Goal: Check status: Check status

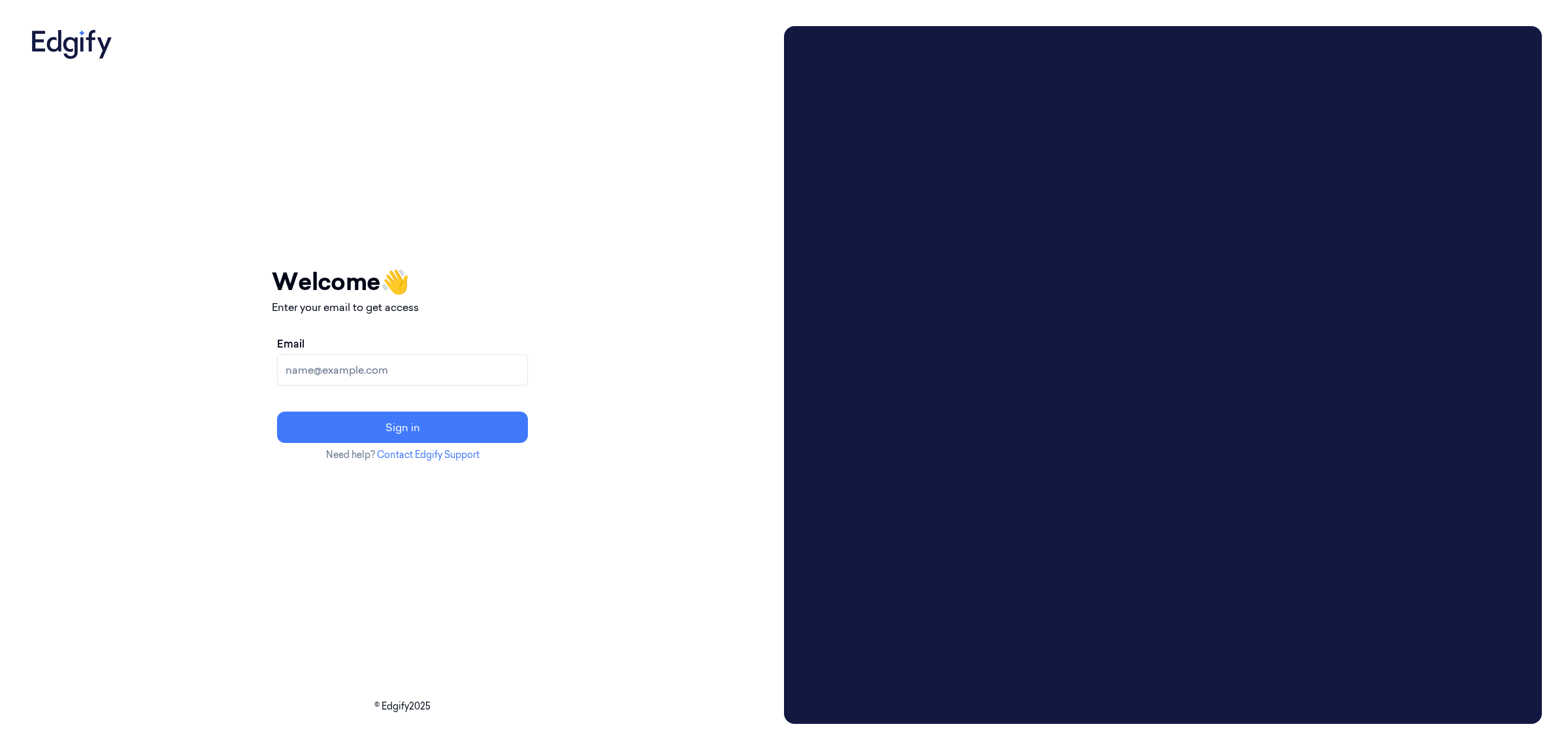
click at [412, 373] on input "Email" at bounding box center [402, 369] width 251 height 31
paste input "[EMAIL_ADDRESS][DOMAIN_NAME]"
type input "[EMAIL_ADDRESS][DOMAIN_NAME]"
click at [488, 436] on button "Sign in" at bounding box center [402, 427] width 251 height 31
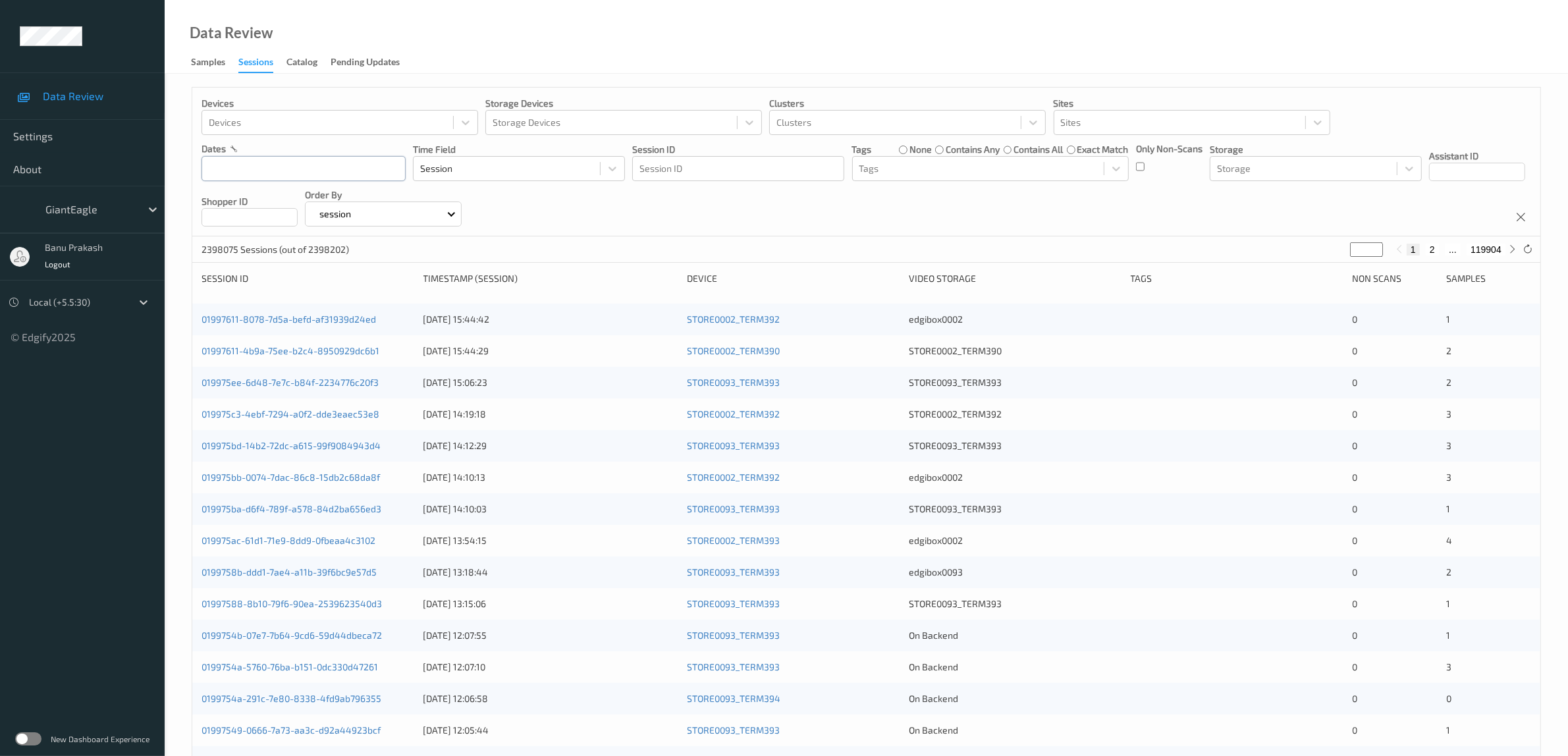
click at [317, 175] on input "text" at bounding box center [304, 168] width 204 height 25
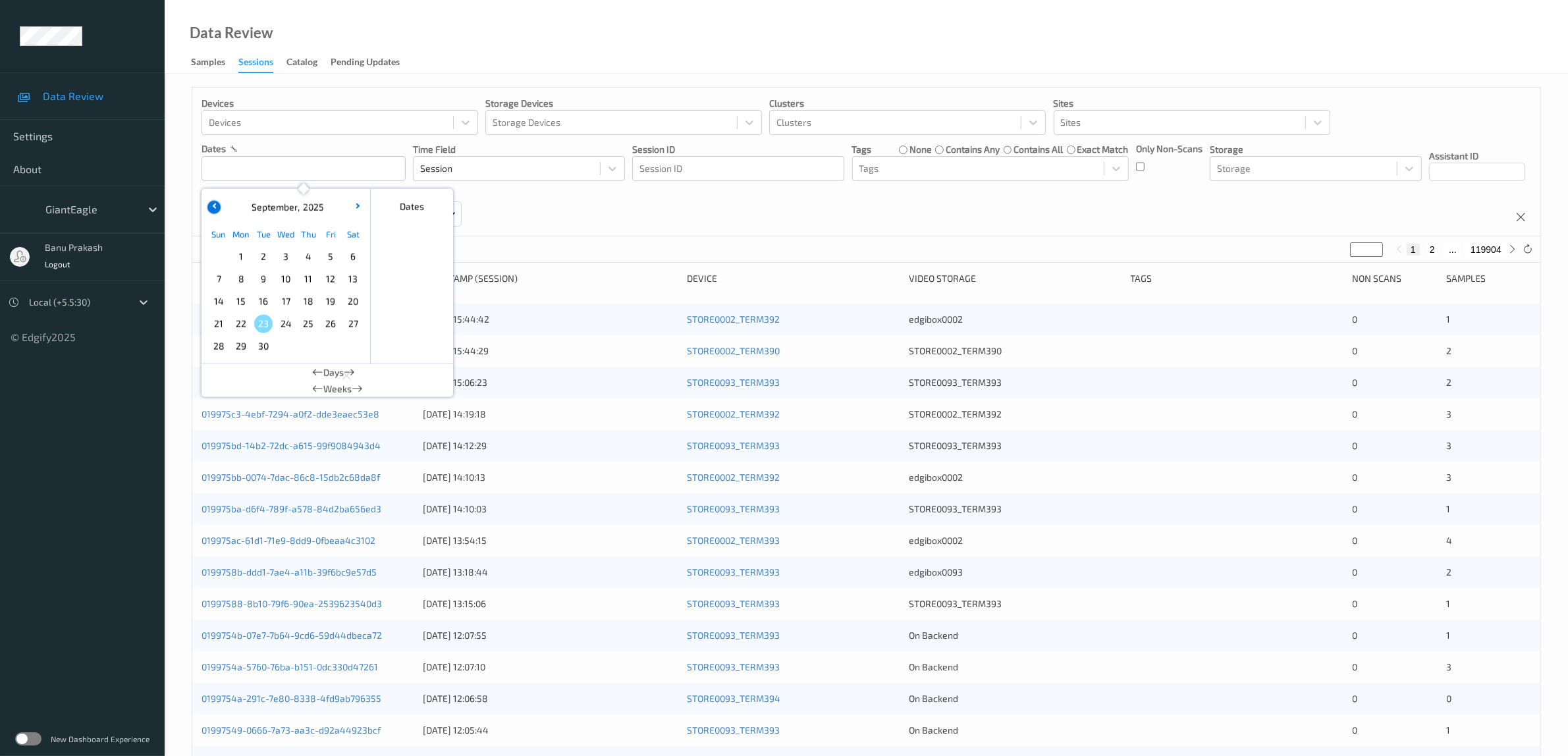
click at [214, 206] on icon "button" at bounding box center [214, 205] width 5 height 5
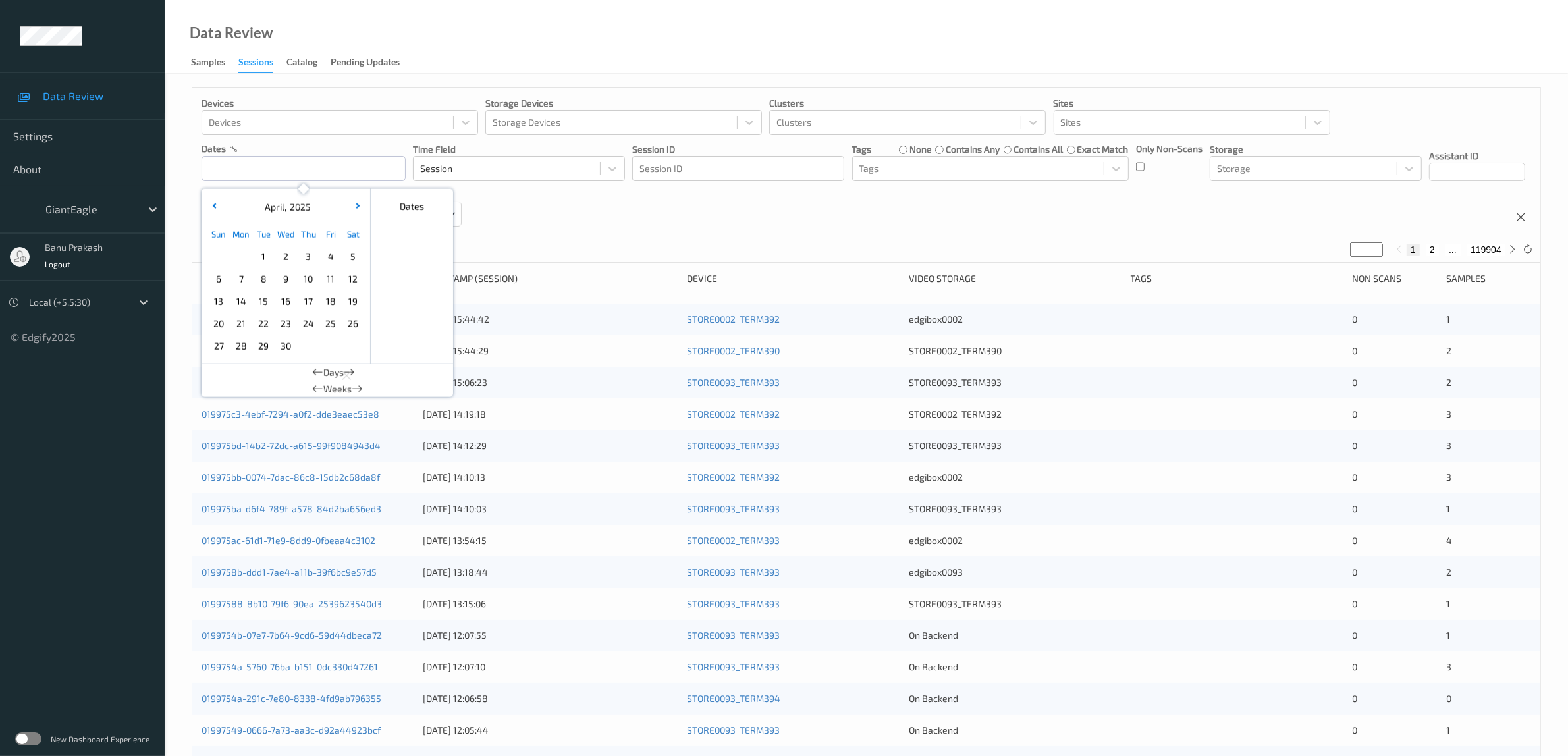
click at [262, 254] on span "1" at bounding box center [262, 257] width 18 height 18
click at [262, 259] on span "1" at bounding box center [262, 257] width 18 height 18
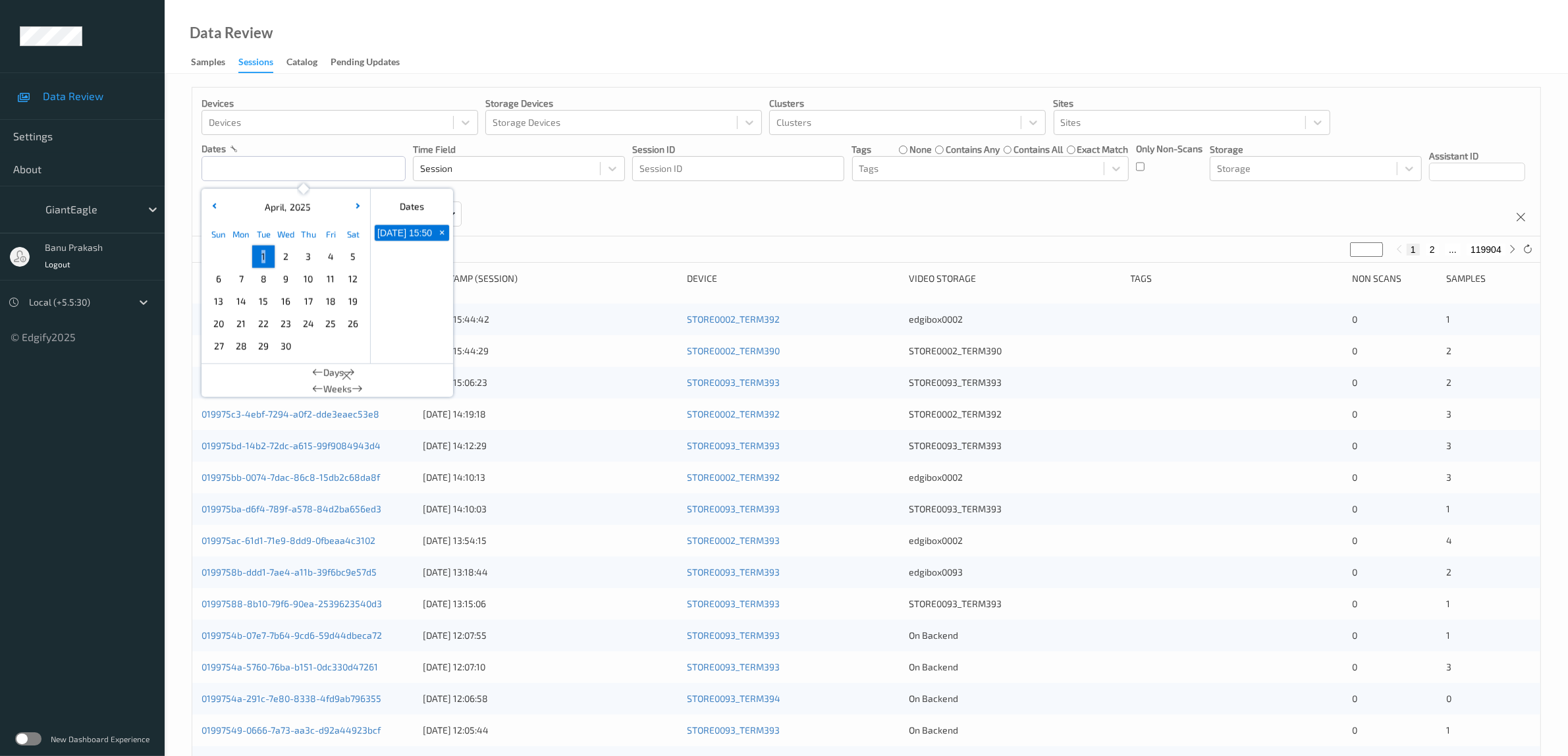
click at [262, 259] on span "1" at bounding box center [262, 257] width 18 height 18
click at [832, 222] on div "Devices Devices Storage Devices Storage Devices Clusters Clusters Sites Sites d…" at bounding box center [866, 162] width 1348 height 149
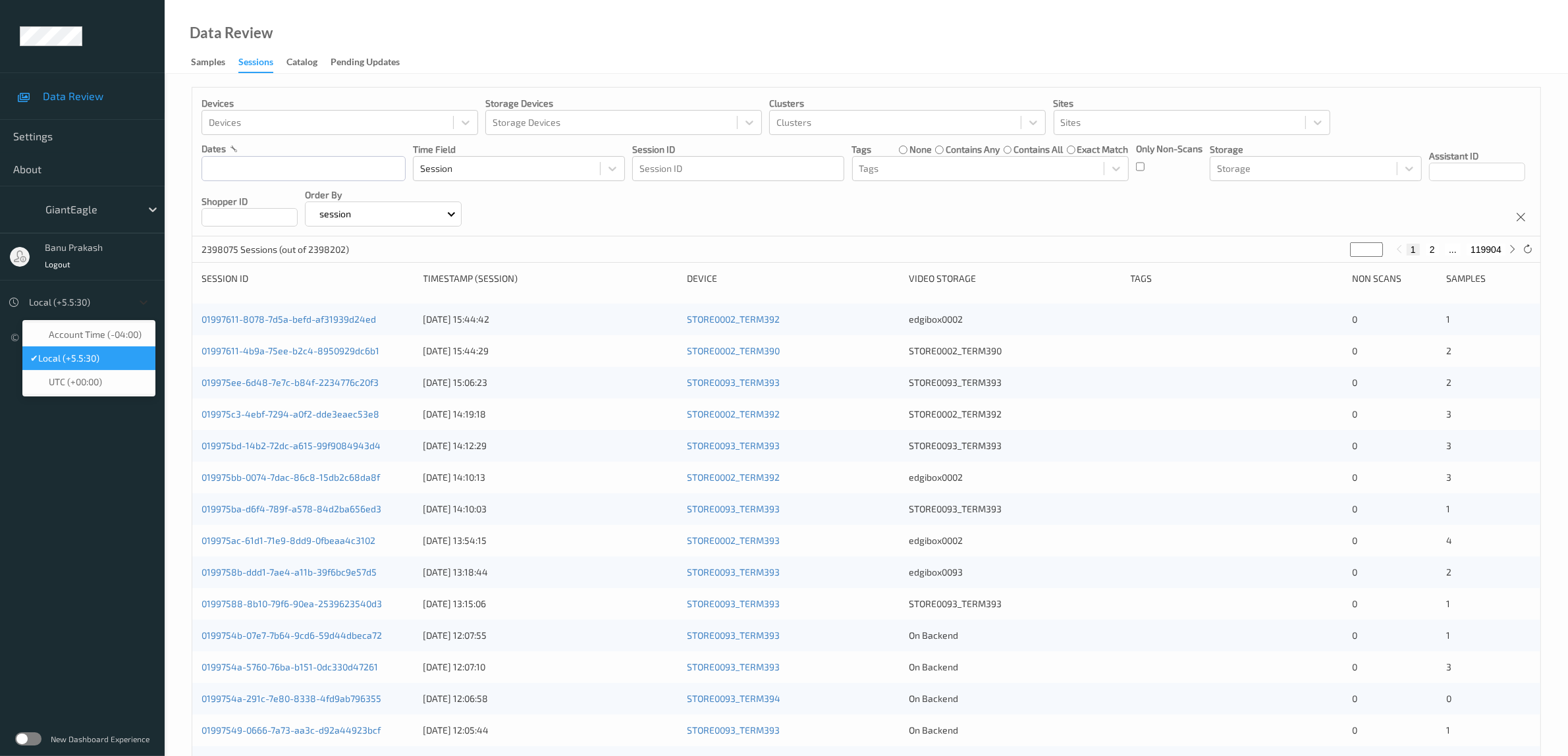
click at [133, 304] on div "Local (+5.5:30)" at bounding box center [88, 302] width 133 height 25
click at [104, 342] on div "Account Time (-04:00)" at bounding box center [88, 335] width 133 height 24
click at [264, 168] on input "text" at bounding box center [304, 168] width 204 height 25
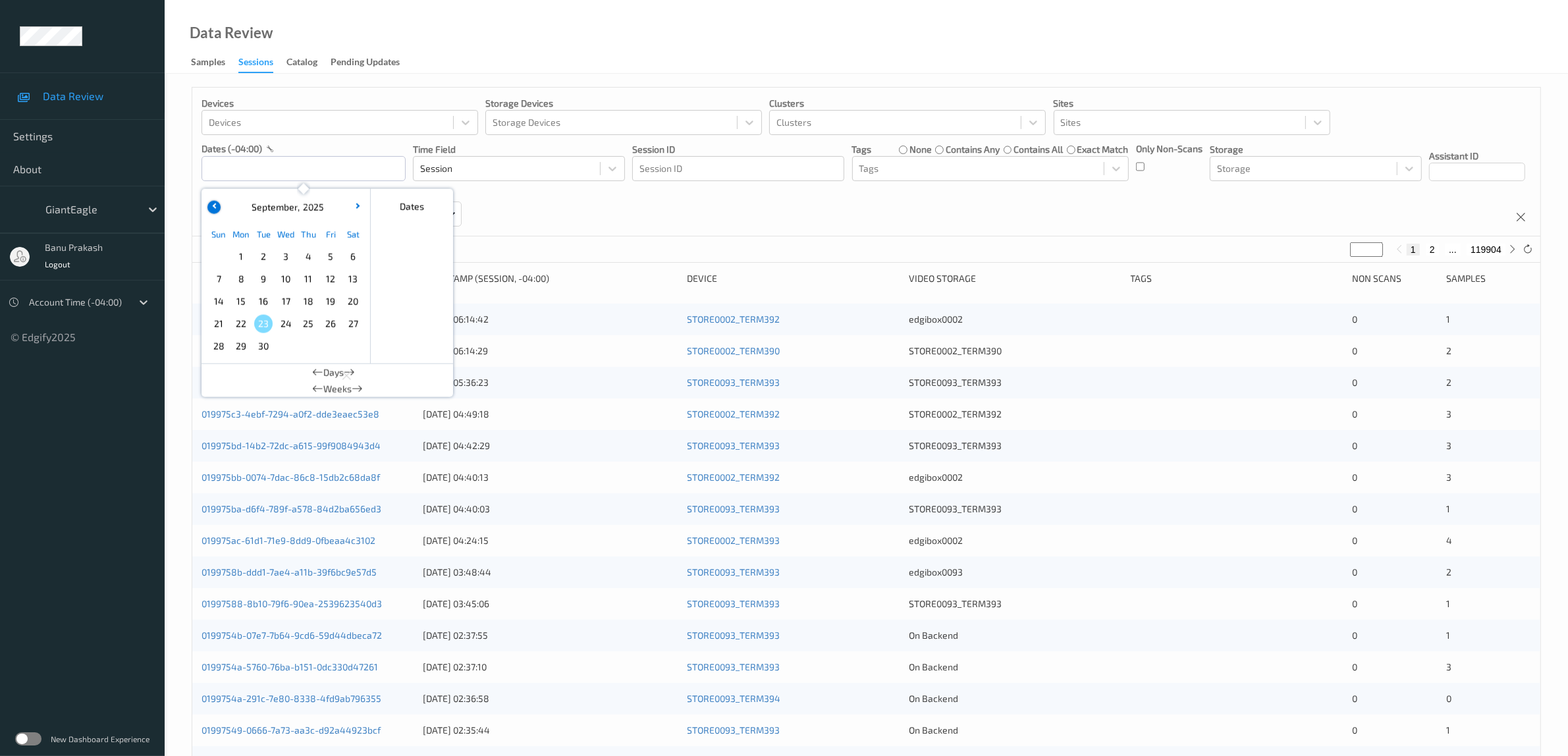
click at [212, 205] on icon "button" at bounding box center [214, 205] width 5 height 5
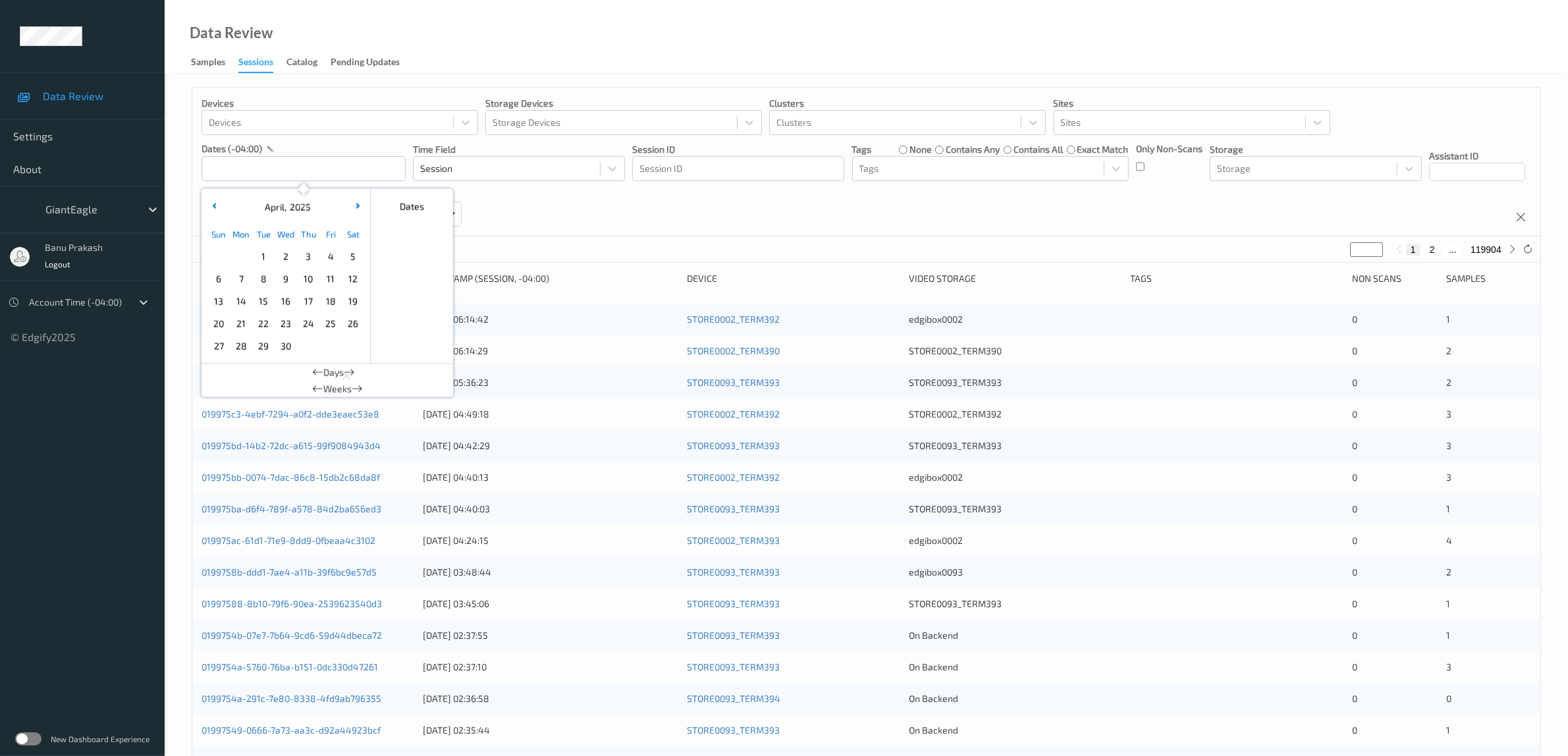
click at [262, 254] on span "1" at bounding box center [262, 257] width 18 height 18
click at [264, 255] on span "1" at bounding box center [262, 257] width 18 height 18
click at [723, 209] on div "Devices Devices Storage Devices Storage Devices Clusters Clusters Sites Sites d…" at bounding box center [866, 162] width 1348 height 149
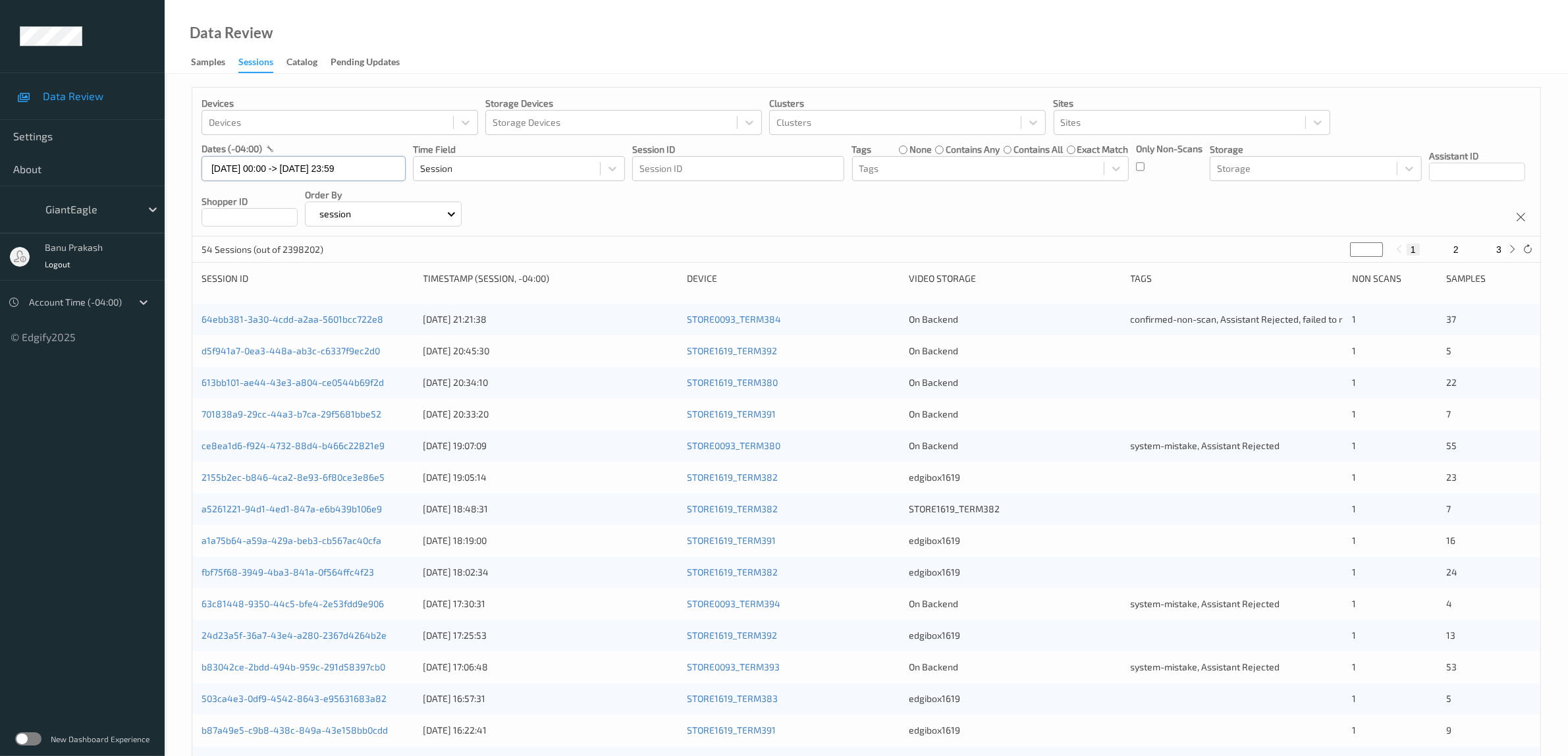
click at [323, 170] on input "[DATE] 00:00 -> [DATE] 23:59" at bounding box center [304, 168] width 204 height 25
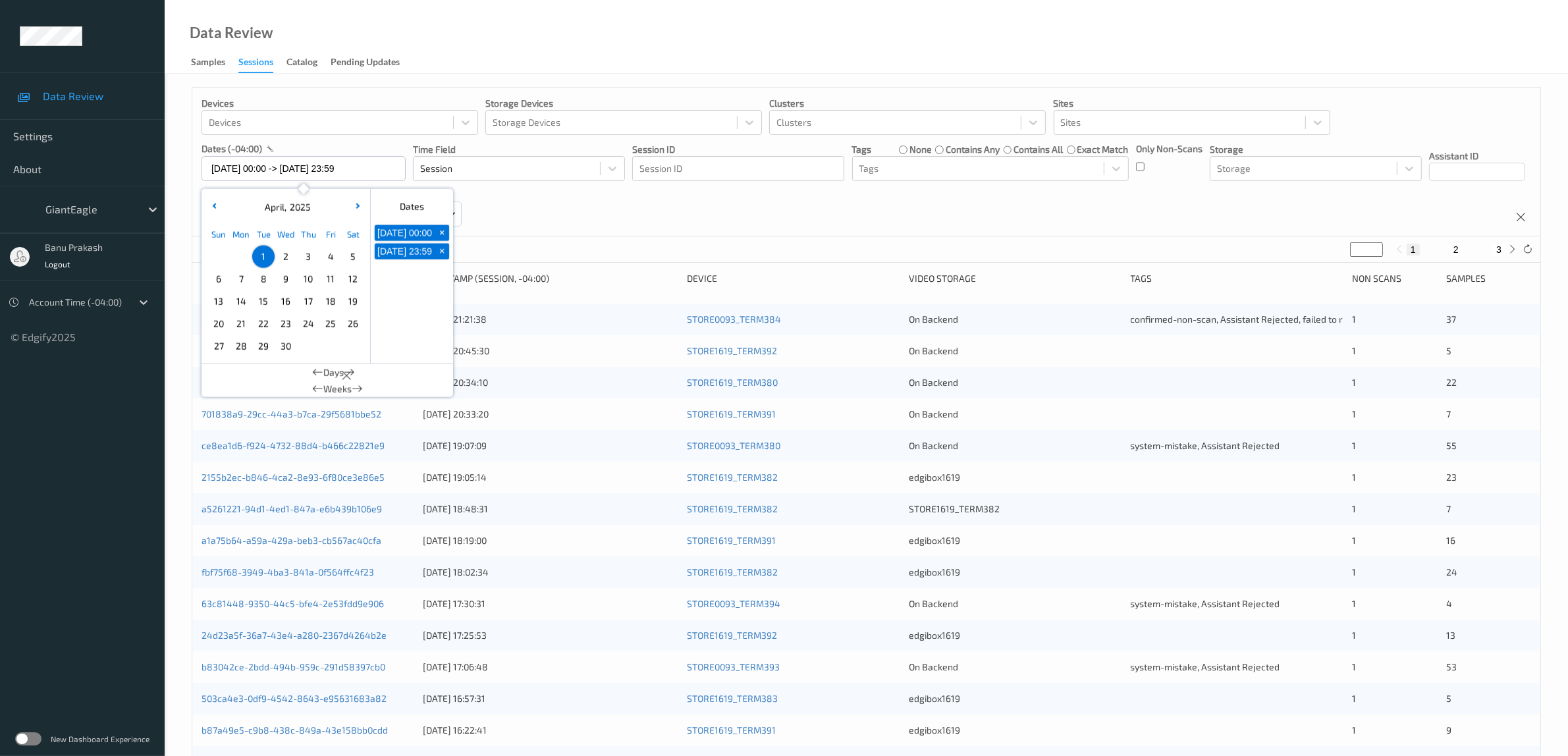
click at [287, 259] on span "2" at bounding box center [286, 257] width 18 height 18
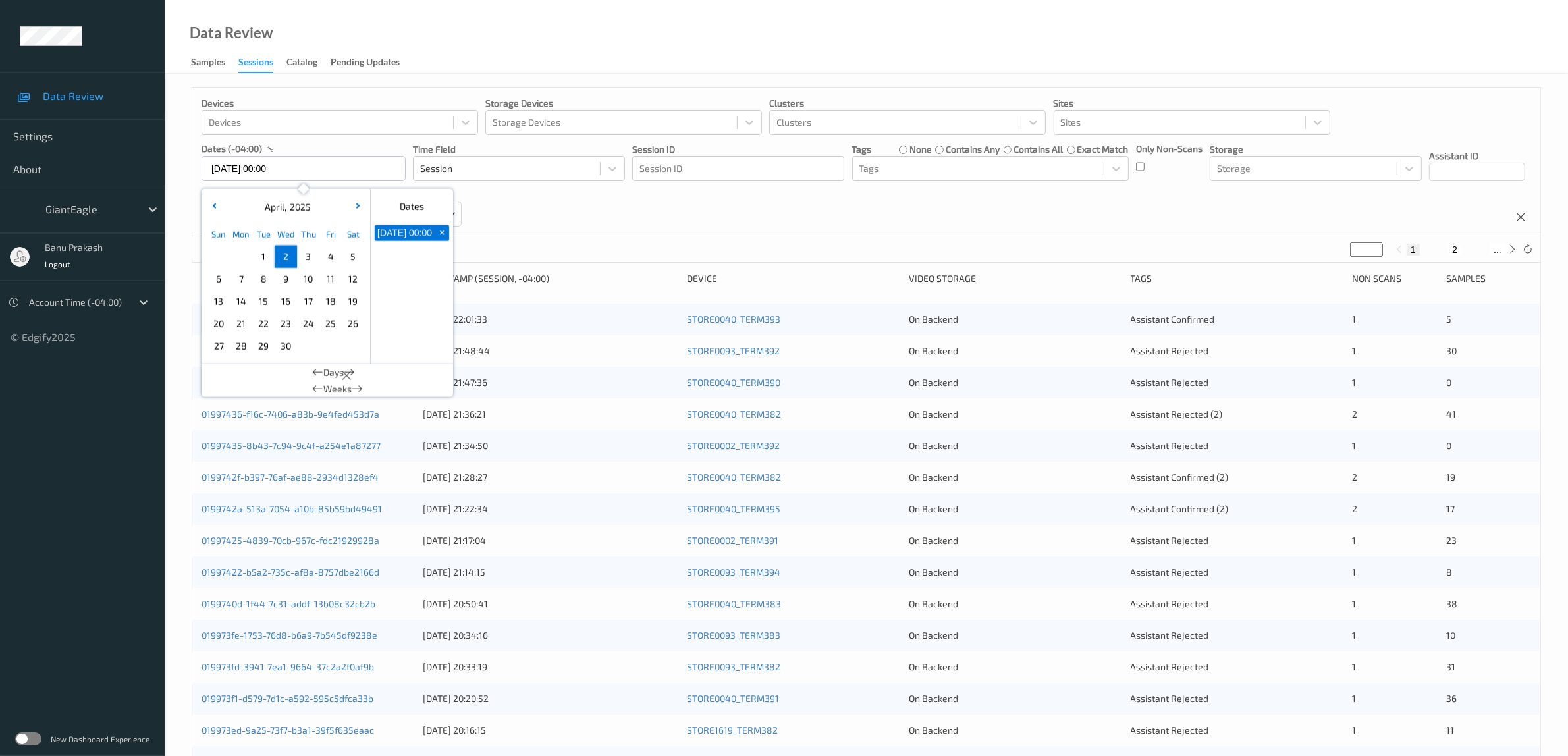
click at [285, 257] on span "2" at bounding box center [286, 257] width 18 height 18
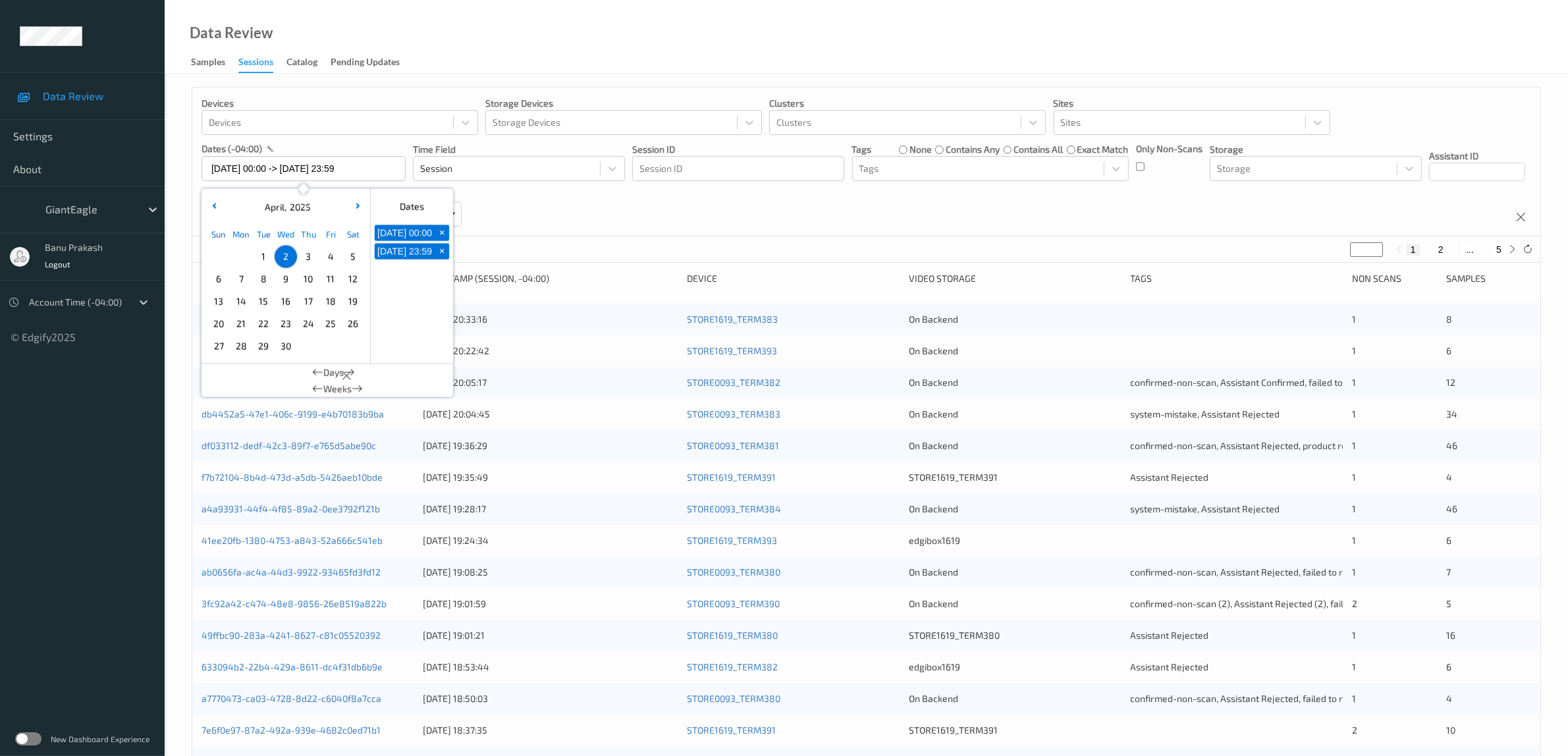
click at [769, 214] on div "Devices Devices Storage Devices Storage Devices Clusters Clusters Sites Sites d…" at bounding box center [866, 162] width 1348 height 149
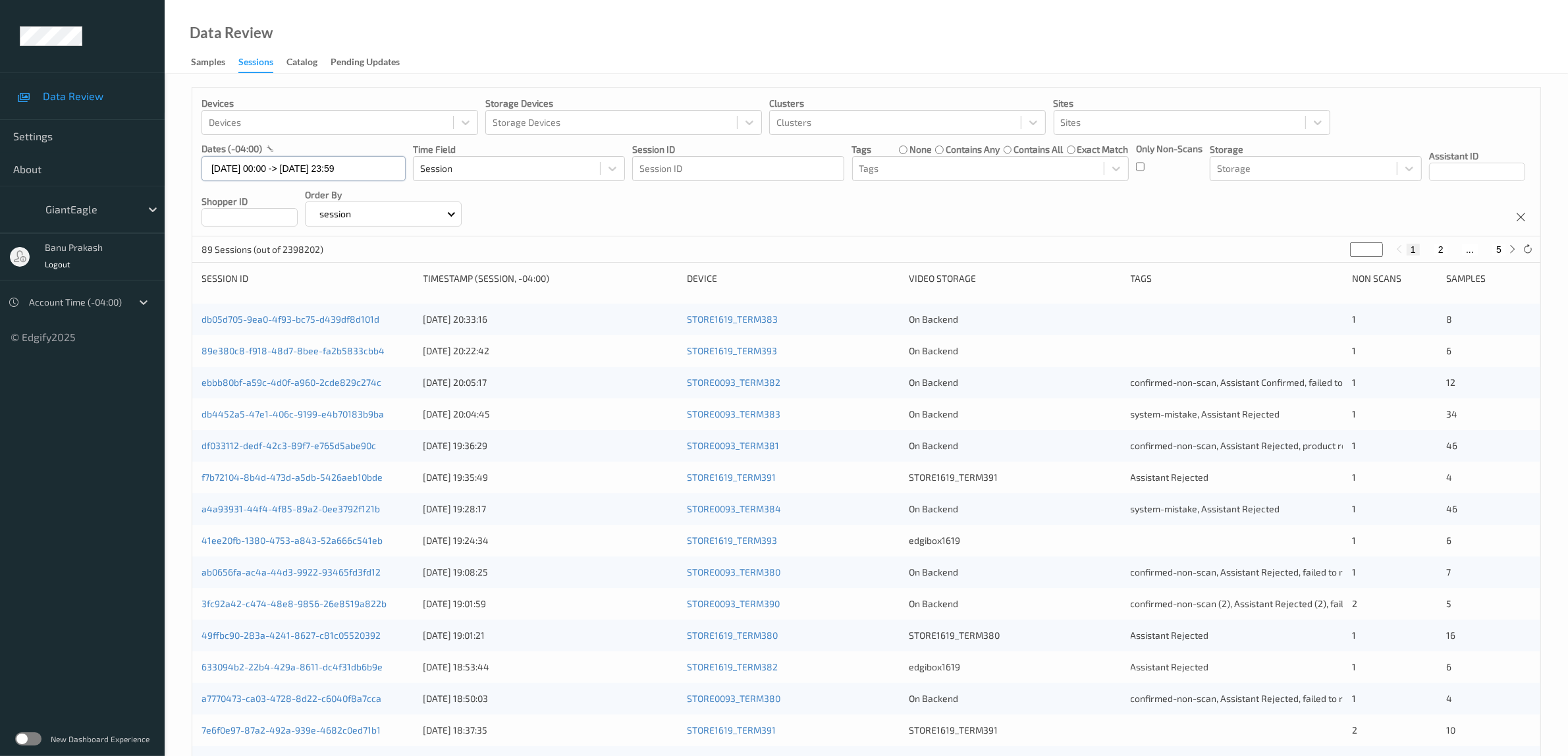
click at [308, 166] on input "[DATE] 00:00 -> [DATE] 23:59" at bounding box center [304, 168] width 204 height 25
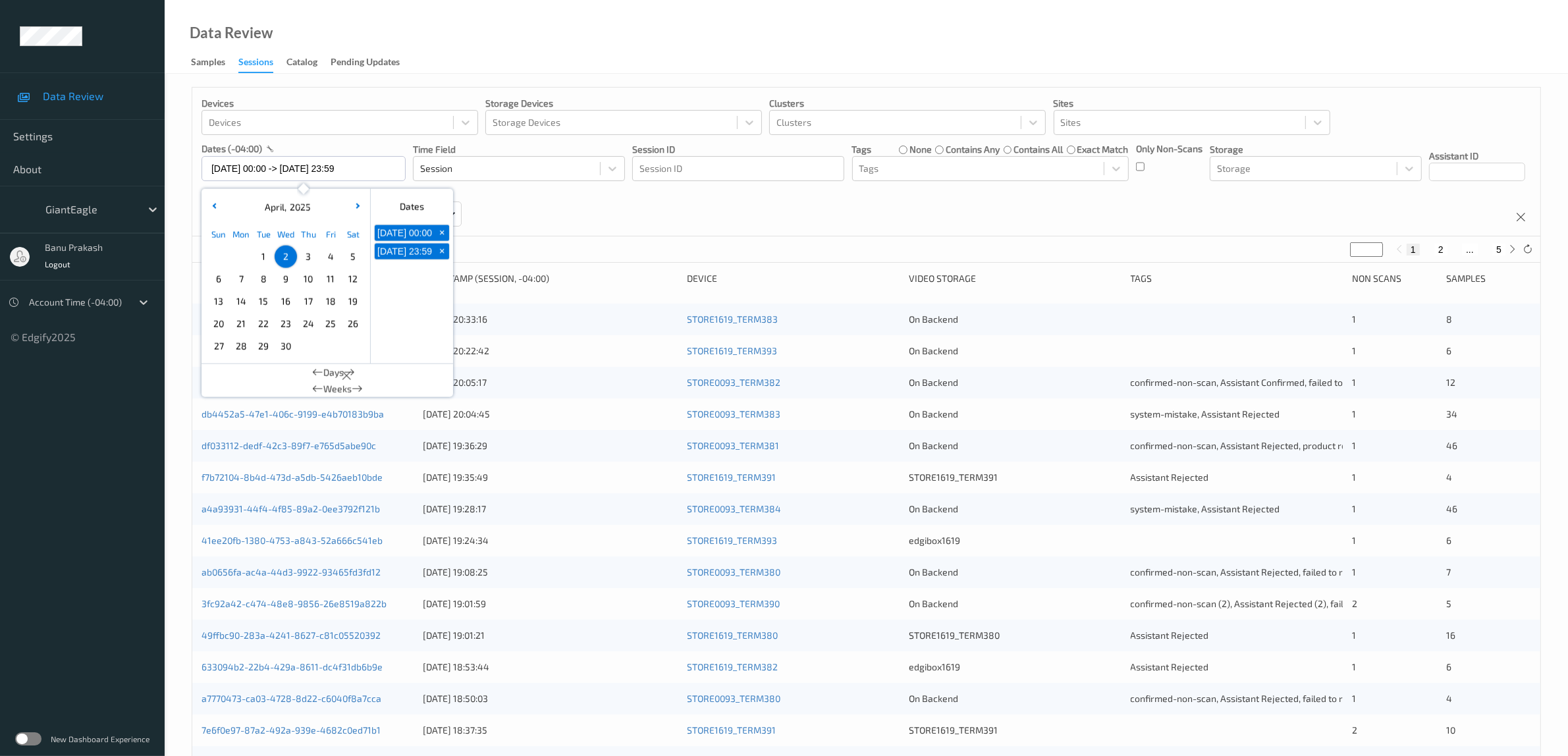
click at [310, 261] on span "3" at bounding box center [308, 257] width 18 height 18
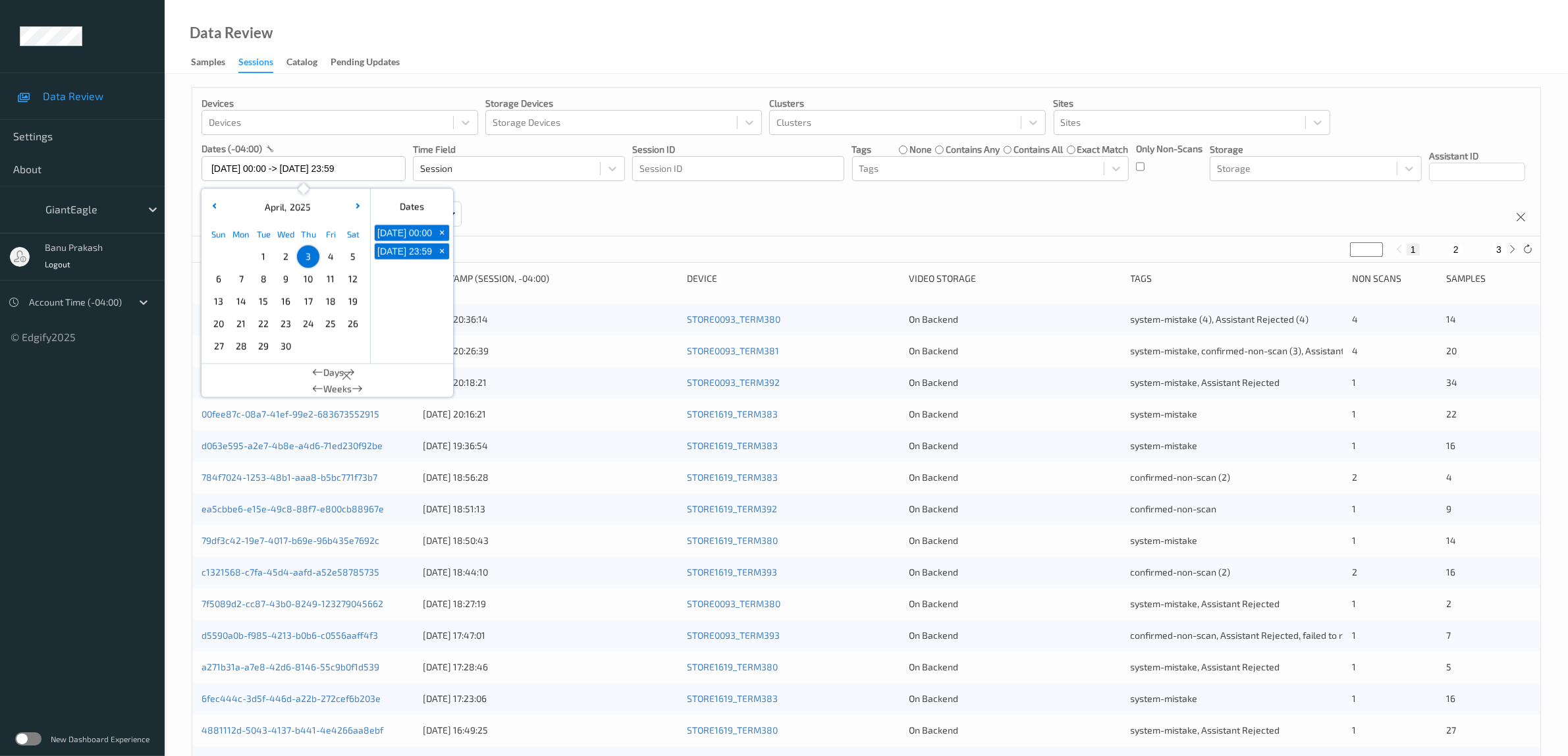
click at [889, 215] on div "Devices Devices Storage Devices Storage Devices Clusters Clusters Sites Sites d…" at bounding box center [866, 162] width 1348 height 149
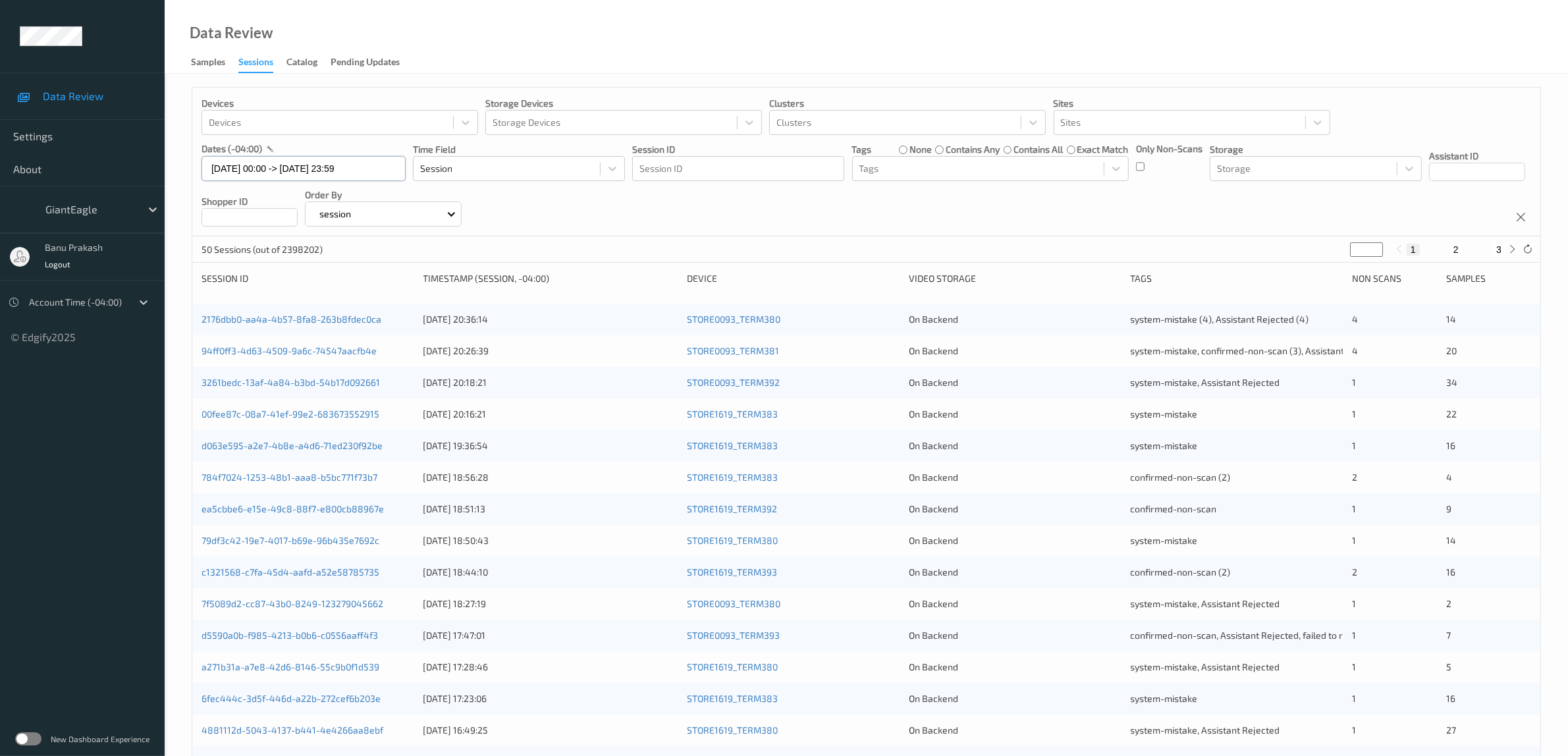
click at [319, 169] on input "[DATE] 00:00 -> [DATE] 23:59" at bounding box center [304, 168] width 204 height 25
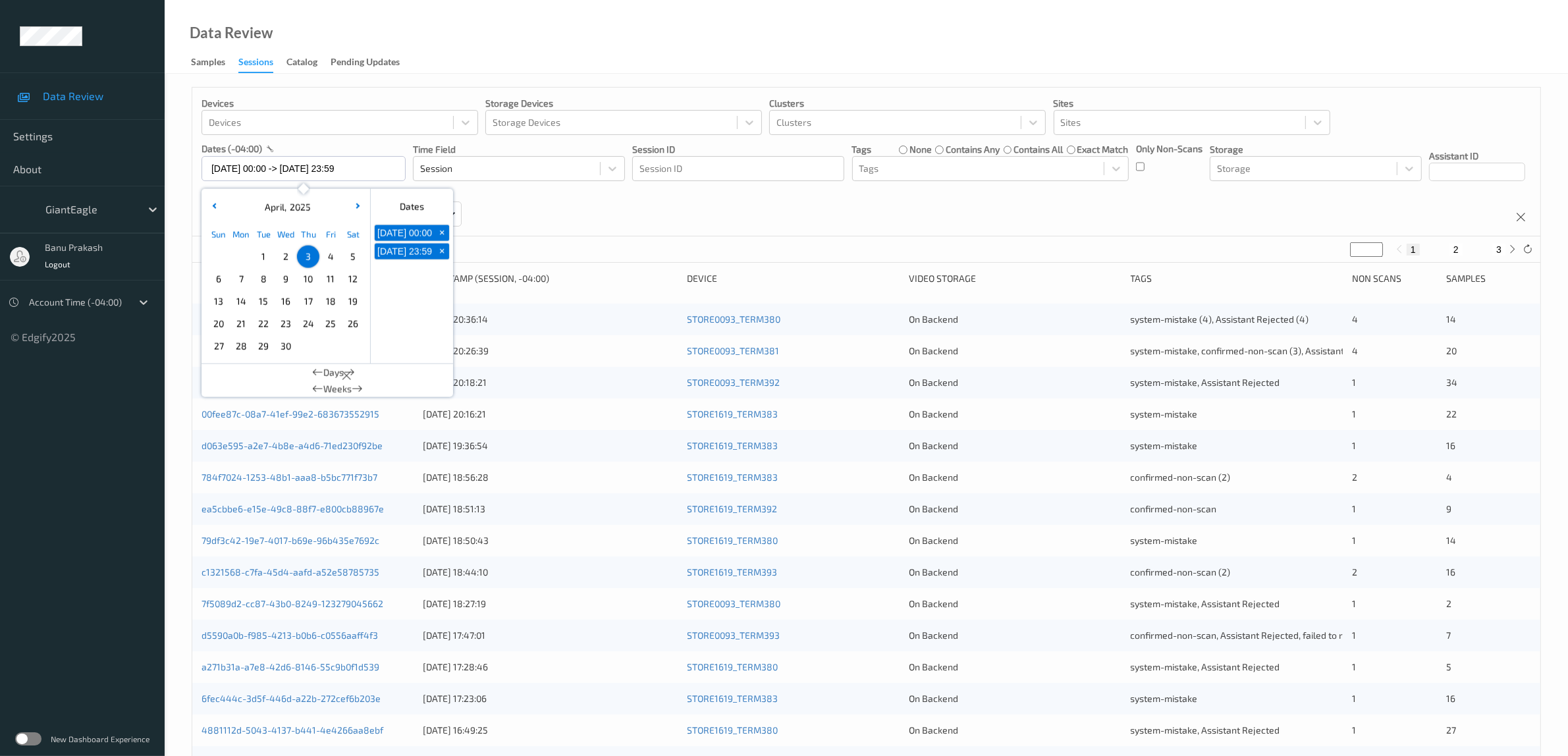
click at [328, 257] on span "4" at bounding box center [330, 257] width 18 height 18
click at [332, 257] on span "4" at bounding box center [330, 257] width 18 height 18
click at [906, 229] on div "Devices Devices Storage Devices Storage Devices Clusters Clusters Sites Sites d…" at bounding box center [866, 162] width 1348 height 149
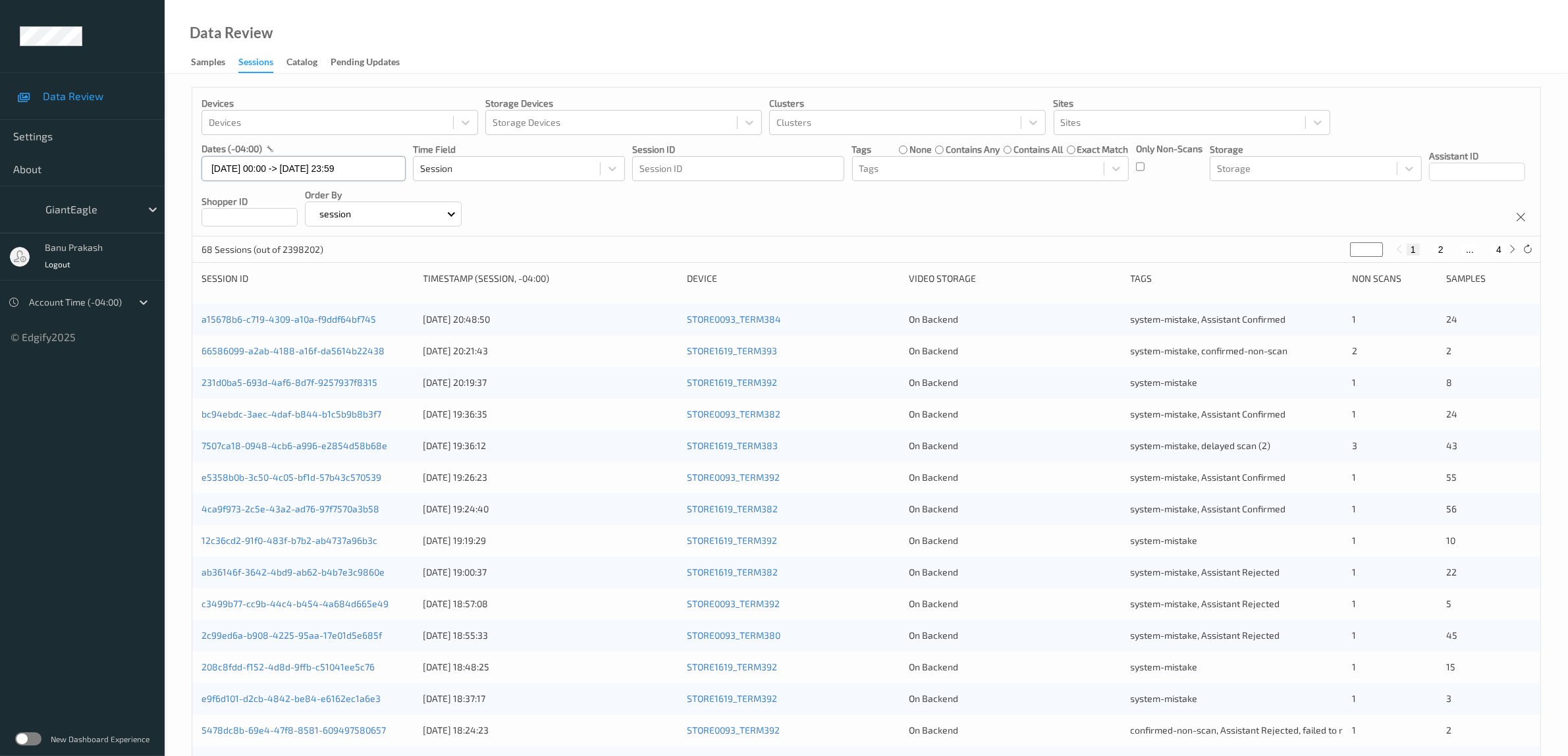
click at [286, 168] on input "[DATE] 00:00 -> [DATE] 23:59" at bounding box center [304, 168] width 204 height 25
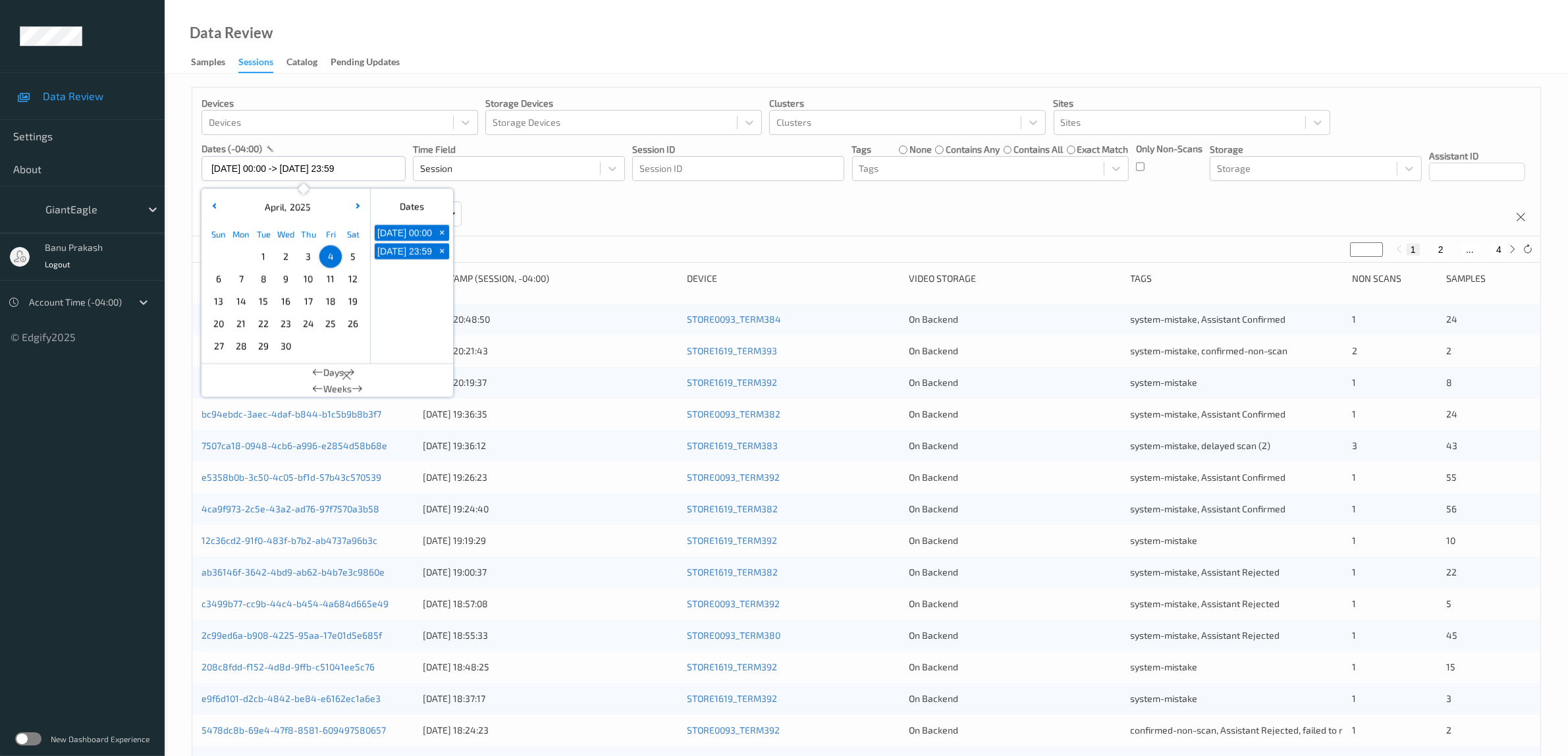
click at [348, 261] on span "5" at bounding box center [353, 257] width 18 height 18
click at [351, 259] on span "5" at bounding box center [353, 257] width 18 height 18
click at [857, 224] on div "Devices Devices Storage Devices Storage Devices Clusters Clusters Sites Sites d…" at bounding box center [866, 162] width 1348 height 149
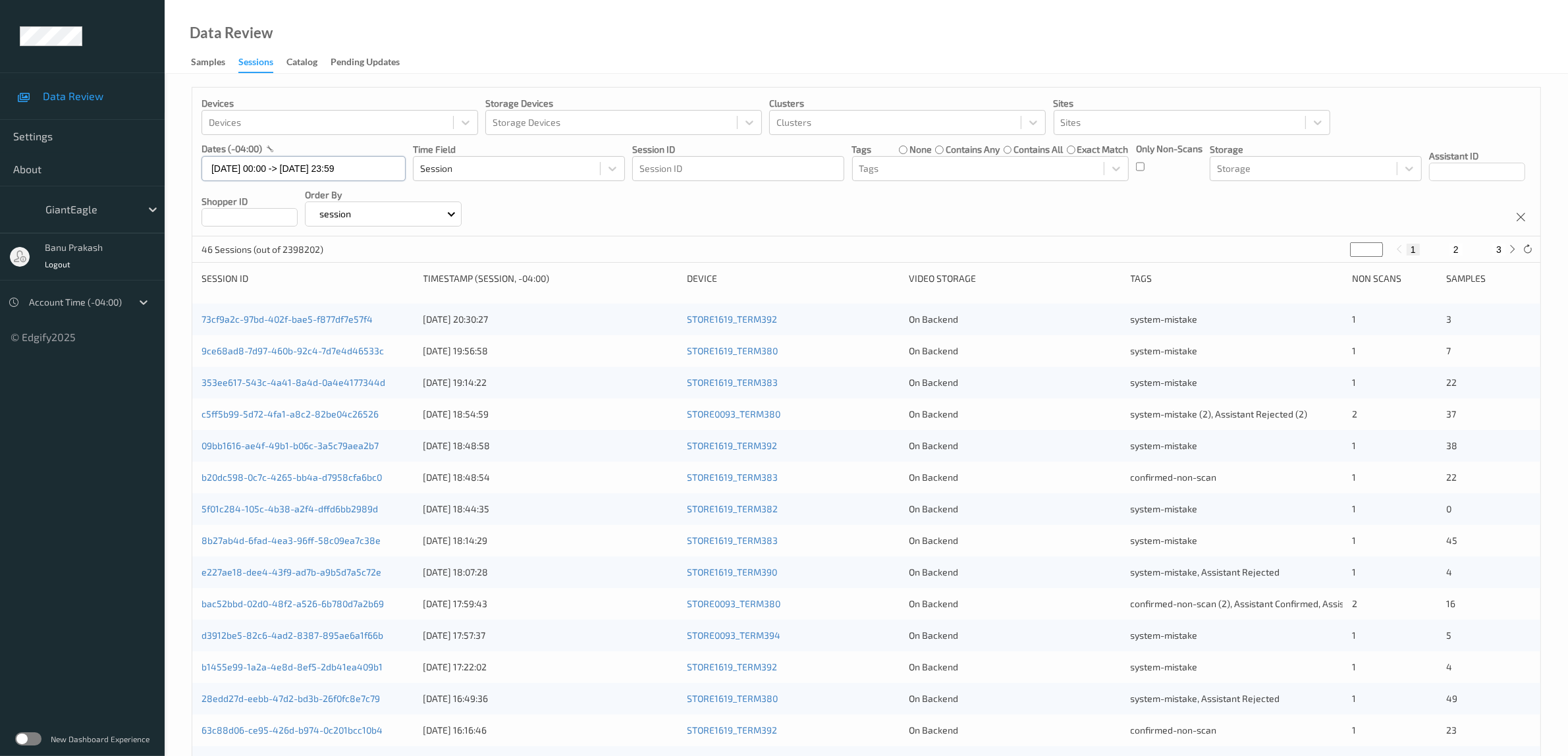
click at [353, 169] on input "[DATE] 00:00 -> [DATE] 23:59" at bounding box center [304, 168] width 204 height 25
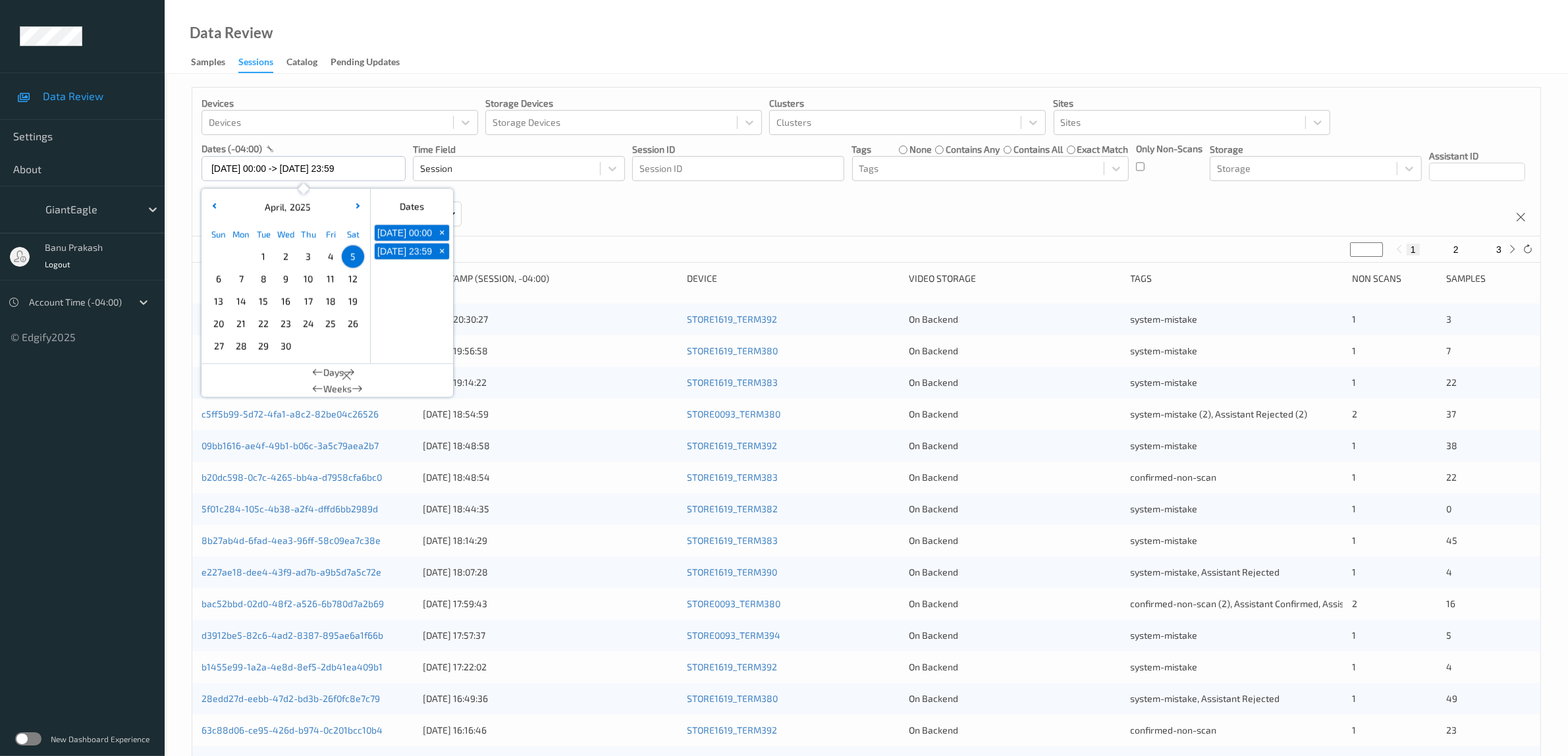
click at [220, 282] on span "6" at bounding box center [218, 279] width 18 height 18
click at [221, 280] on span "6" at bounding box center [218, 279] width 18 height 18
click at [1013, 213] on div "Devices Devices Storage Devices Storage Devices Clusters Clusters Sites Sites d…" at bounding box center [866, 162] width 1348 height 149
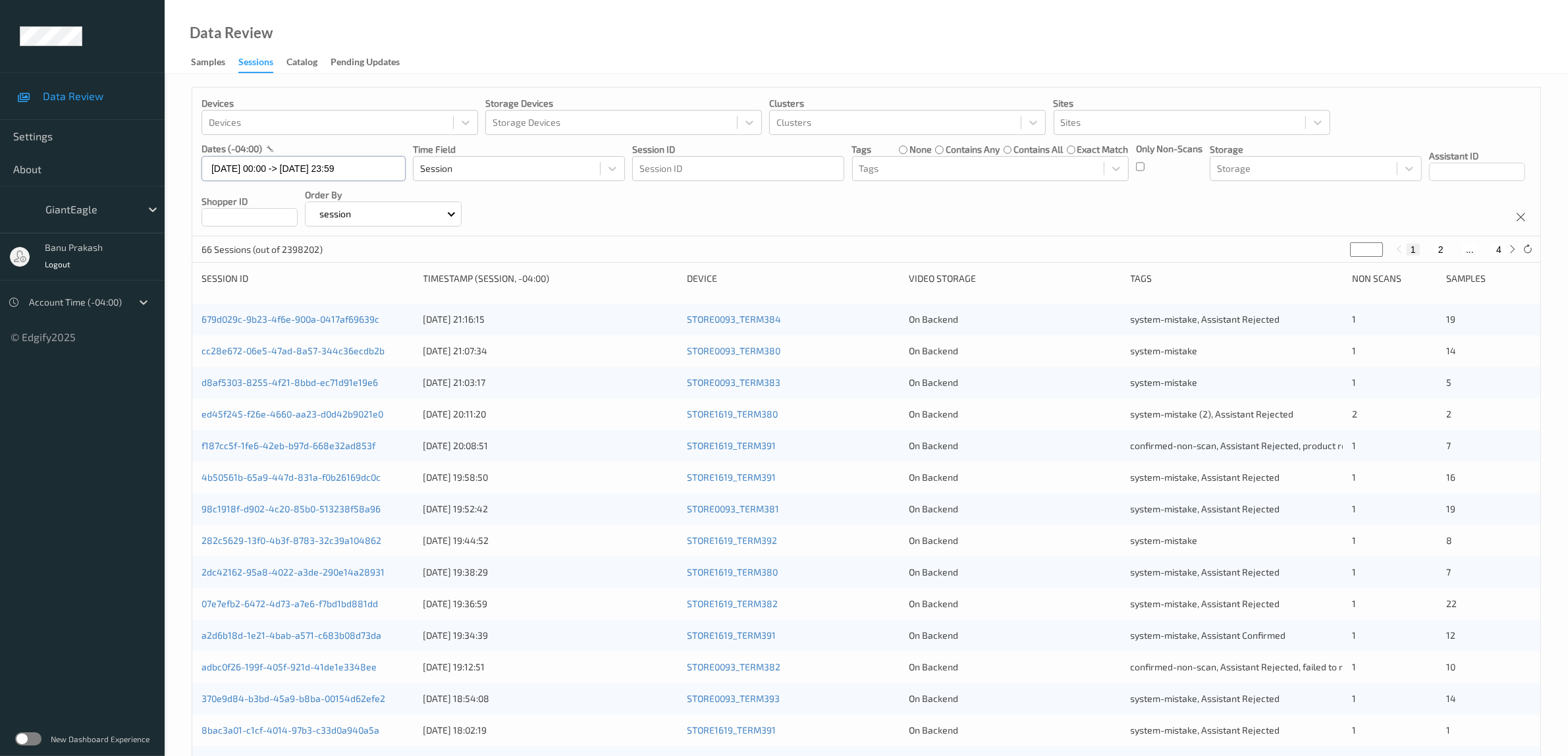
click at [334, 166] on input "[DATE] 00:00 -> [DATE] 23:59" at bounding box center [304, 168] width 204 height 25
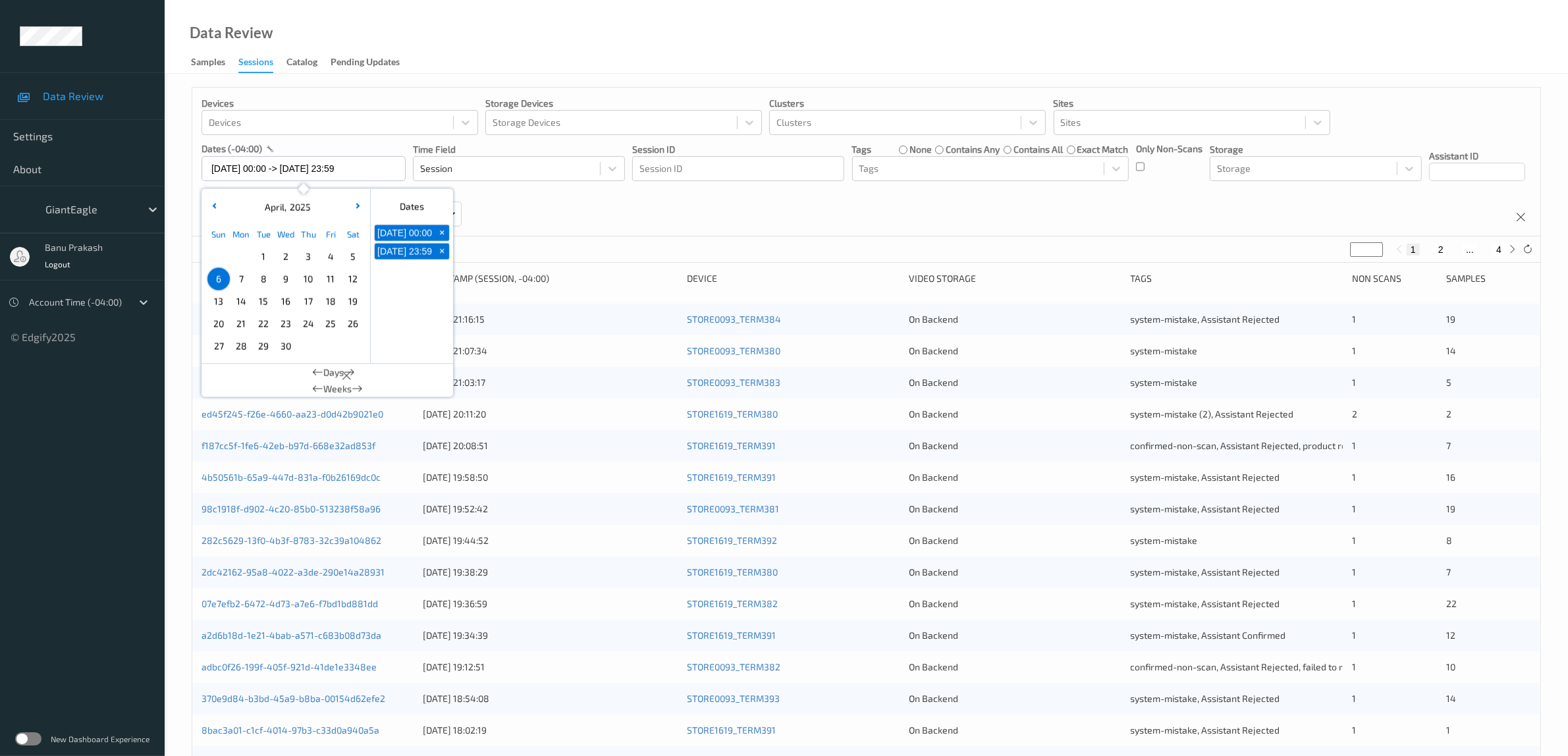
click at [236, 282] on span "7" at bounding box center [240, 279] width 18 height 18
click at [240, 281] on span "7" at bounding box center [240, 279] width 18 height 18
click at [807, 225] on div "Devices Devices Storage Devices Storage Devices Clusters Clusters Sites Sites d…" at bounding box center [866, 162] width 1348 height 149
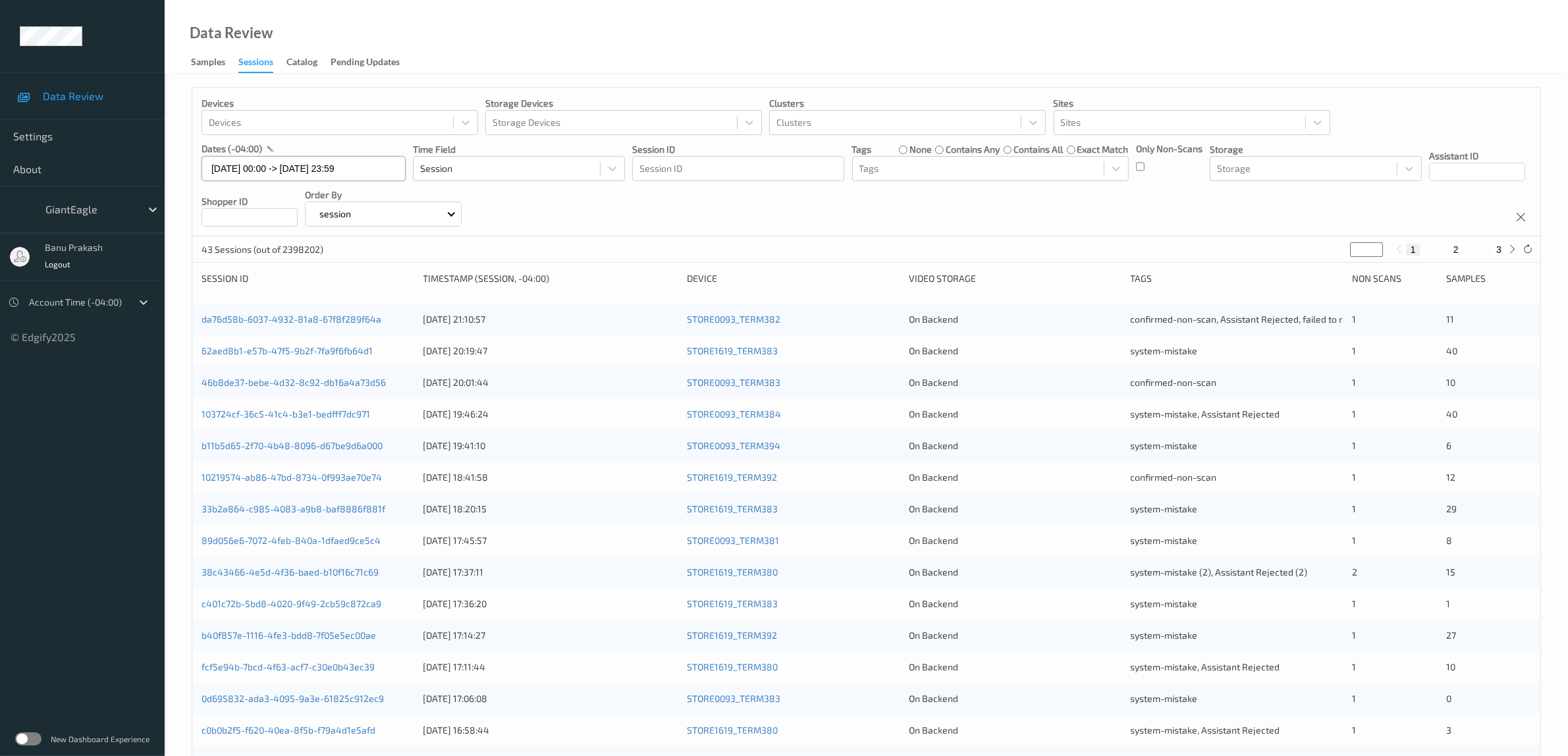
click at [327, 163] on input "[DATE] 00:00 -> [DATE] 23:59" at bounding box center [304, 168] width 204 height 25
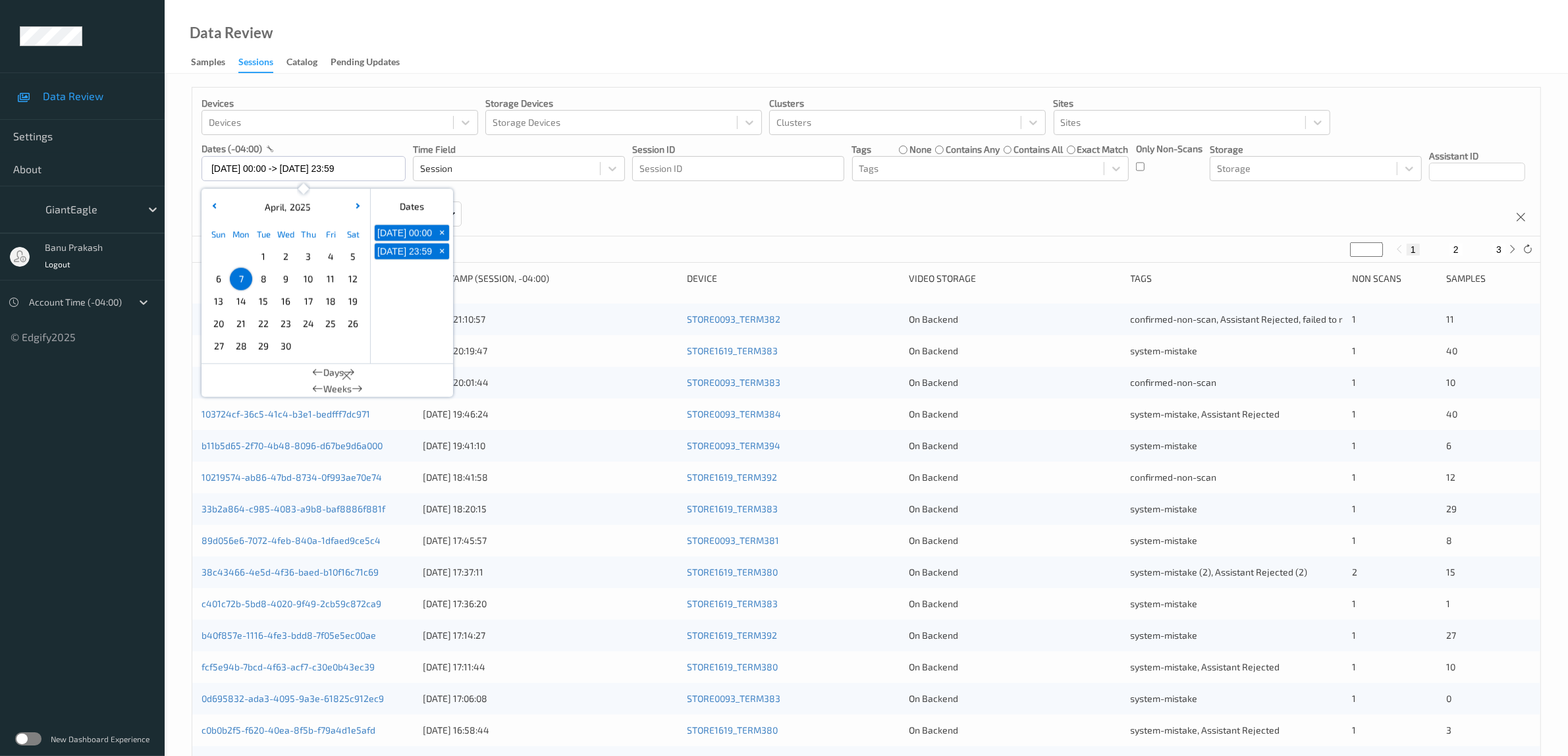
click at [261, 272] on span "8" at bounding box center [262, 279] width 18 height 18
click at [261, 281] on span "8" at bounding box center [262, 279] width 18 height 18
click at [773, 225] on div "Devices Devices Storage Devices Storage Devices Clusters Clusters Sites Sites d…" at bounding box center [866, 162] width 1348 height 149
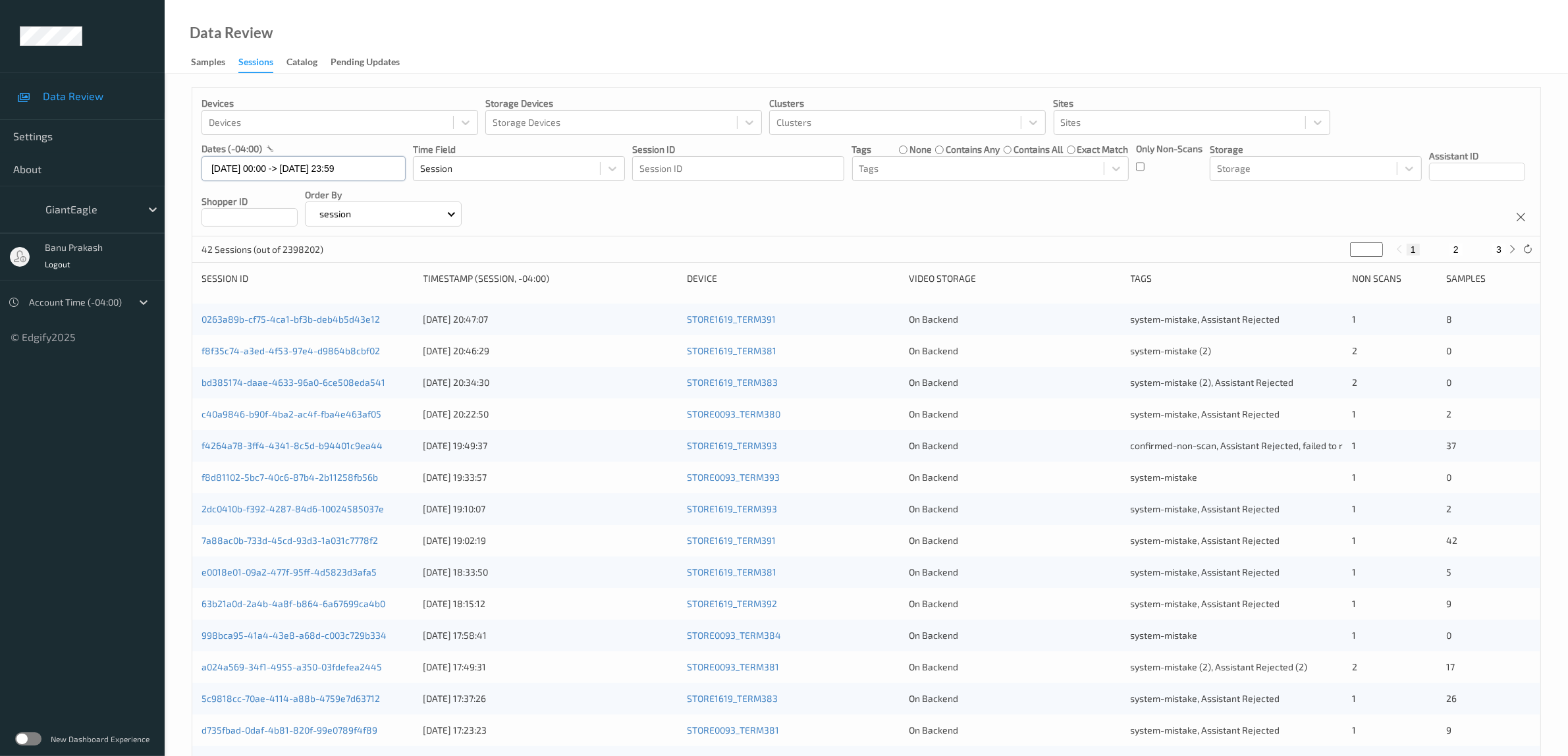
click at [291, 159] on input "[DATE] 00:00 -> [DATE] 23:59" at bounding box center [304, 168] width 204 height 25
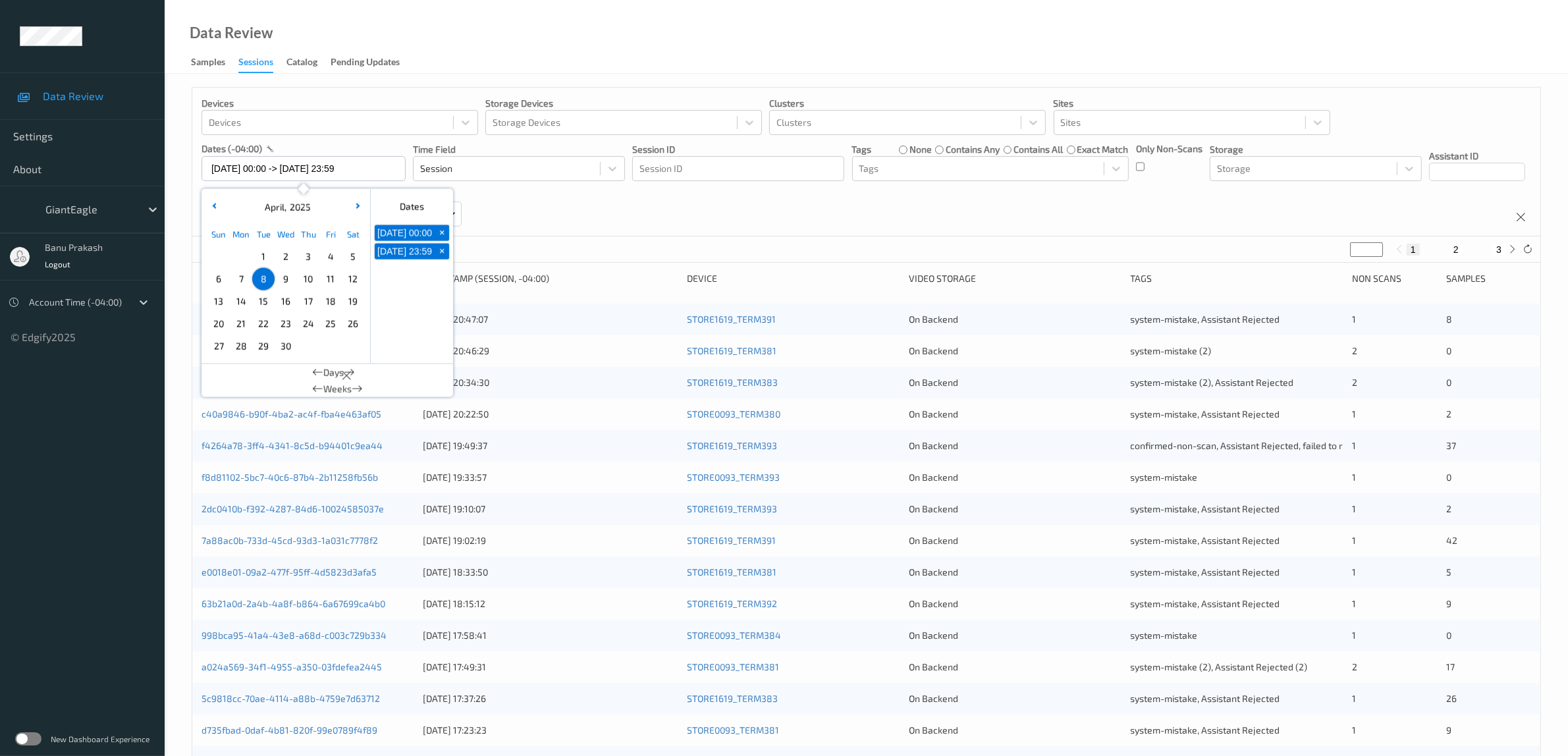
click at [284, 280] on span "9" at bounding box center [286, 279] width 18 height 18
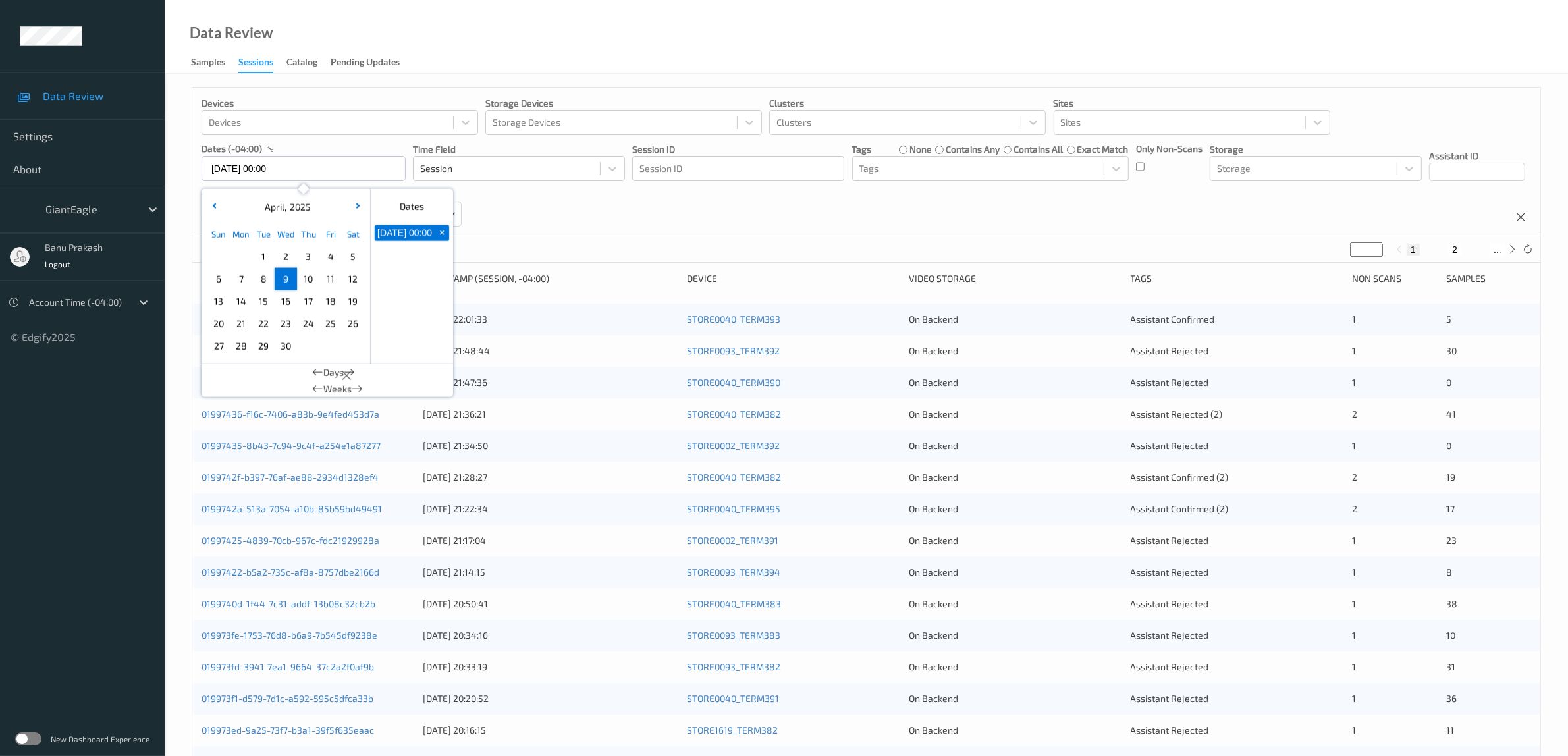
click at [286, 280] on span "9" at bounding box center [286, 279] width 18 height 18
type input "[DATE] 00:00 -> [DATE] 23:59"
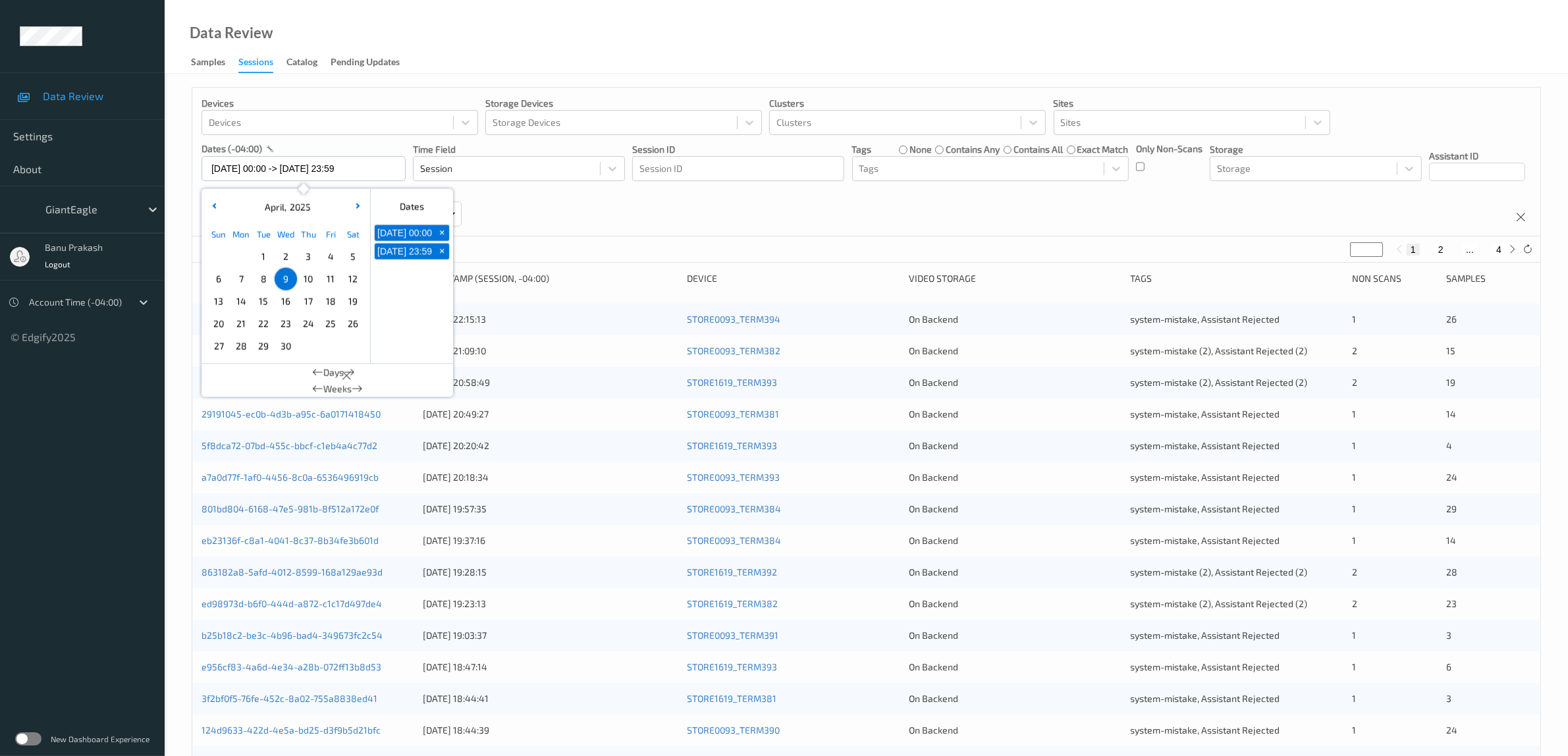
click at [824, 218] on div "Devices Devices Storage Devices Storage Devices Clusters Clusters Sites Sites d…" at bounding box center [866, 162] width 1348 height 149
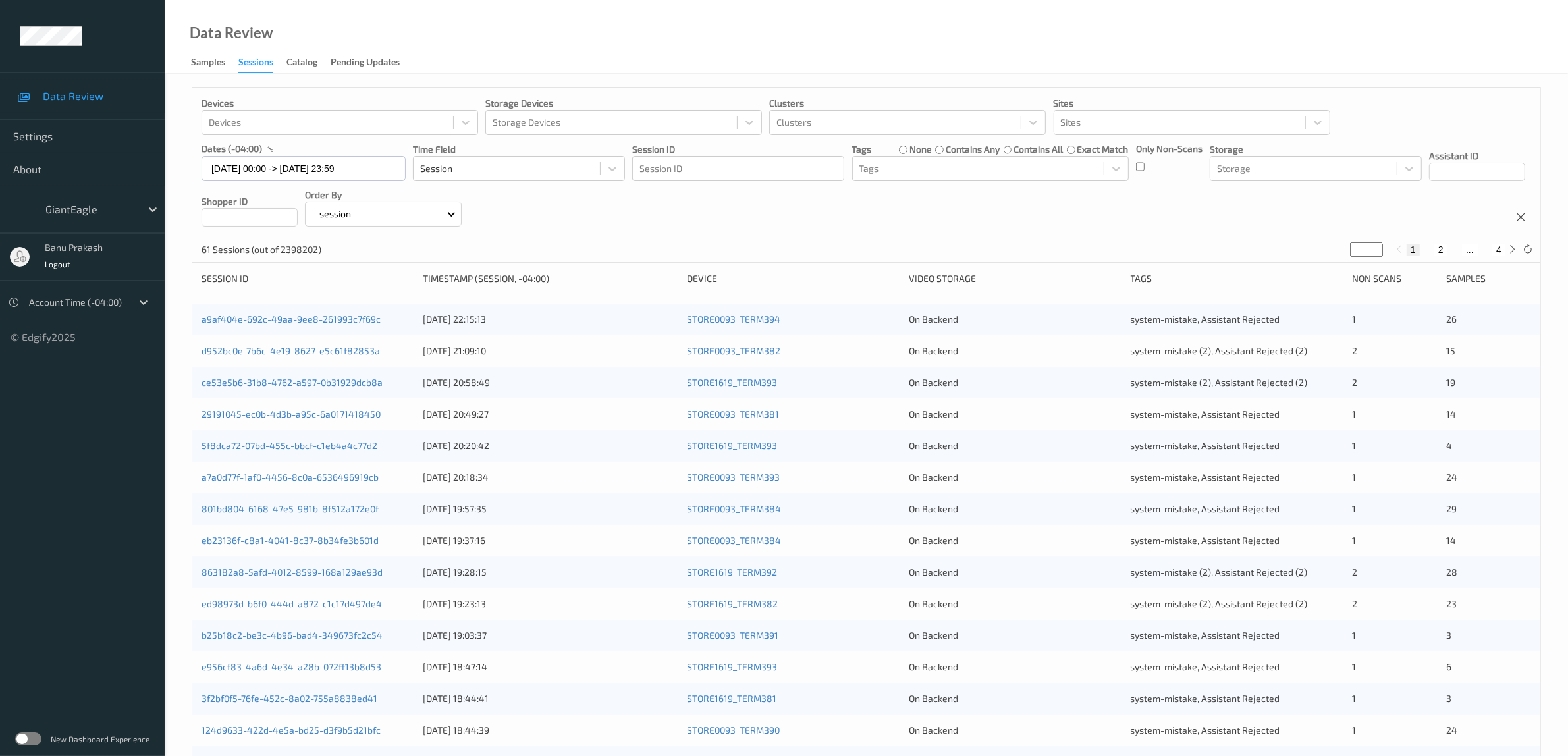
click at [1440, 246] on button "2" at bounding box center [1441, 249] width 13 height 12
type input "*"
click at [1470, 250] on button "3" at bounding box center [1471, 249] width 13 height 12
type input "*"
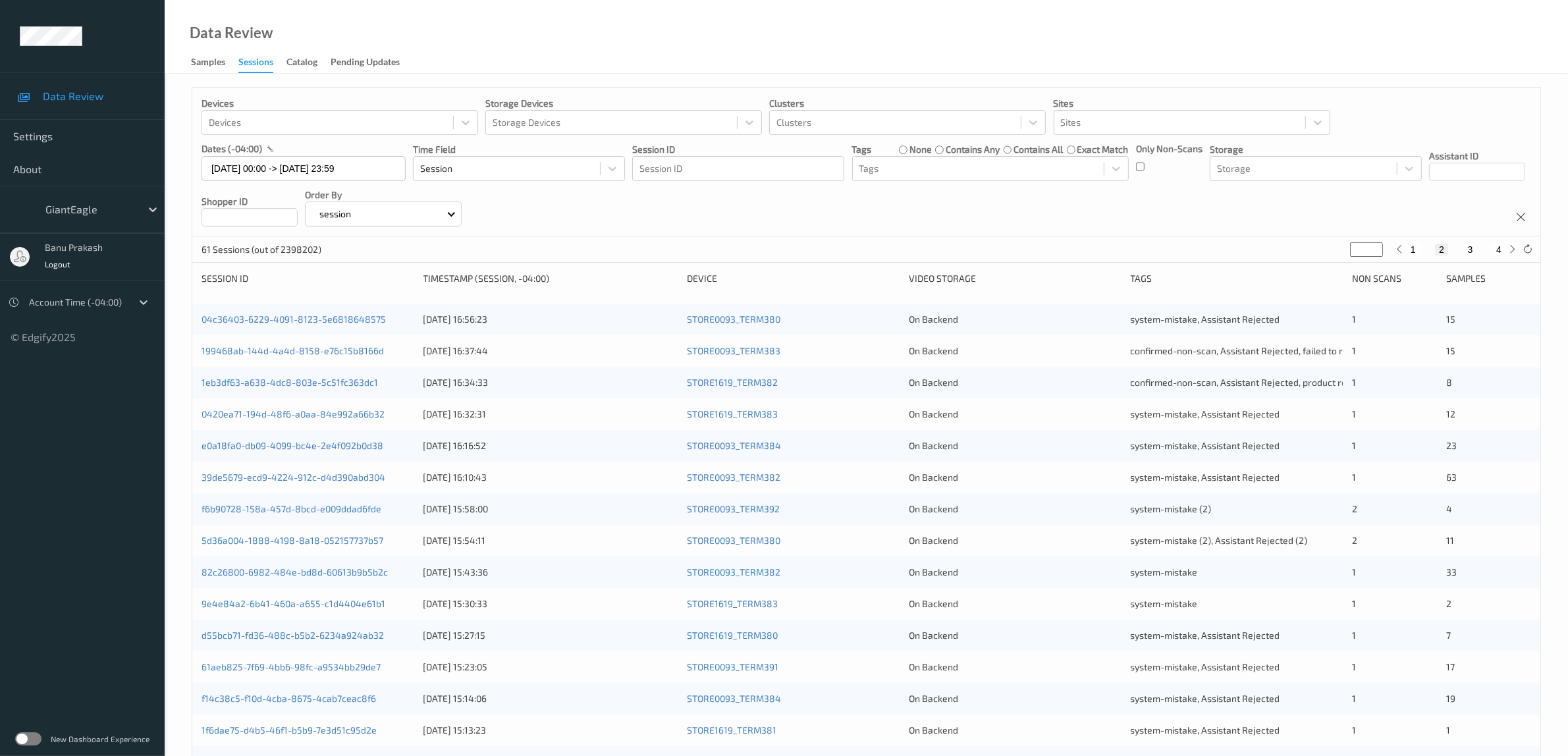
type input "*"
click at [1499, 250] on button "4" at bounding box center [1499, 249] width 13 height 12
type input "*"
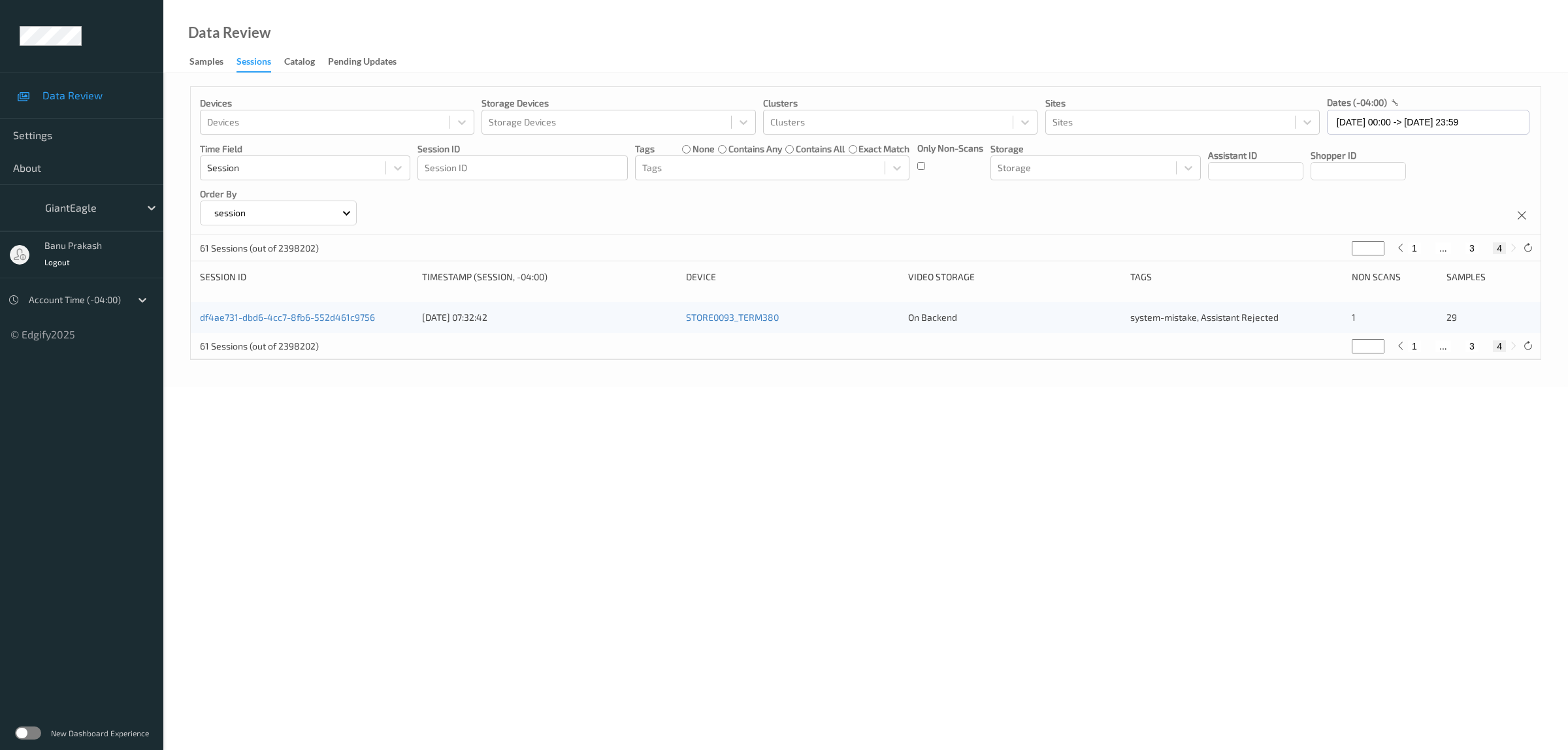
click at [1415, 247] on button "1" at bounding box center [1414, 248] width 13 height 11
type input "*"
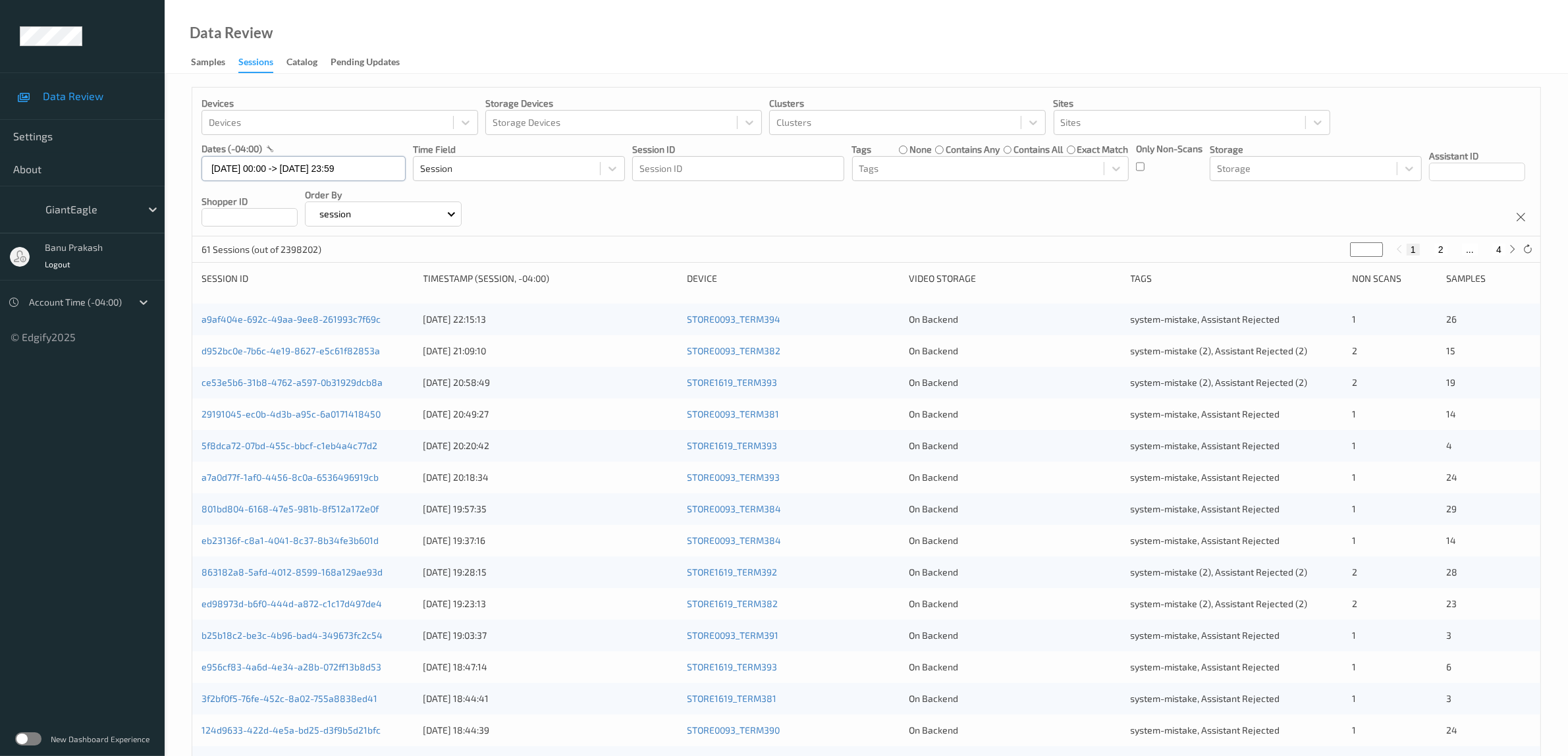
click at [261, 173] on input "[DATE] 00:00 -> [DATE] 23:59" at bounding box center [304, 168] width 204 height 25
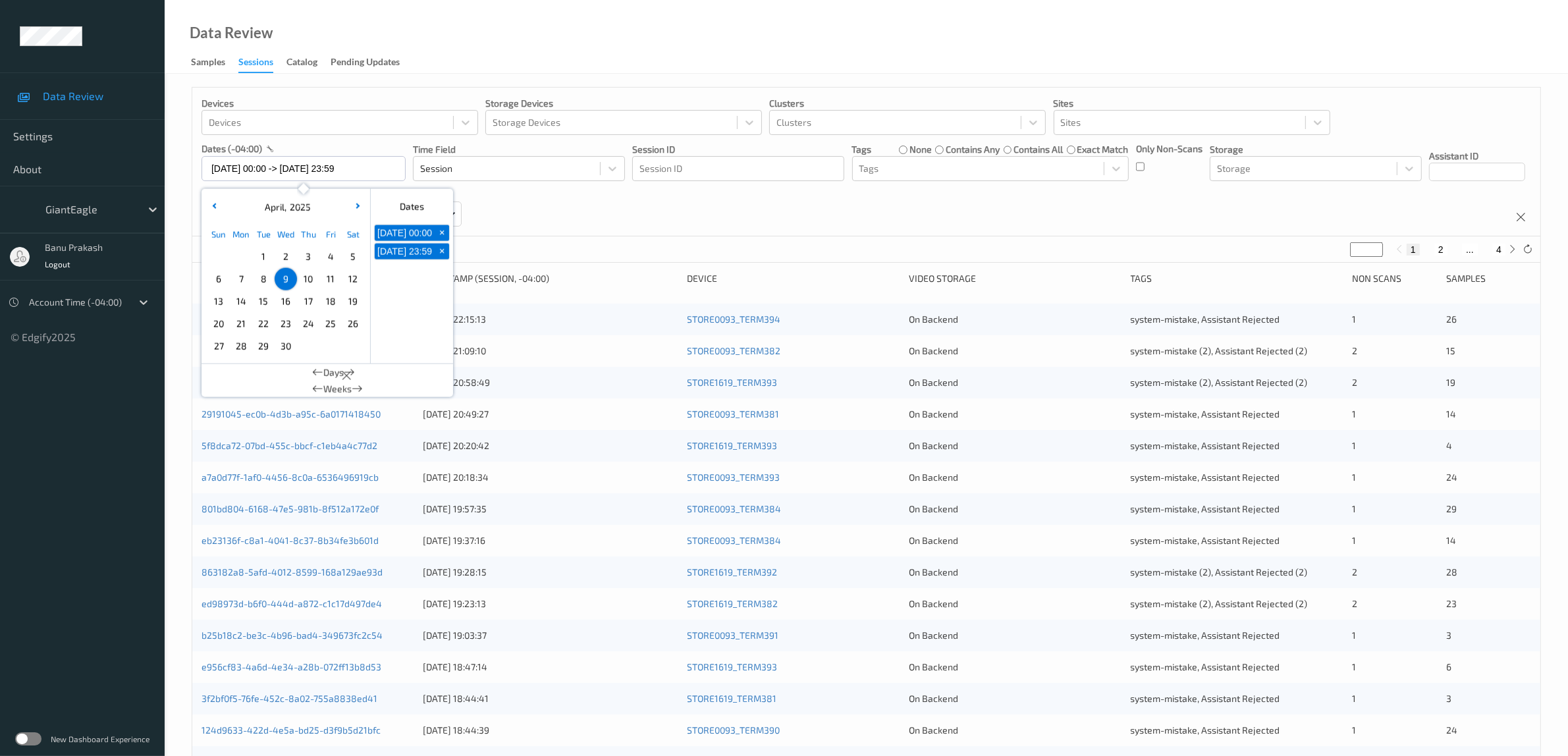
click at [311, 282] on span "10" at bounding box center [308, 279] width 18 height 18
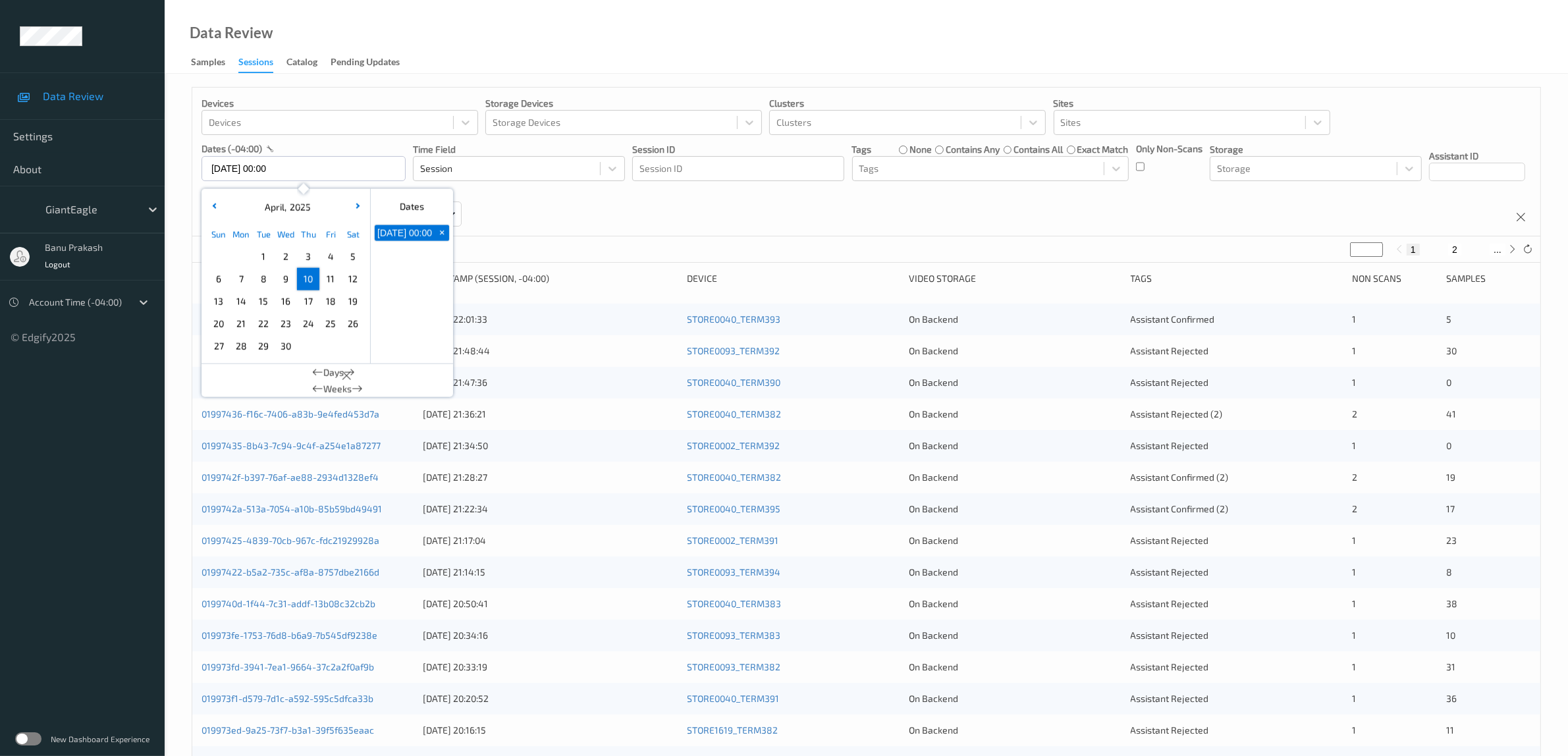
click at [311, 282] on span "10" at bounding box center [308, 279] width 18 height 18
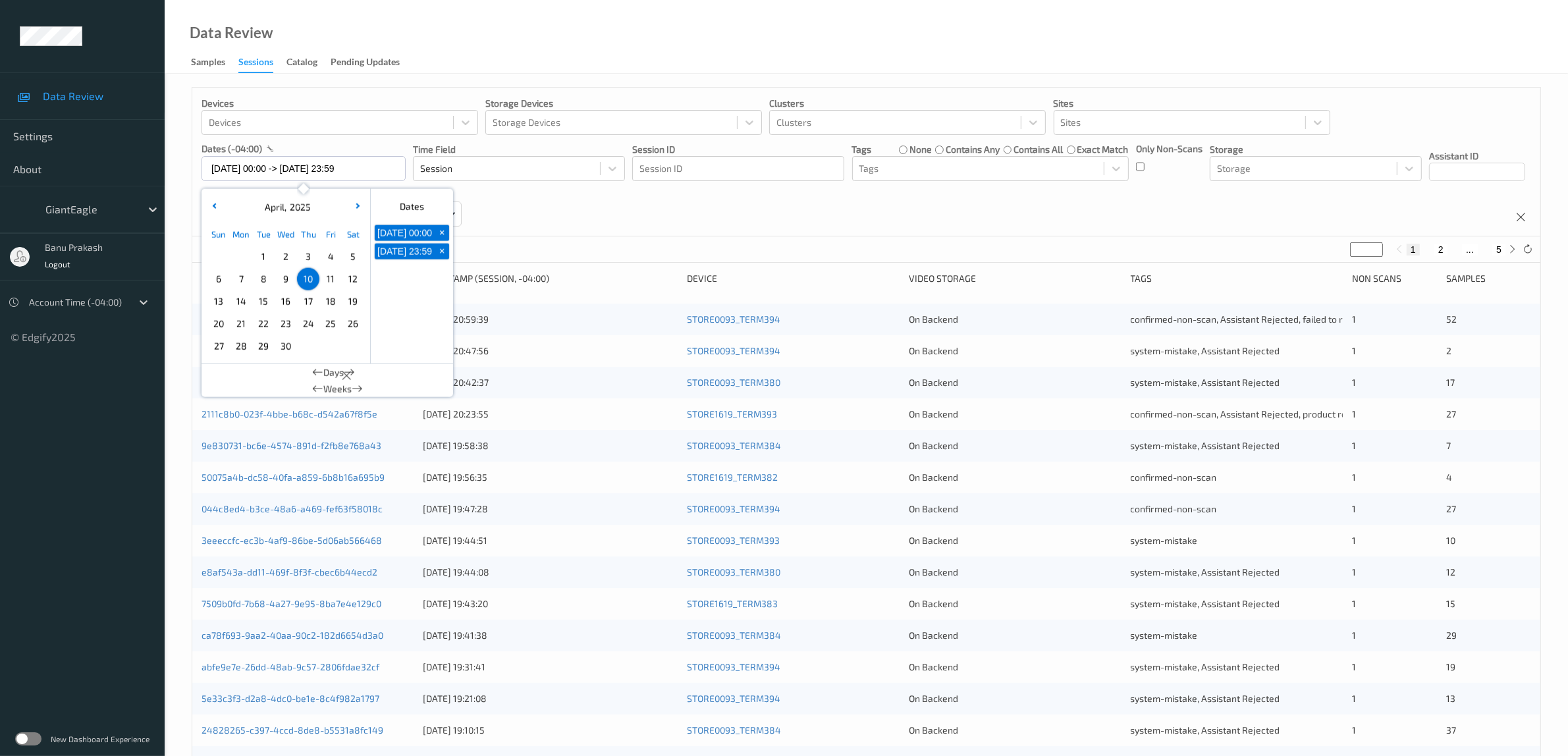
click at [741, 218] on div "Devices Devices Storage Devices Storage Devices Clusters Clusters Sites Sites d…" at bounding box center [866, 162] width 1348 height 149
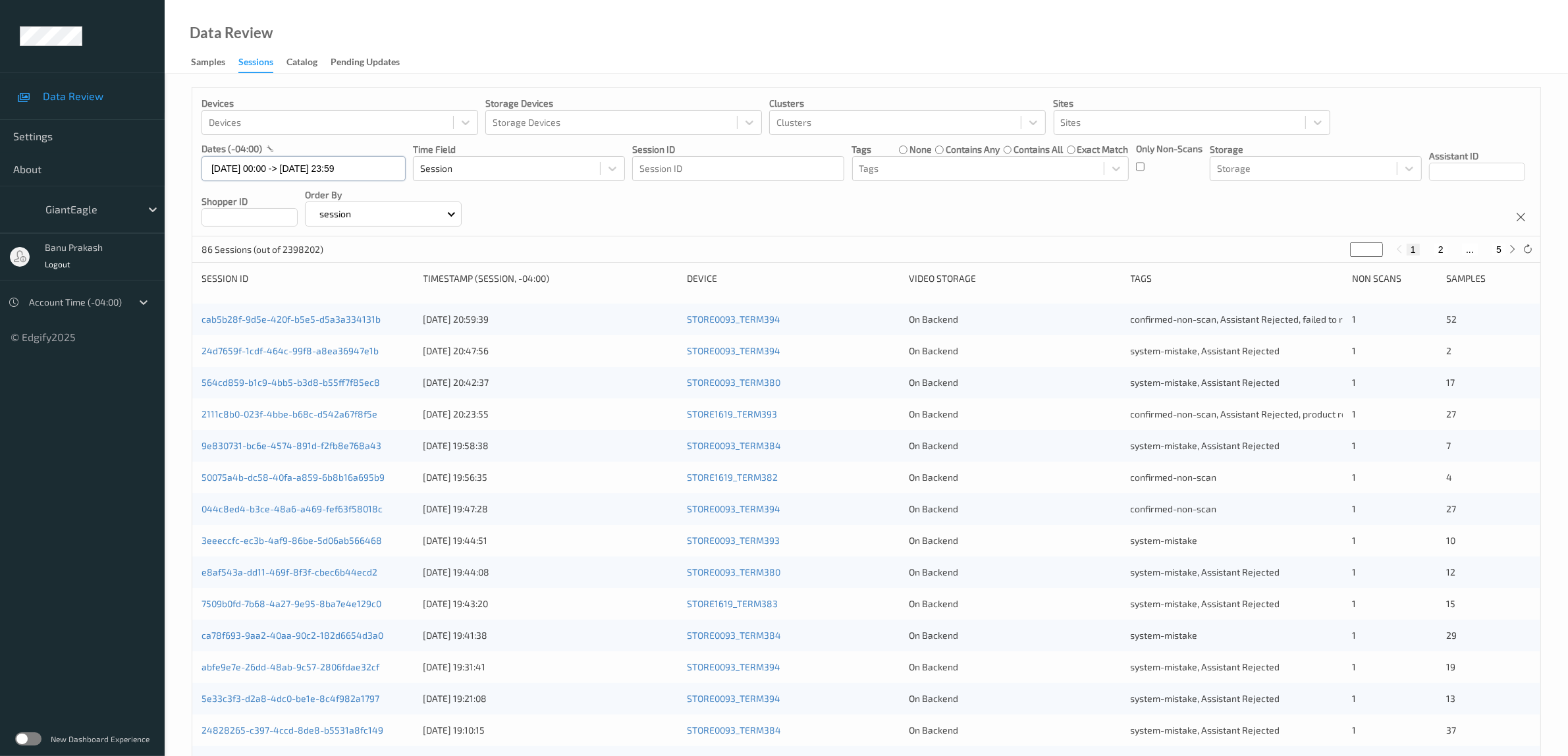
click at [278, 164] on input "[DATE] 00:00 -> [DATE] 23:59" at bounding box center [304, 168] width 204 height 25
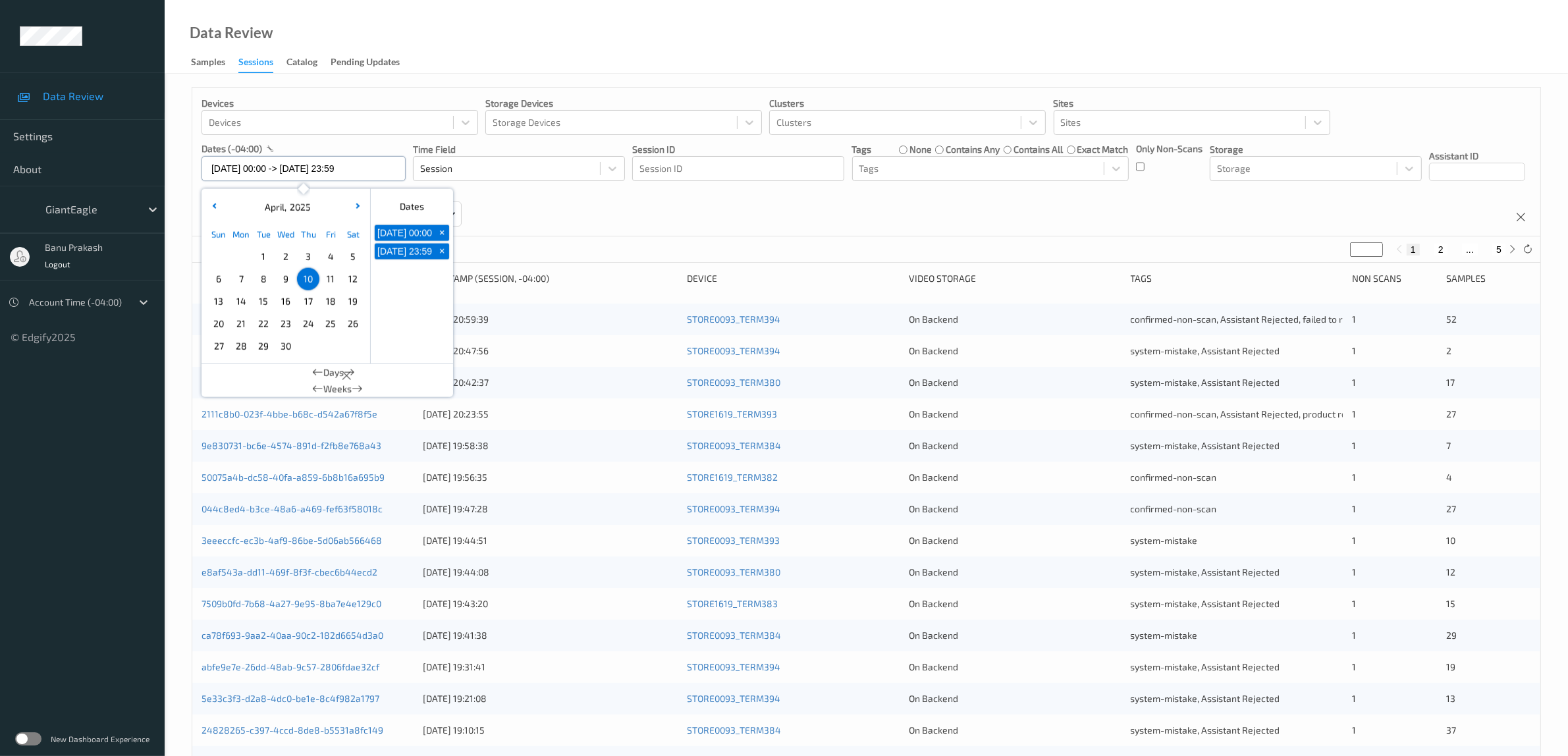
click at [346, 170] on input "[DATE] 00:00 -> [DATE] 23:59" at bounding box center [304, 168] width 204 height 25
click at [330, 279] on span "11" at bounding box center [330, 279] width 18 height 18
click at [331, 279] on span "11" at bounding box center [330, 279] width 18 height 18
type input "[DATE] 00:00 -> [DATE] 23:59"
click at [802, 231] on div "Devices Devices Storage Devices Storage Devices Clusters Clusters Sites Sites d…" at bounding box center [866, 162] width 1348 height 149
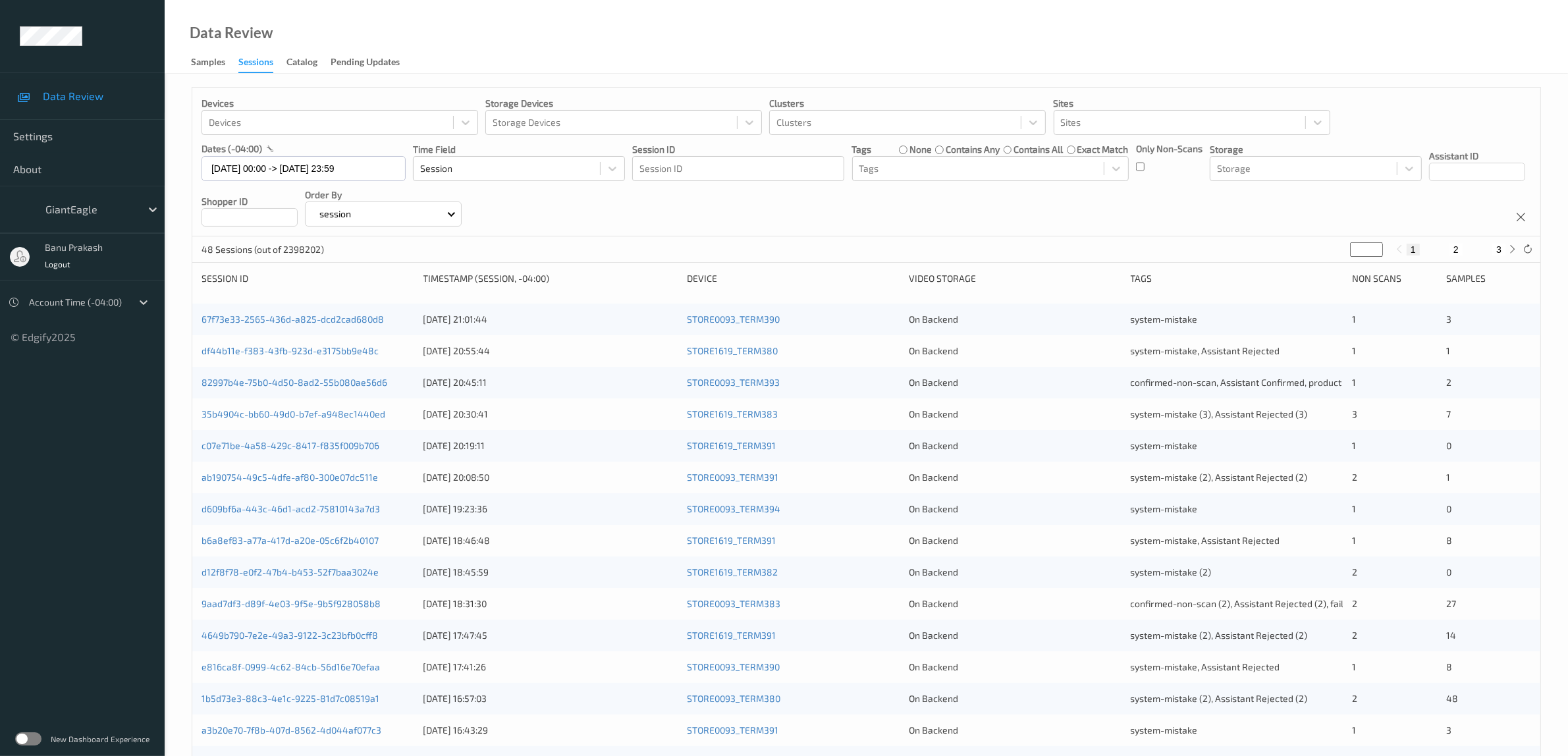
click at [1499, 250] on button "3" at bounding box center [1499, 249] width 13 height 12
type input "*"
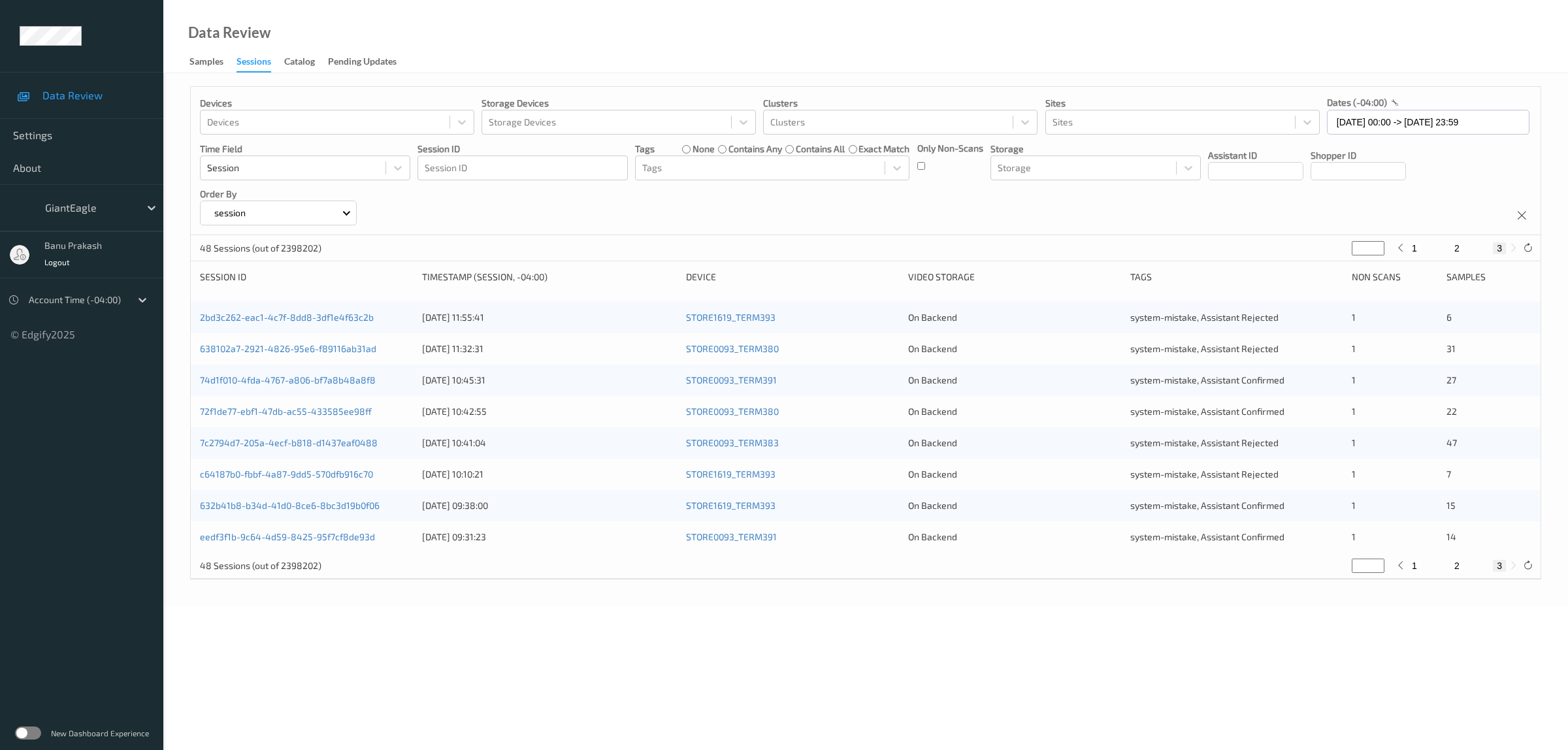
click at [1457, 244] on button "2" at bounding box center [1457, 248] width 13 height 11
type input "*"
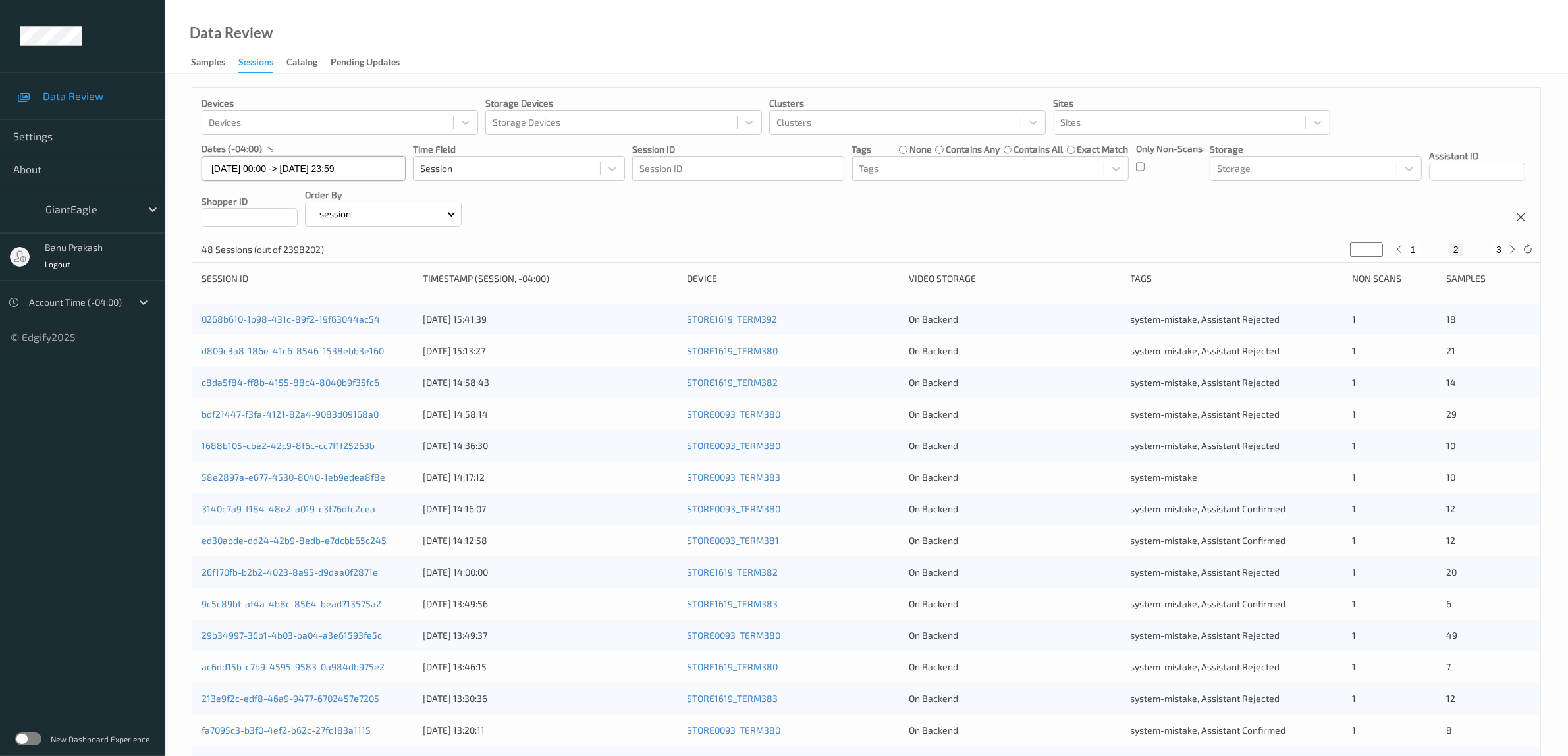
click at [312, 170] on input "[DATE] 00:00 -> [DATE] 23:59" at bounding box center [304, 168] width 204 height 25
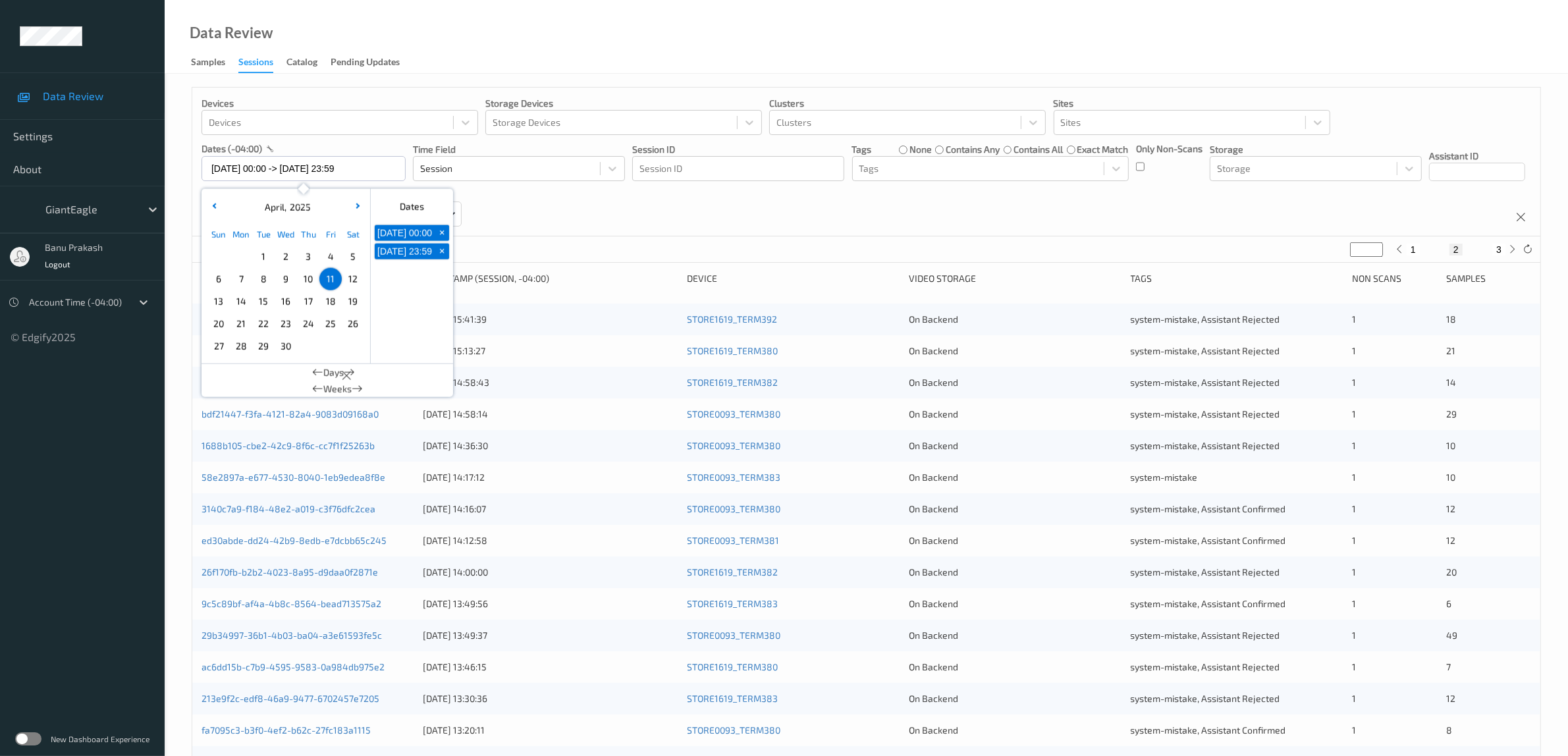
click at [357, 280] on span "12" at bounding box center [353, 279] width 18 height 18
type input "[DATE] 00:00"
type input "*"
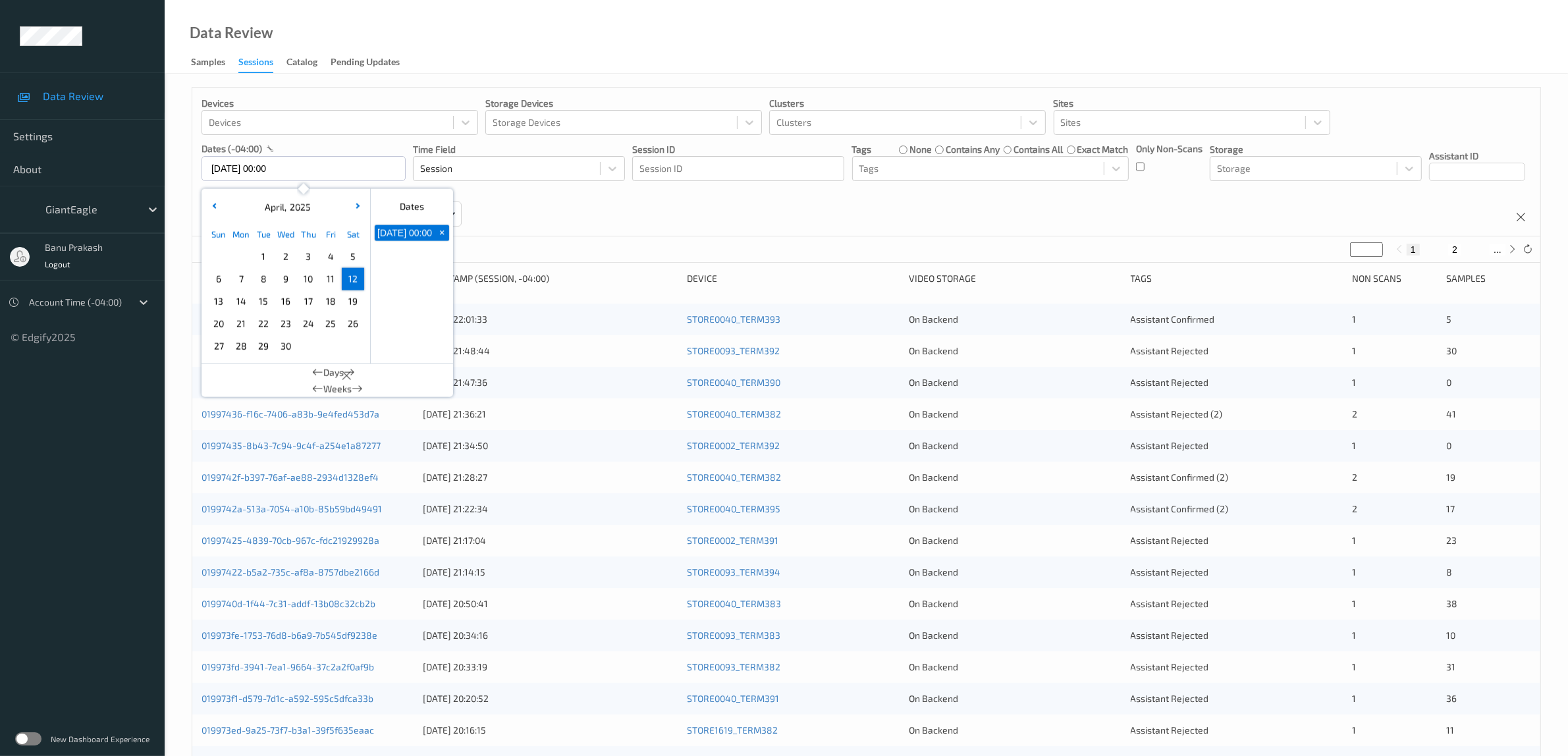
click at [355, 280] on span "12" at bounding box center [353, 279] width 18 height 18
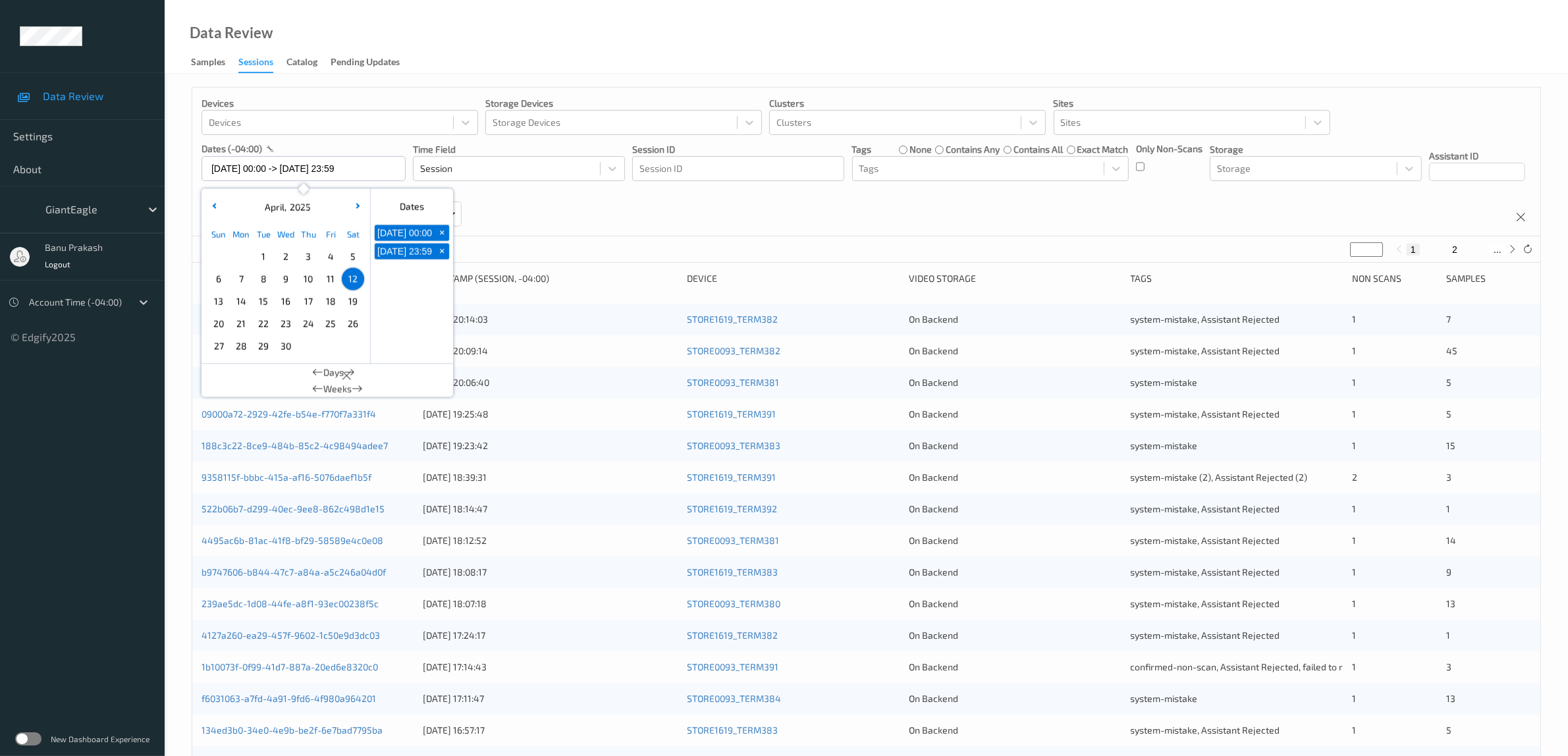
click at [969, 213] on div "Devices Devices Storage Devices Storage Devices Clusters Clusters Sites Sites d…" at bounding box center [866, 162] width 1348 height 149
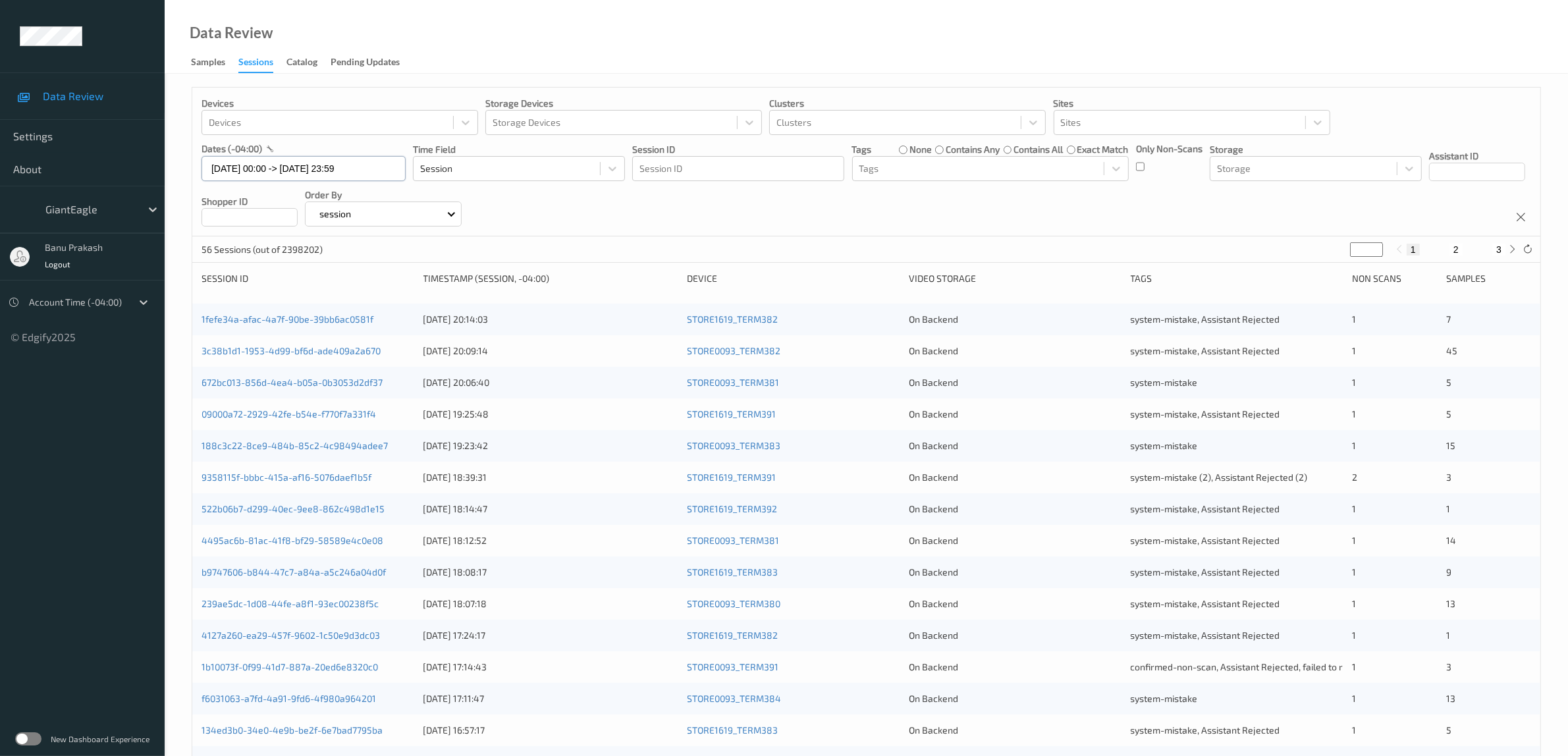
click at [335, 168] on input "[DATE] 00:00 -> [DATE] 23:59" at bounding box center [304, 168] width 204 height 25
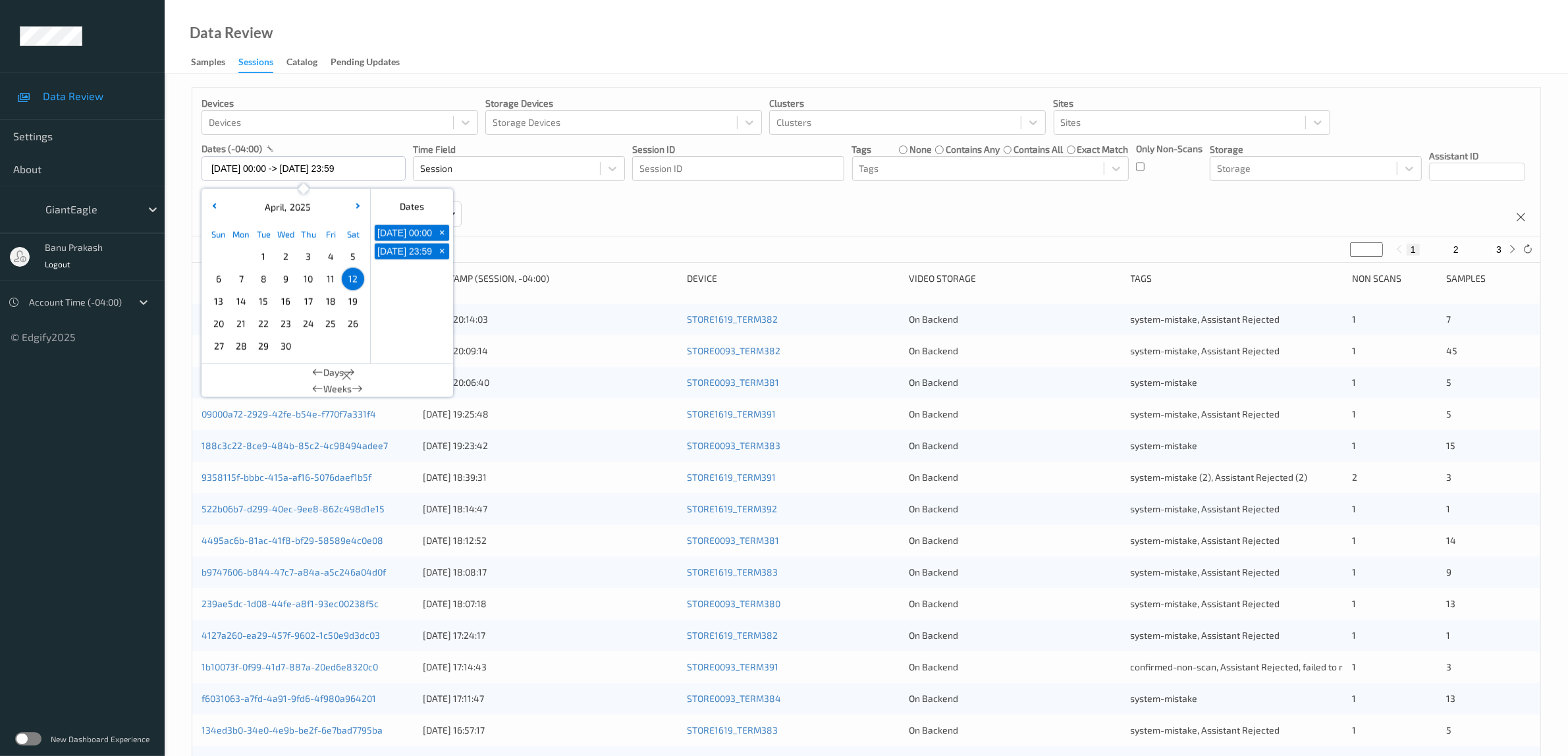
click at [218, 300] on span "13" at bounding box center [218, 301] width 18 height 18
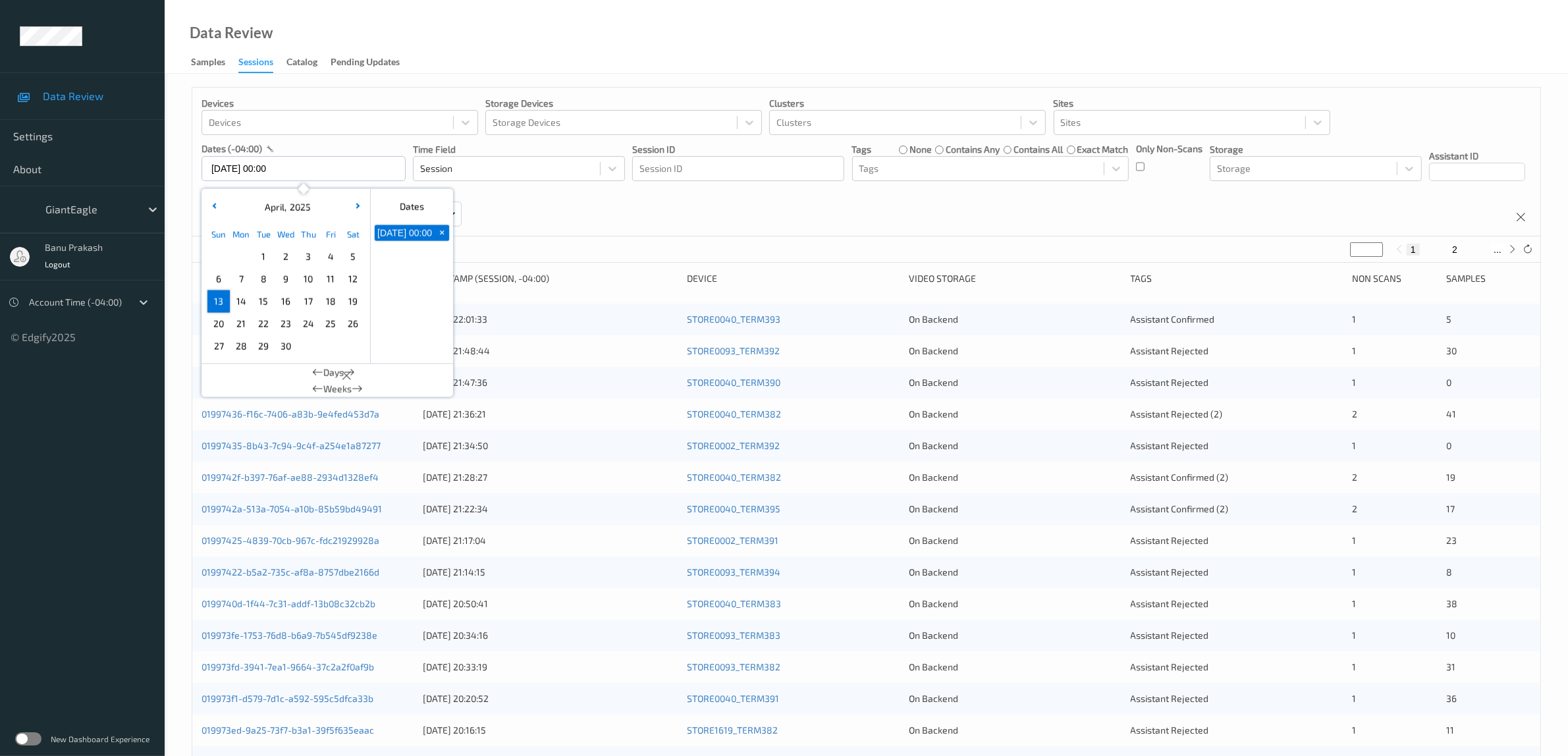
click at [220, 300] on span "13" at bounding box center [218, 301] width 18 height 18
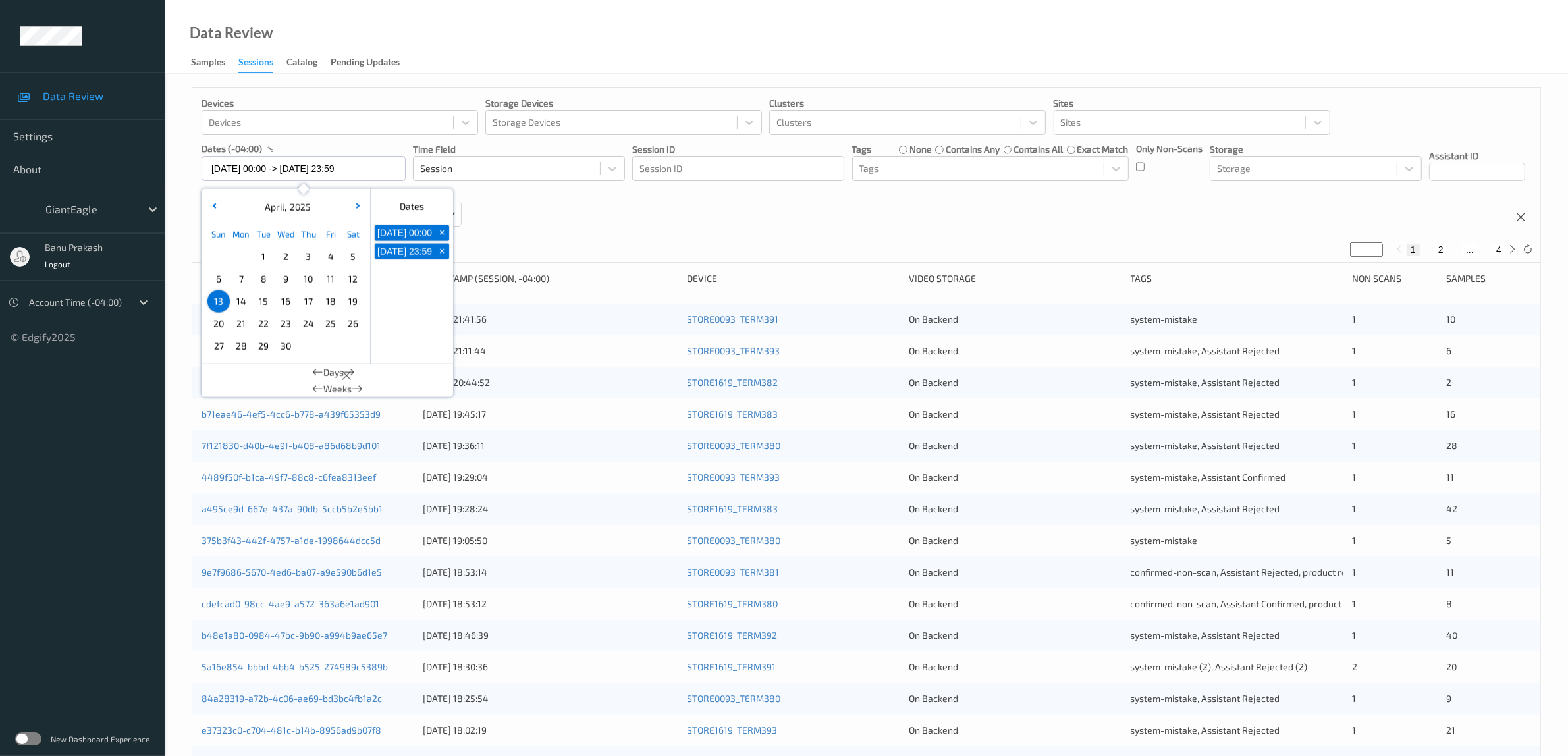
click at [940, 216] on div "Devices Devices Storage Devices Storage Devices Clusters Clusters Sites Sites d…" at bounding box center [866, 162] width 1348 height 149
click at [286, 166] on input "[DATE] 00:00 -> [DATE] 23:59" at bounding box center [304, 168] width 204 height 25
click at [239, 307] on span "14" at bounding box center [240, 301] width 18 height 18
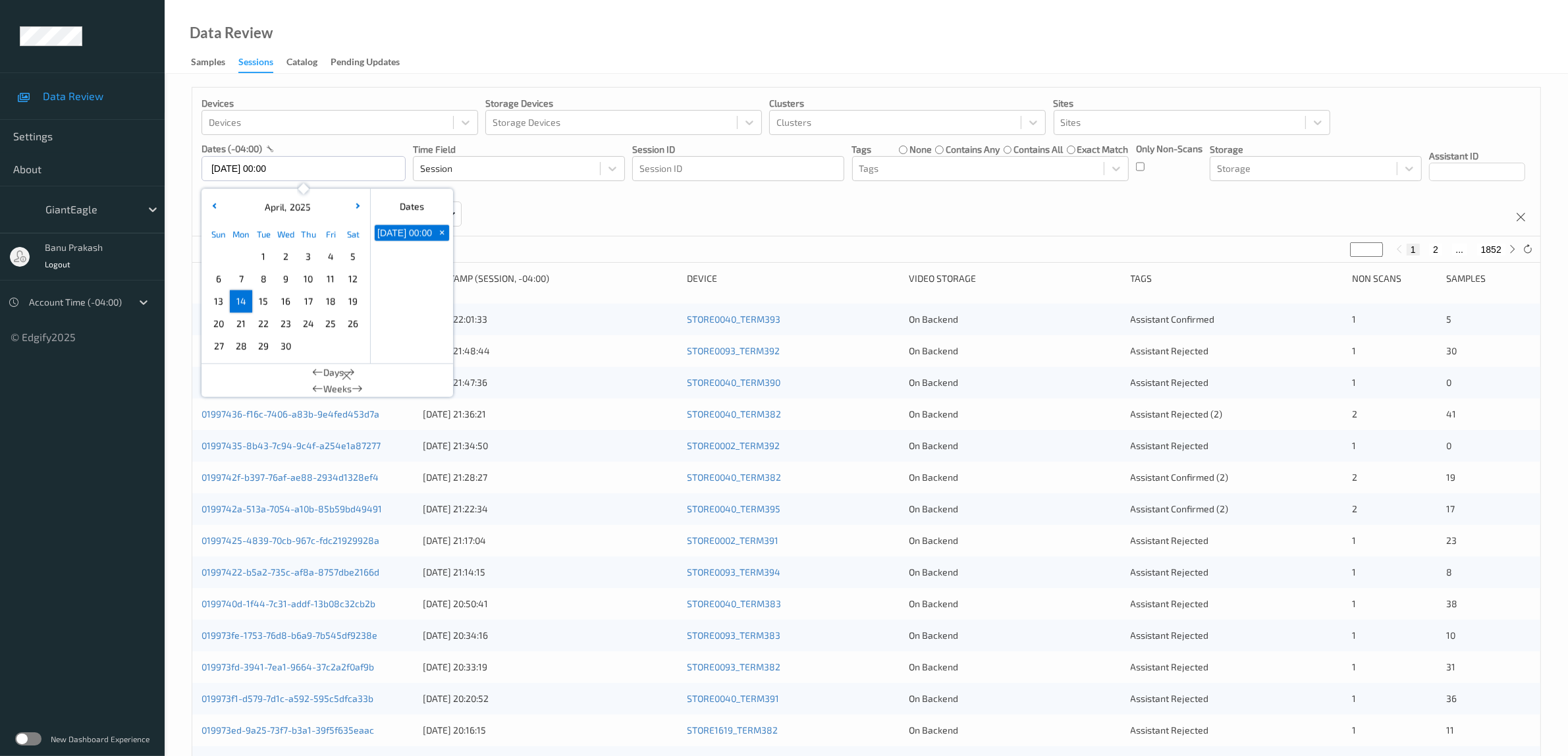
click at [243, 303] on span "14" at bounding box center [240, 301] width 18 height 18
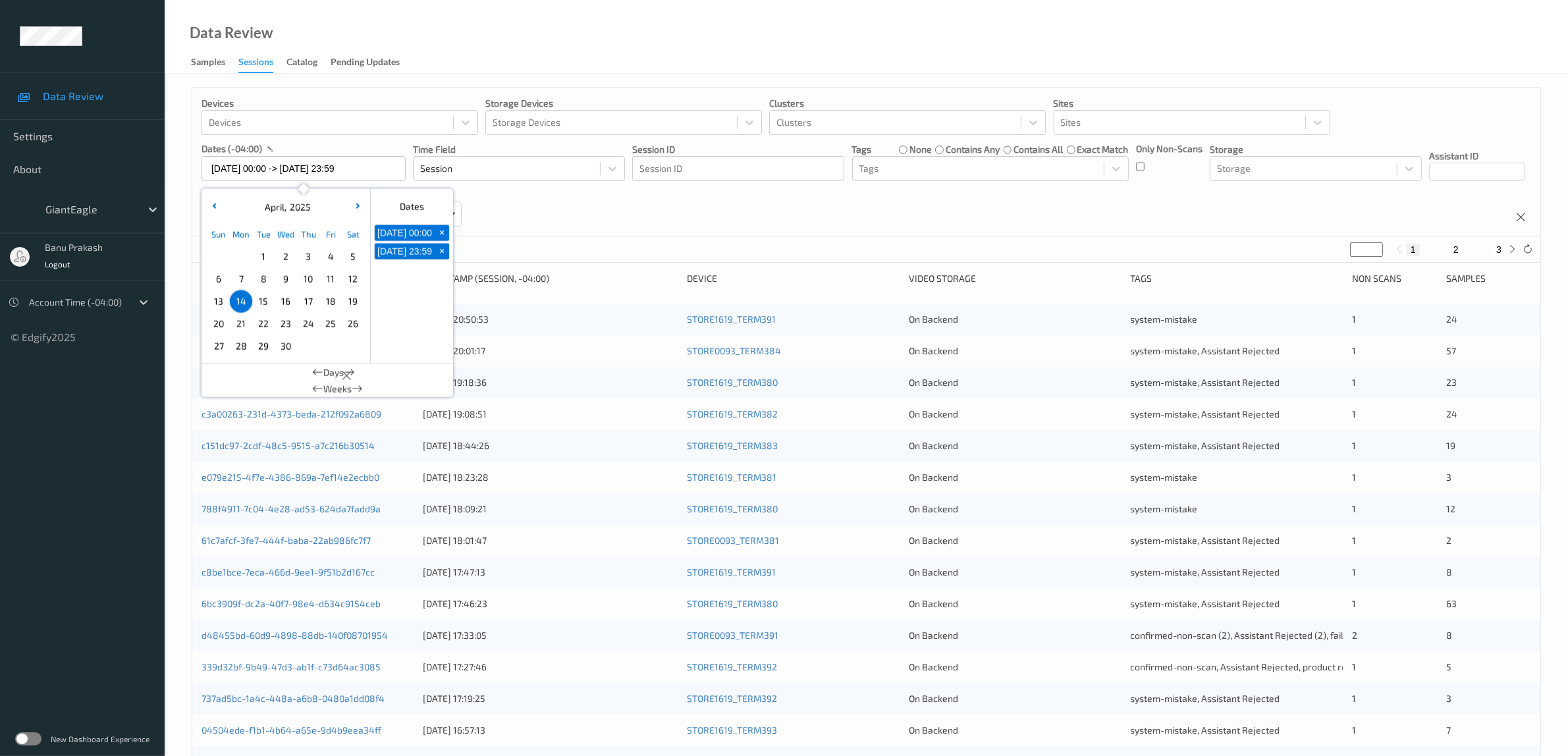
click at [814, 234] on div "Devices Devices Storage Devices Storage Devices Clusters Clusters Sites Sites d…" at bounding box center [866, 162] width 1348 height 149
click at [336, 173] on input "[DATE] 00:00 -> [DATE] 23:59" at bounding box center [304, 168] width 204 height 25
click at [271, 305] on span "15" at bounding box center [262, 301] width 18 height 18
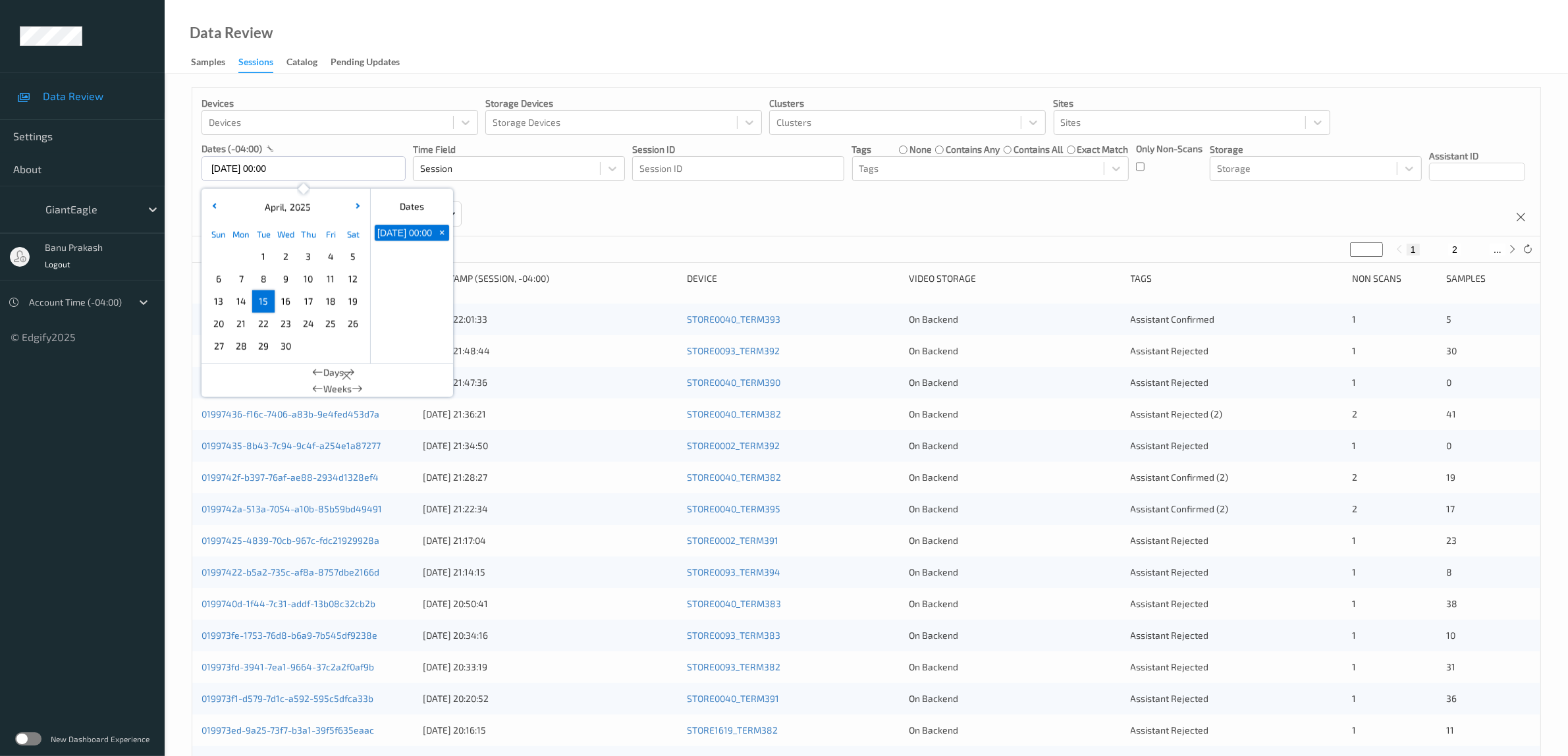
click at [264, 304] on span "15" at bounding box center [262, 301] width 18 height 18
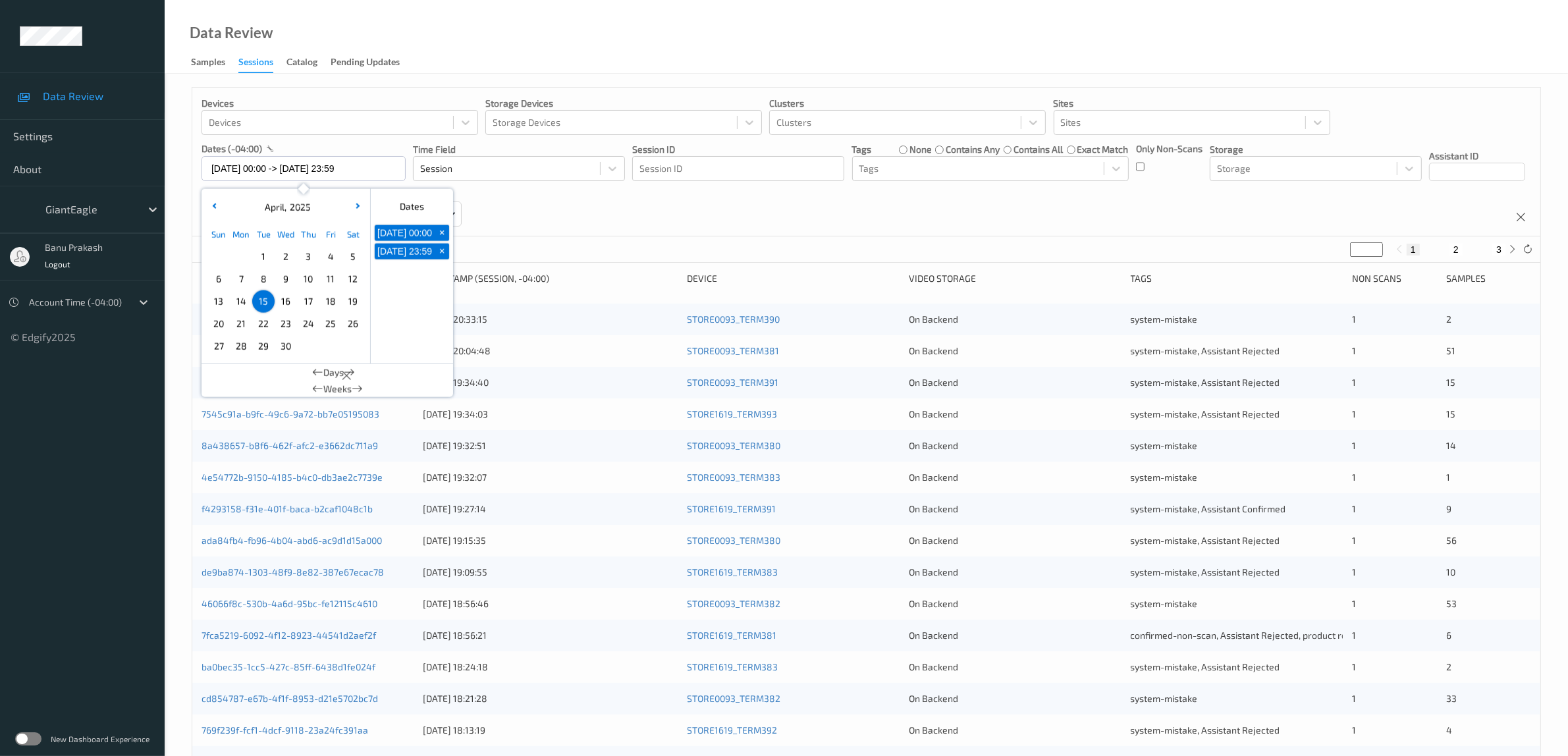
click at [798, 221] on div "Devices Devices Storage Devices Storage Devices Clusters Clusters Sites Sites d…" at bounding box center [866, 162] width 1348 height 149
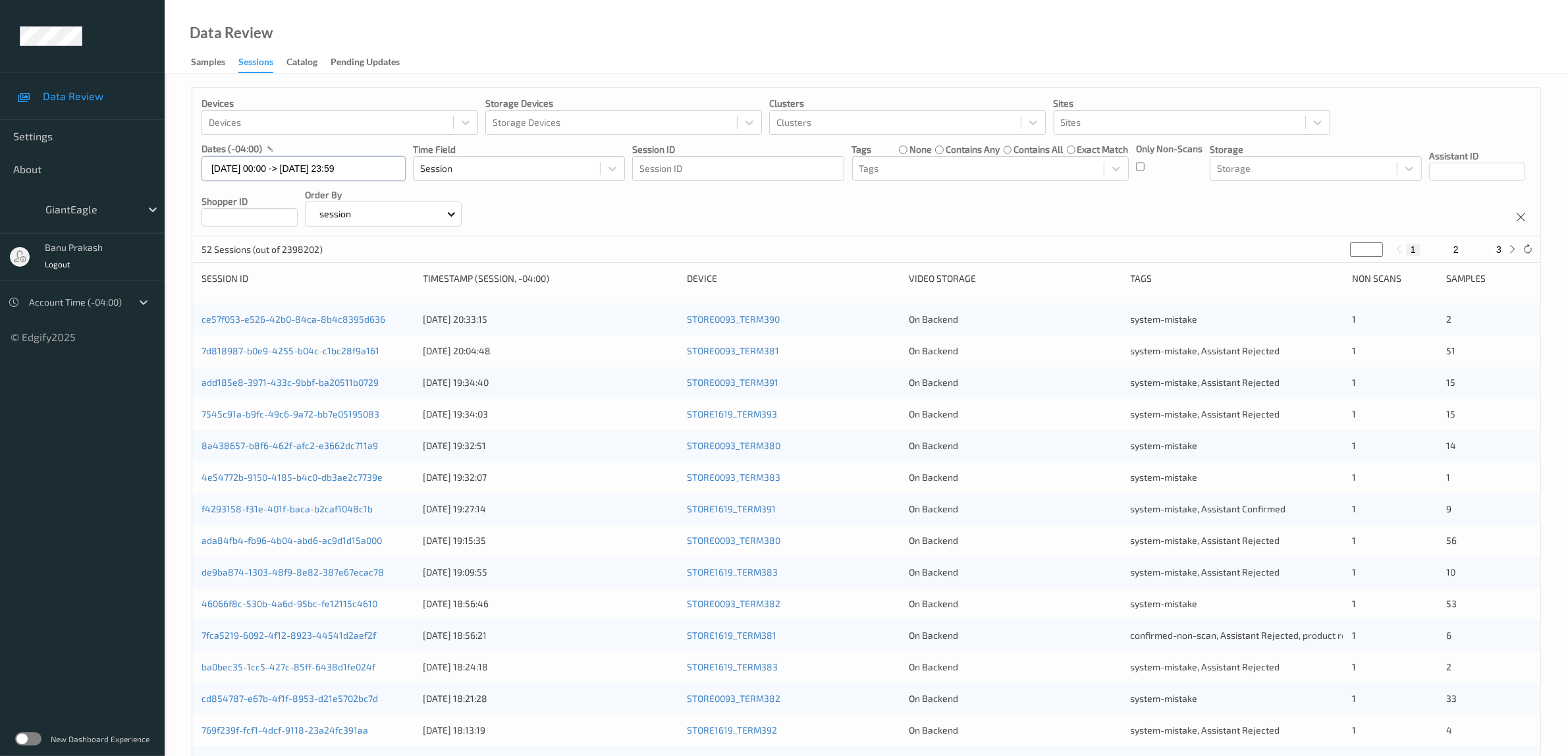
click at [330, 163] on input "[DATE] 00:00 -> [DATE] 23:59" at bounding box center [304, 168] width 204 height 25
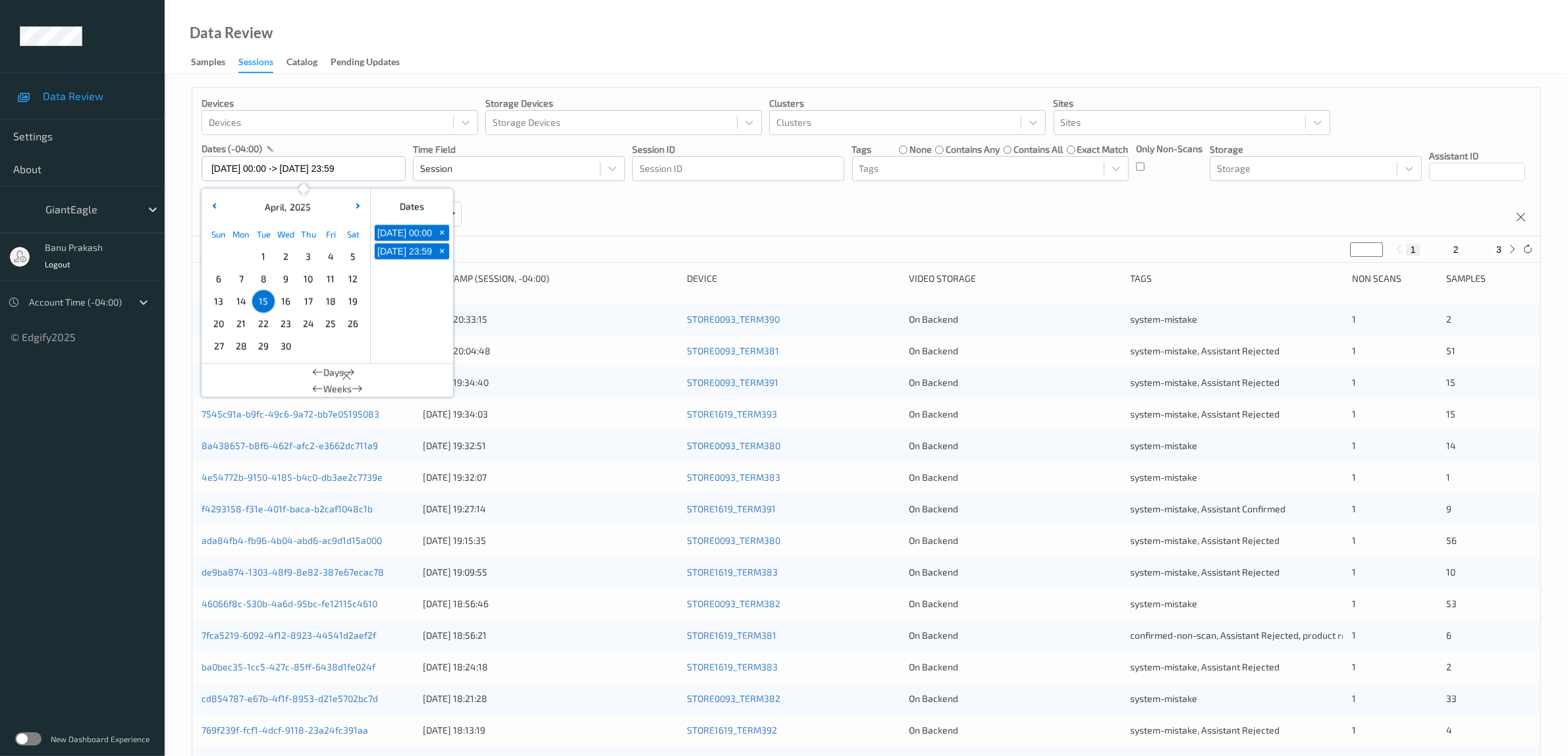
click at [282, 300] on span "16" at bounding box center [286, 301] width 18 height 18
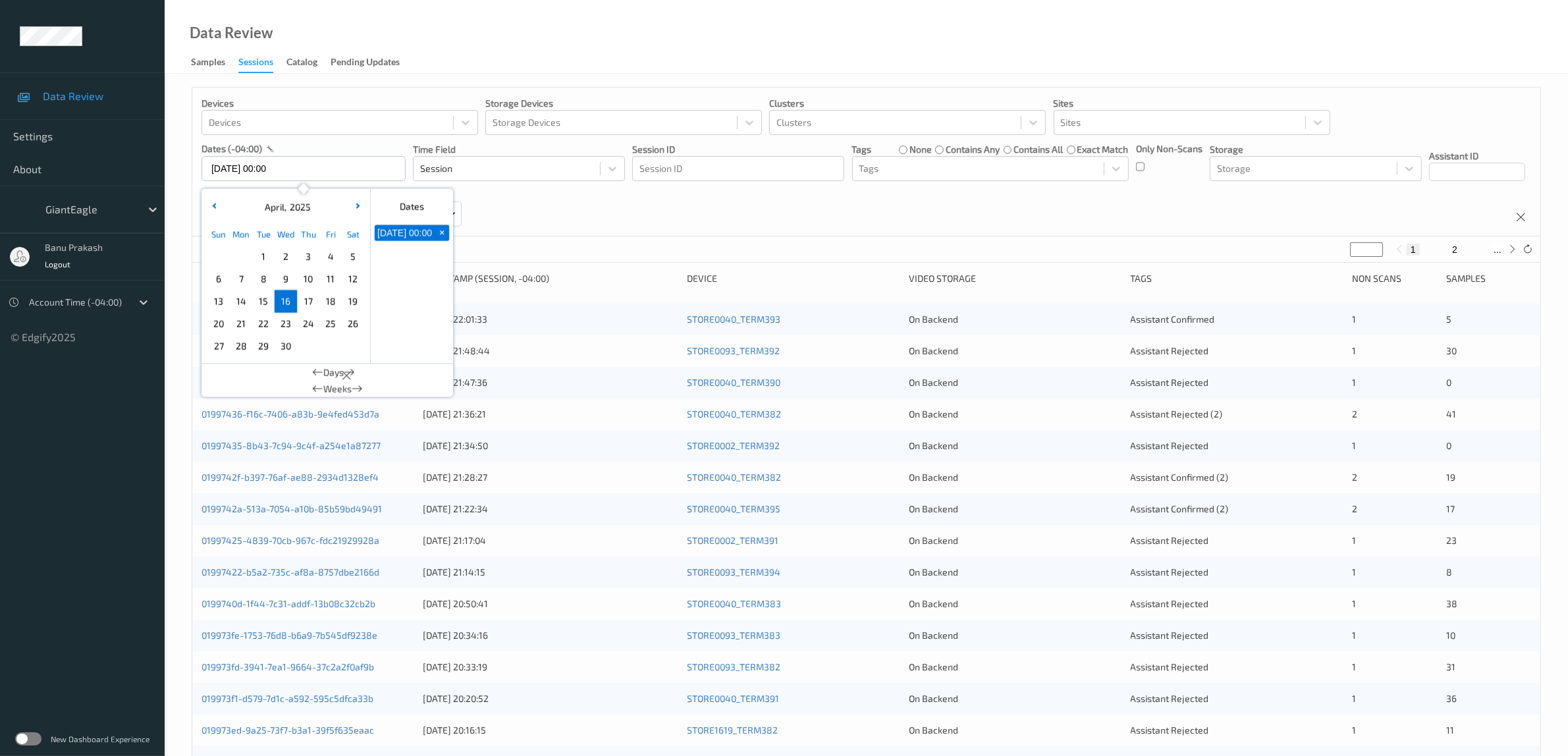
click at [282, 300] on span "16" at bounding box center [286, 301] width 18 height 18
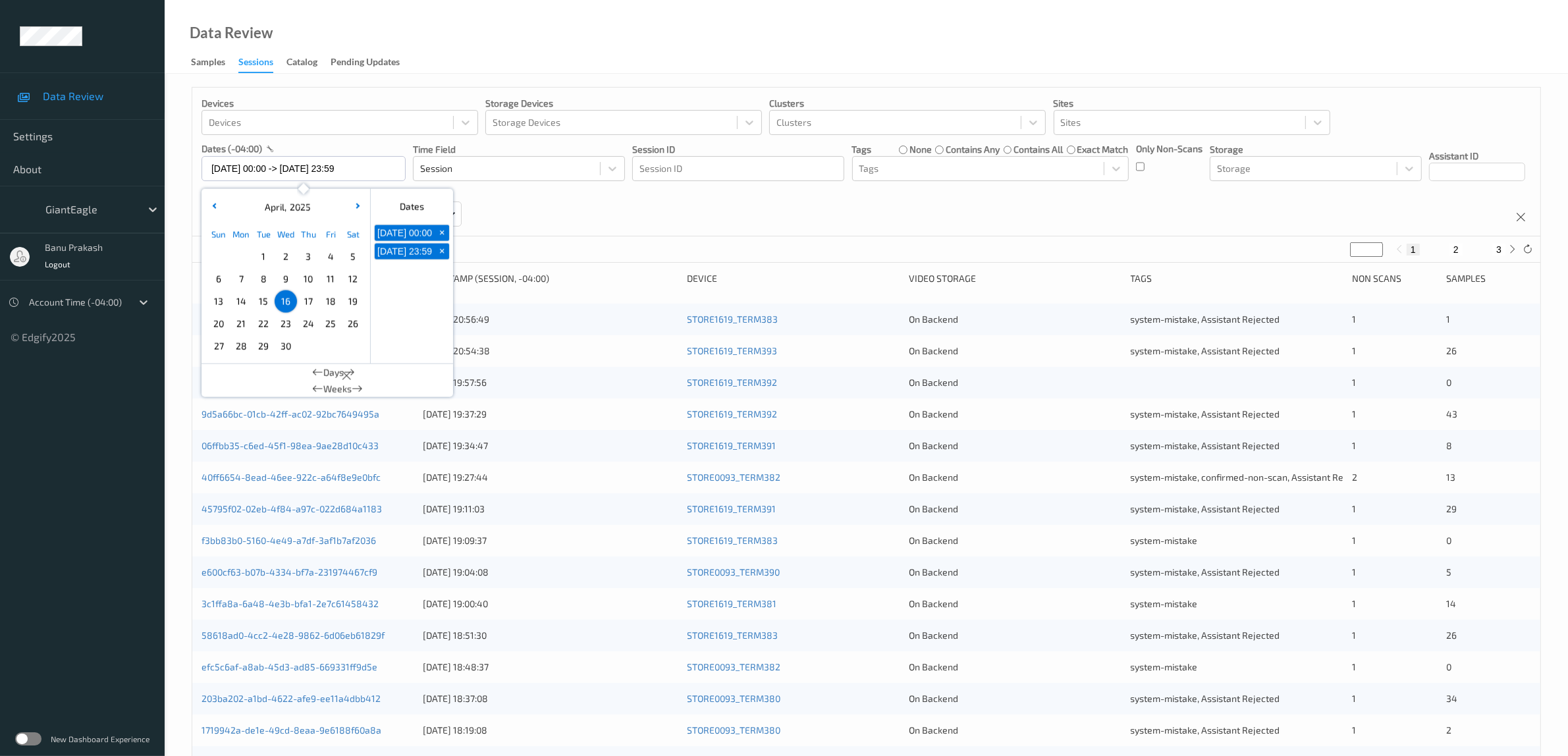
click at [811, 218] on div "Devices Devices Storage Devices Storage Devices Clusters Clusters Sites Sites d…" at bounding box center [866, 162] width 1348 height 149
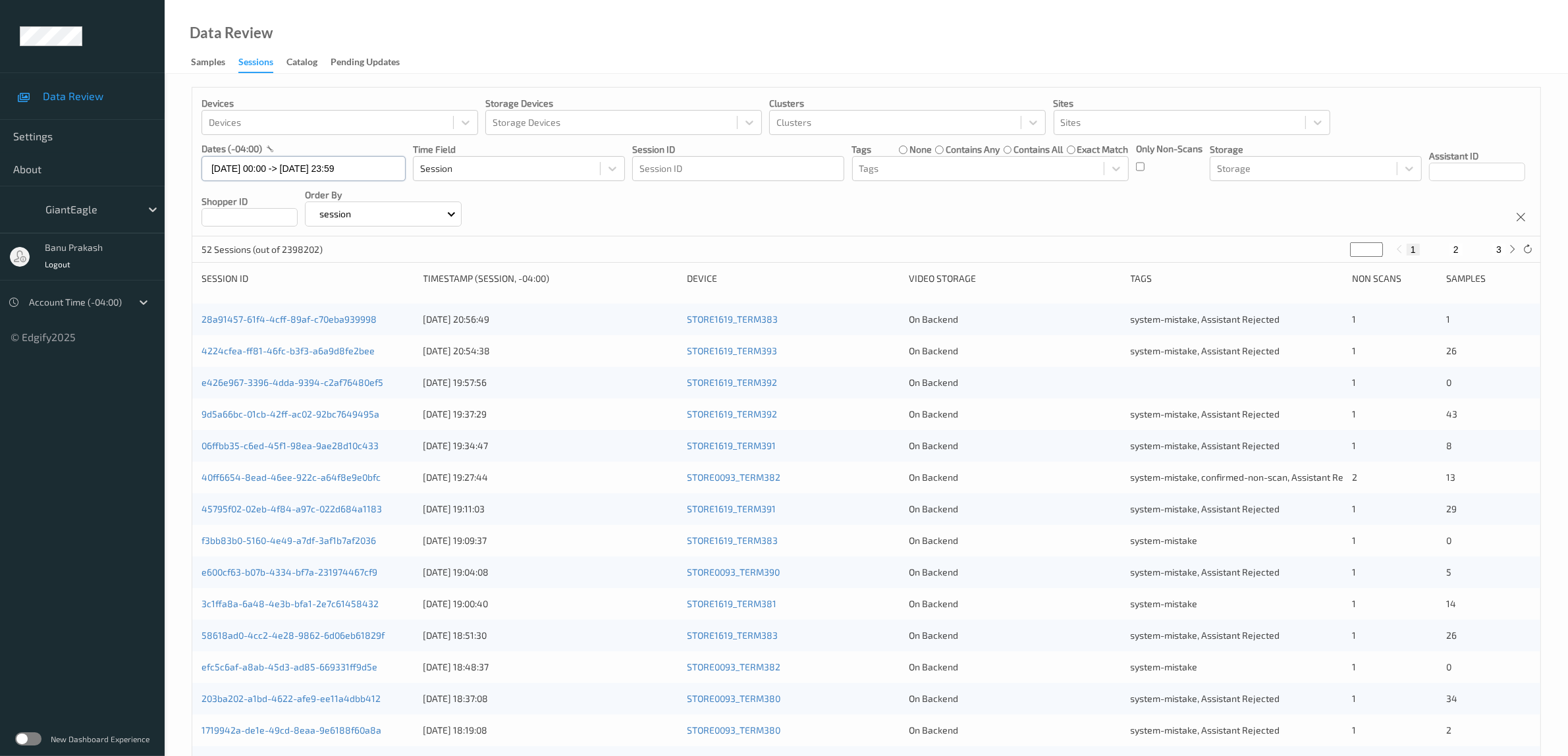
click at [336, 165] on input "[DATE] 00:00 -> [DATE] 23:59" at bounding box center [304, 168] width 204 height 25
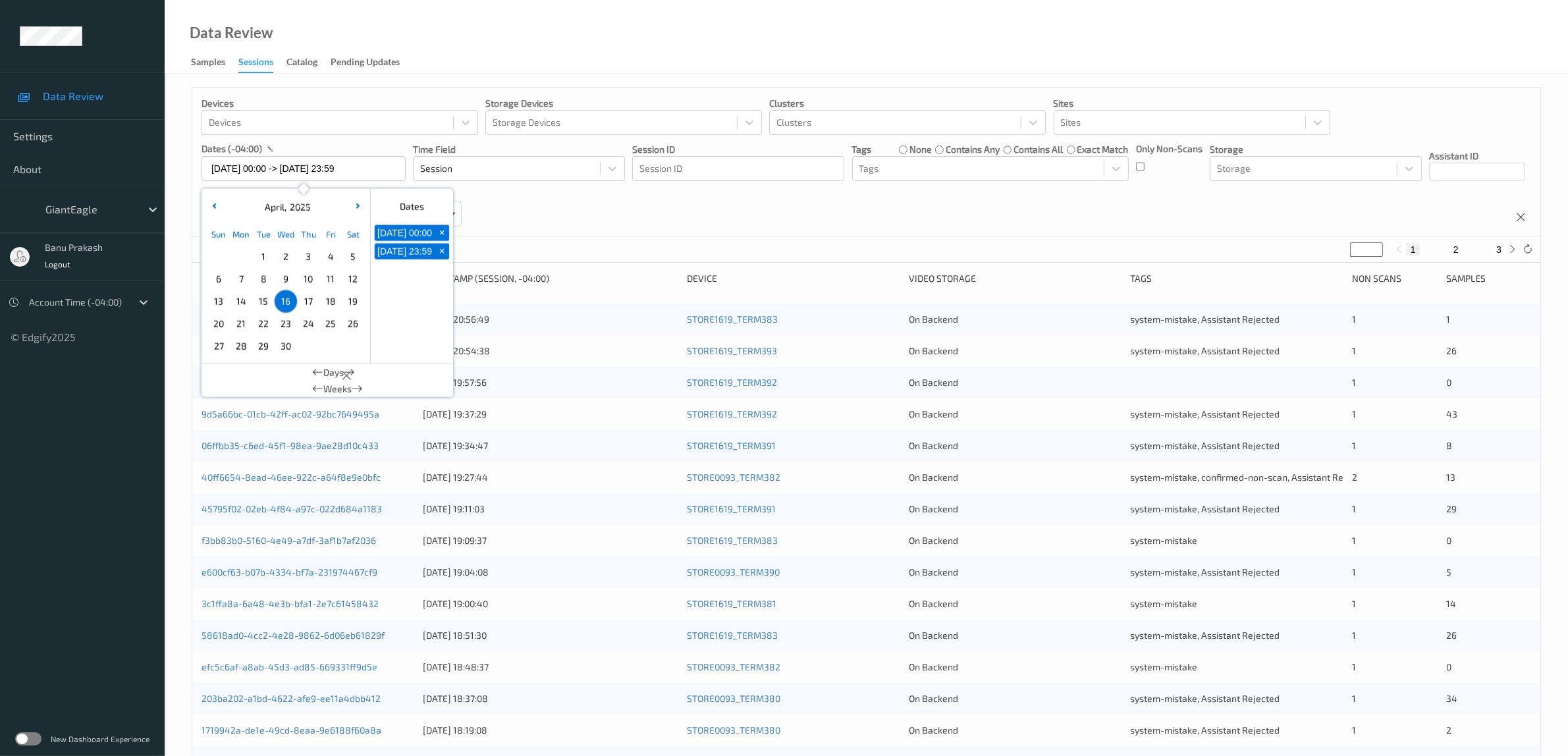
click at [314, 298] on span "17" at bounding box center [308, 301] width 18 height 18
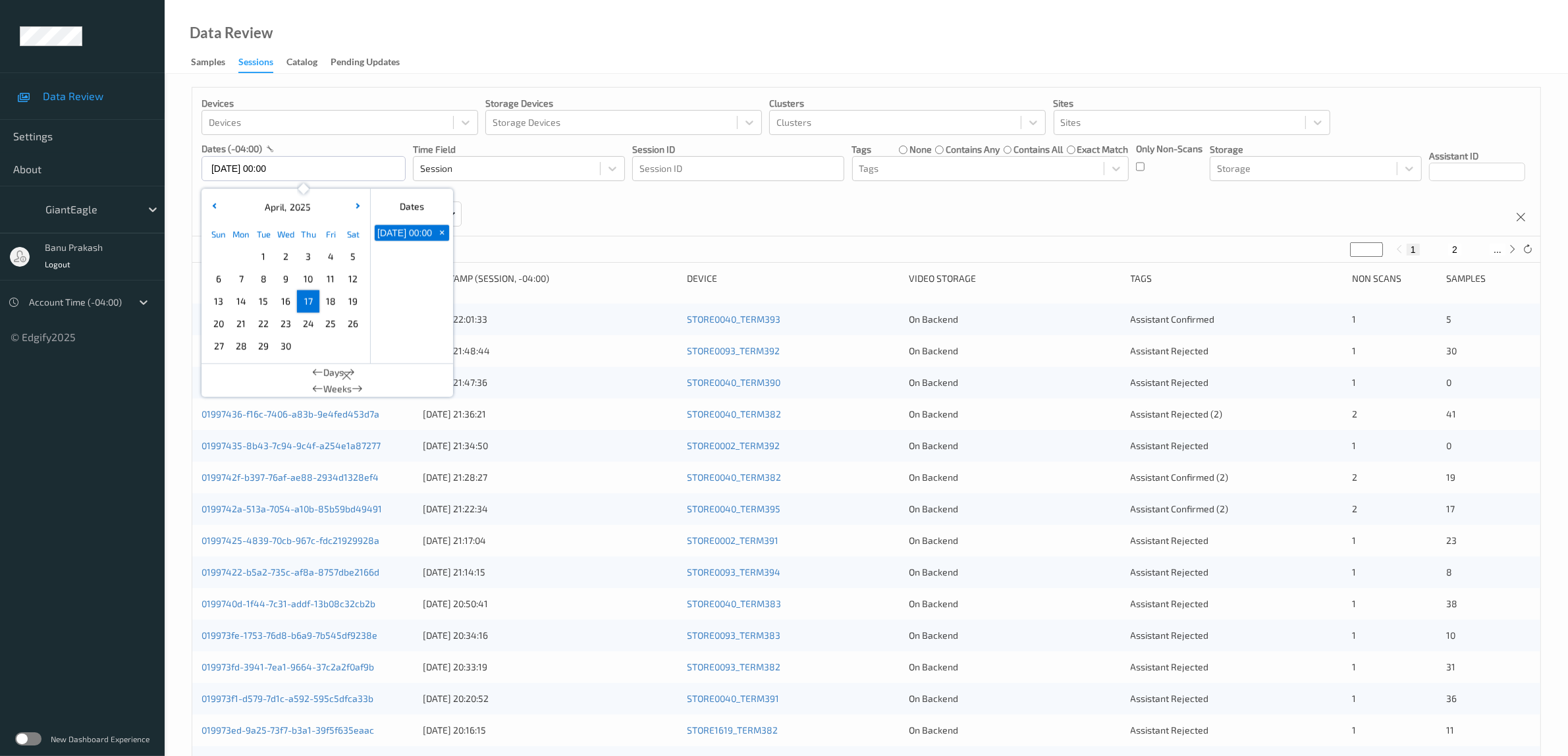
click at [314, 298] on span "17" at bounding box center [308, 301] width 18 height 18
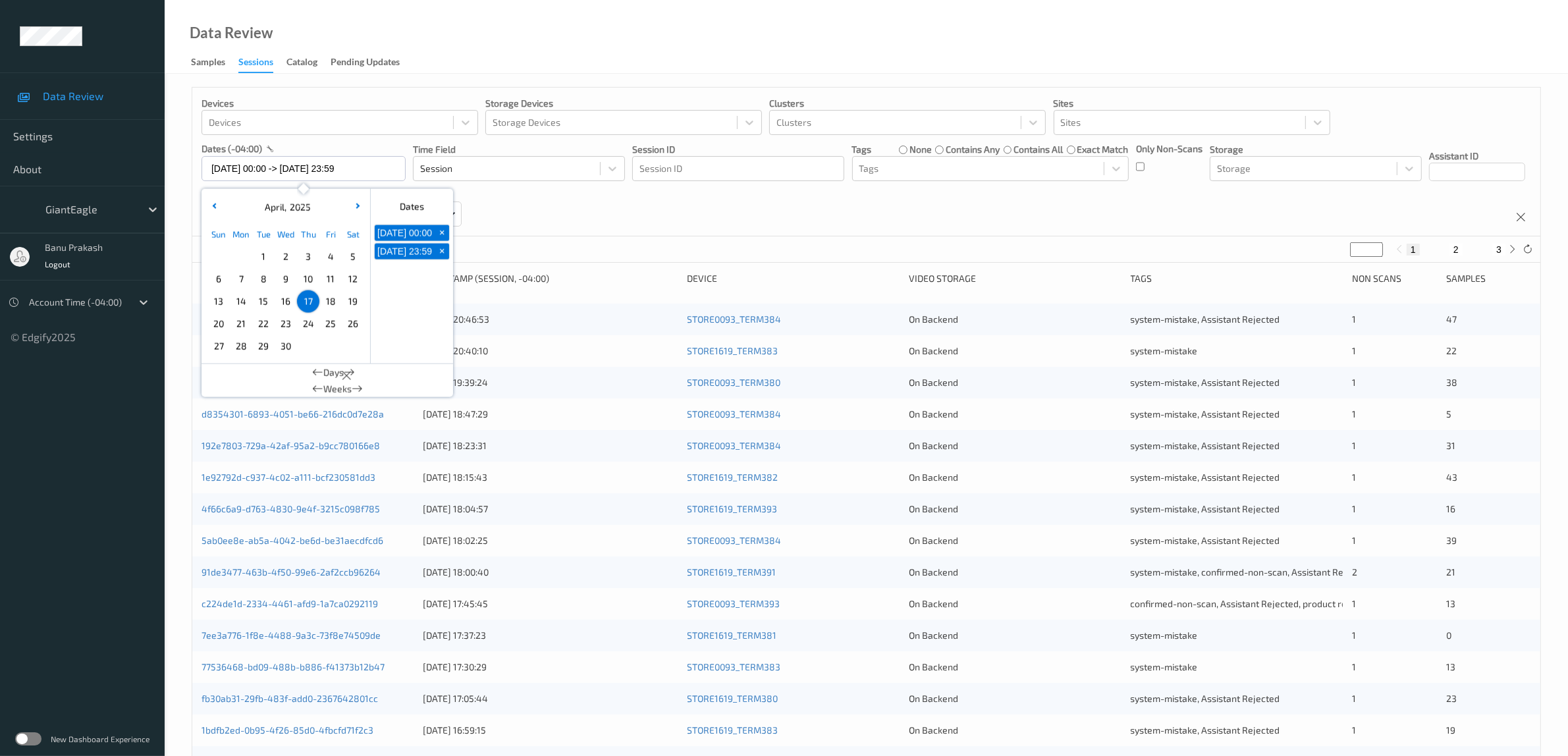
click at [908, 216] on div "Devices Devices Storage Devices Storage Devices Clusters Clusters Sites Sites d…" at bounding box center [866, 162] width 1348 height 149
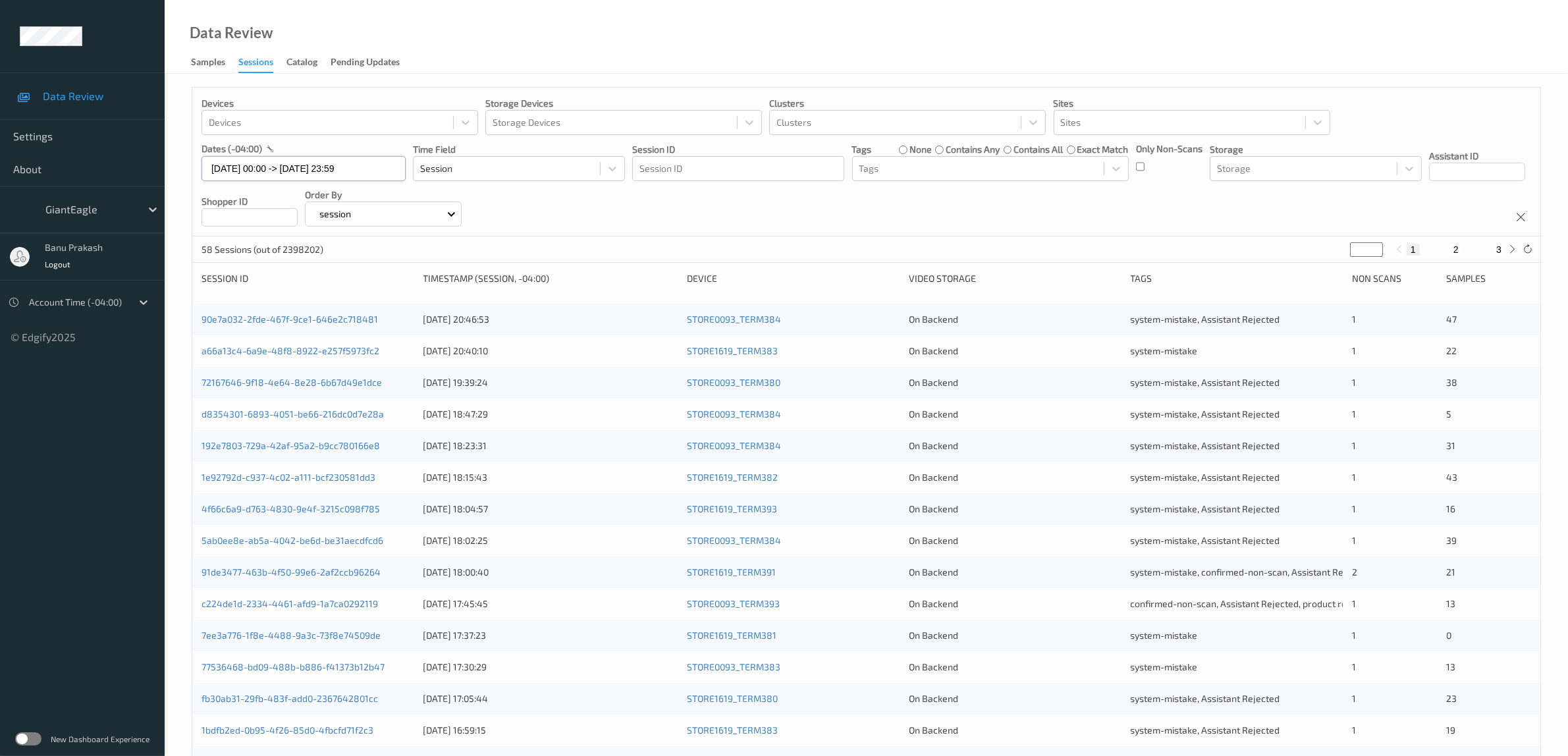
click at [334, 168] on input "[DATE] 00:00 -> [DATE] 23:59" at bounding box center [304, 168] width 204 height 25
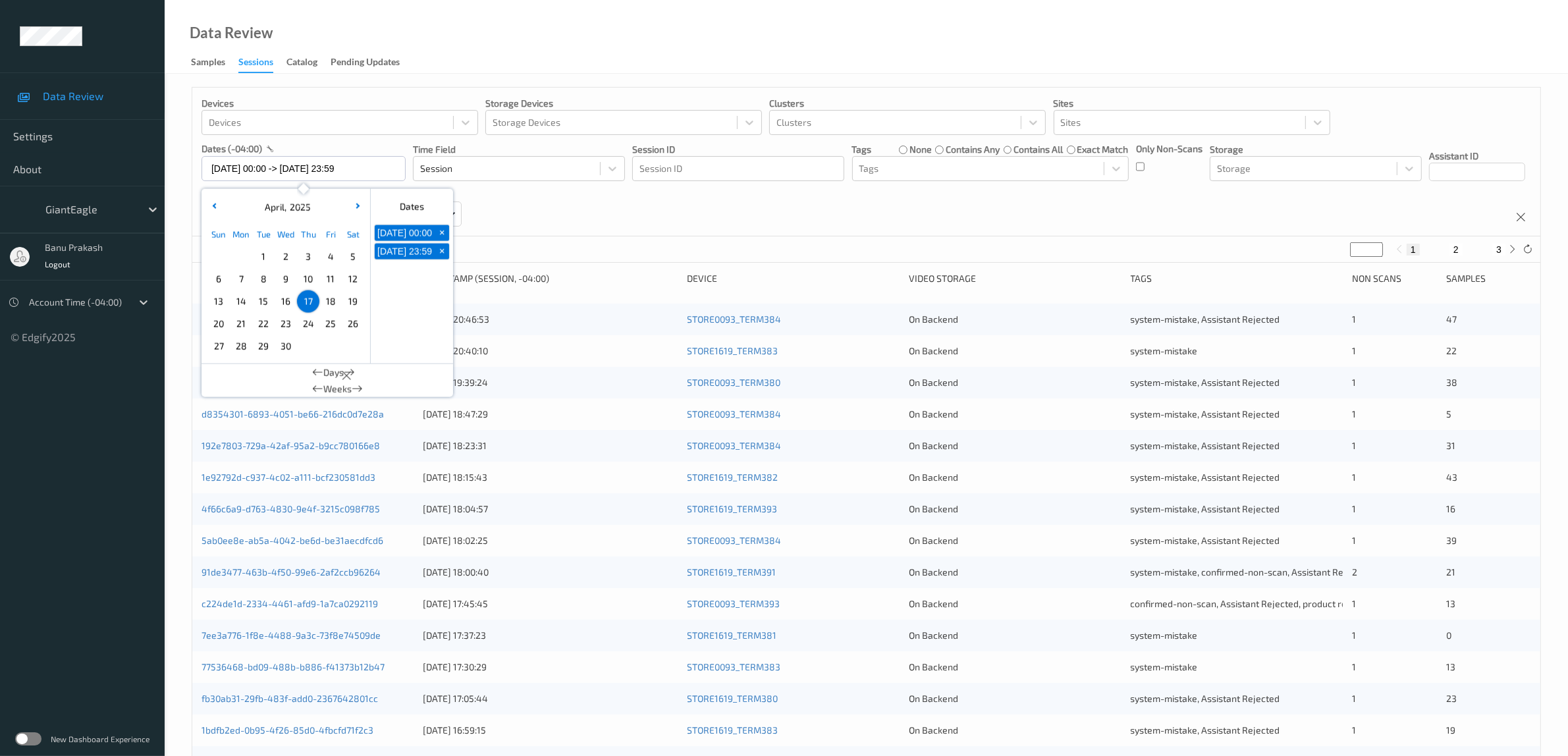
click at [323, 301] on span "18" at bounding box center [330, 301] width 18 height 18
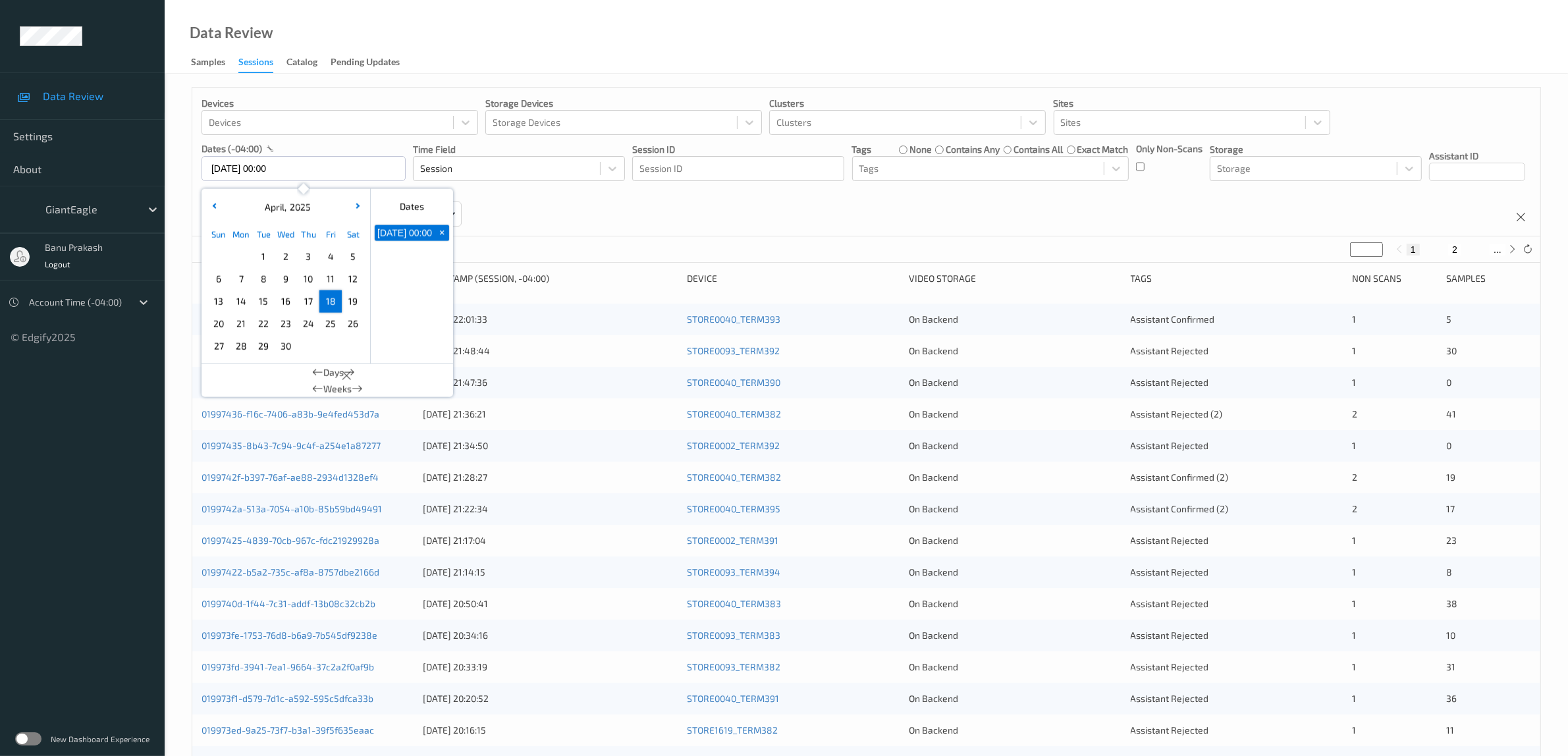
click at [323, 301] on span "18" at bounding box center [330, 301] width 18 height 18
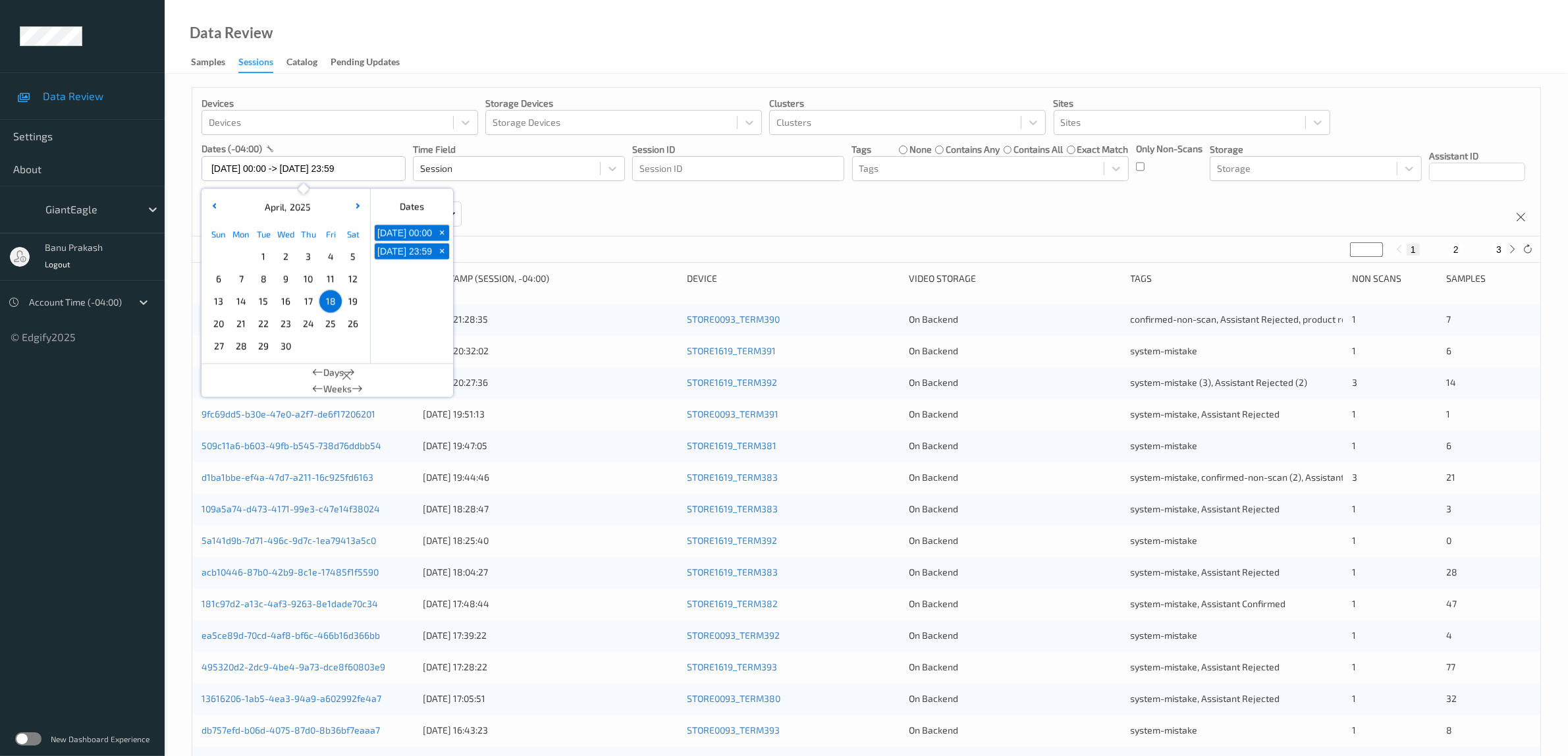
click at [871, 206] on div "Devices Devices Storage Devices Storage Devices Clusters Clusters Sites Sites d…" at bounding box center [866, 162] width 1348 height 149
click at [337, 172] on input "[DATE] 00:00 -> [DATE] 23:59" at bounding box center [304, 168] width 204 height 25
click at [353, 304] on span "19" at bounding box center [353, 301] width 18 height 18
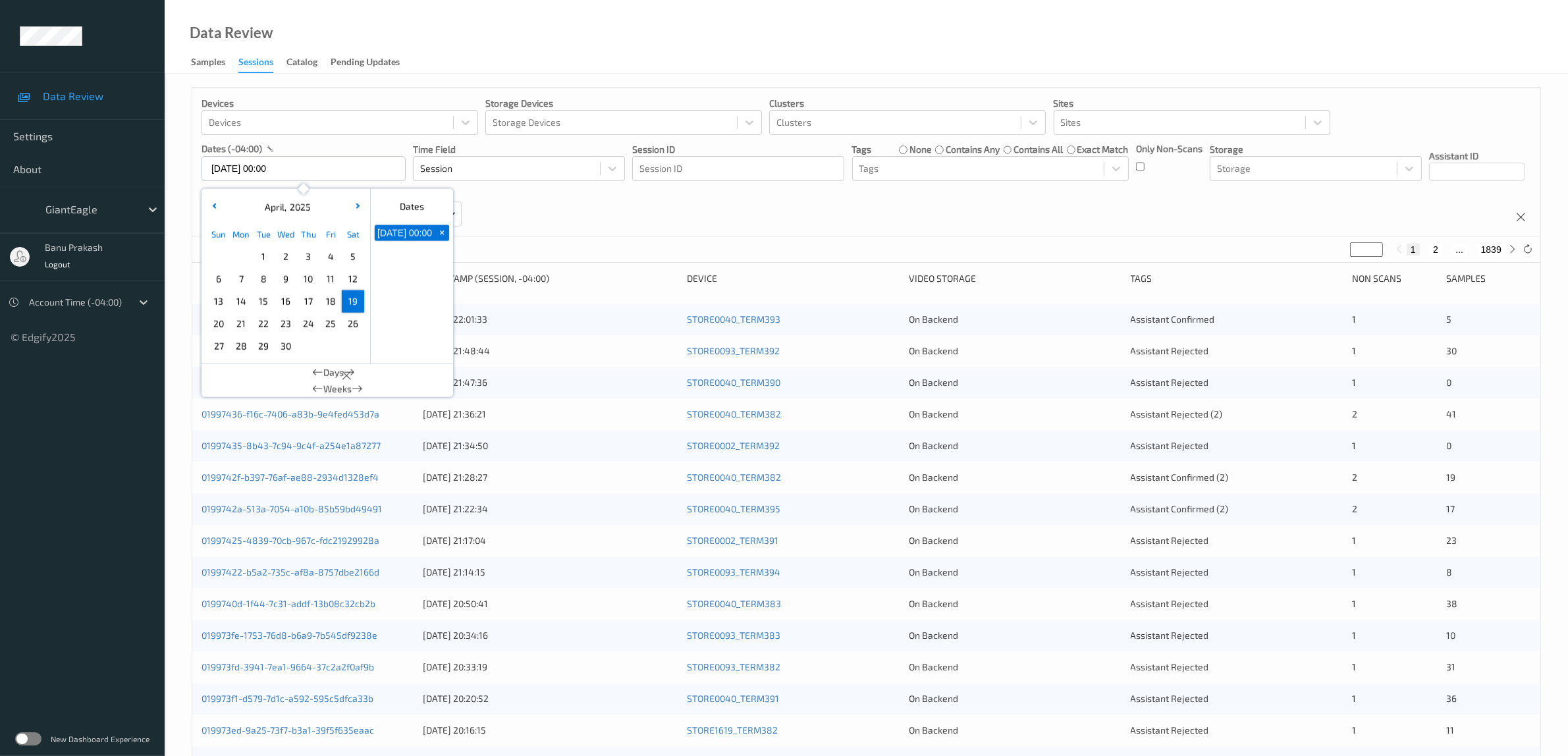
click at [353, 304] on span "19" at bounding box center [353, 301] width 18 height 18
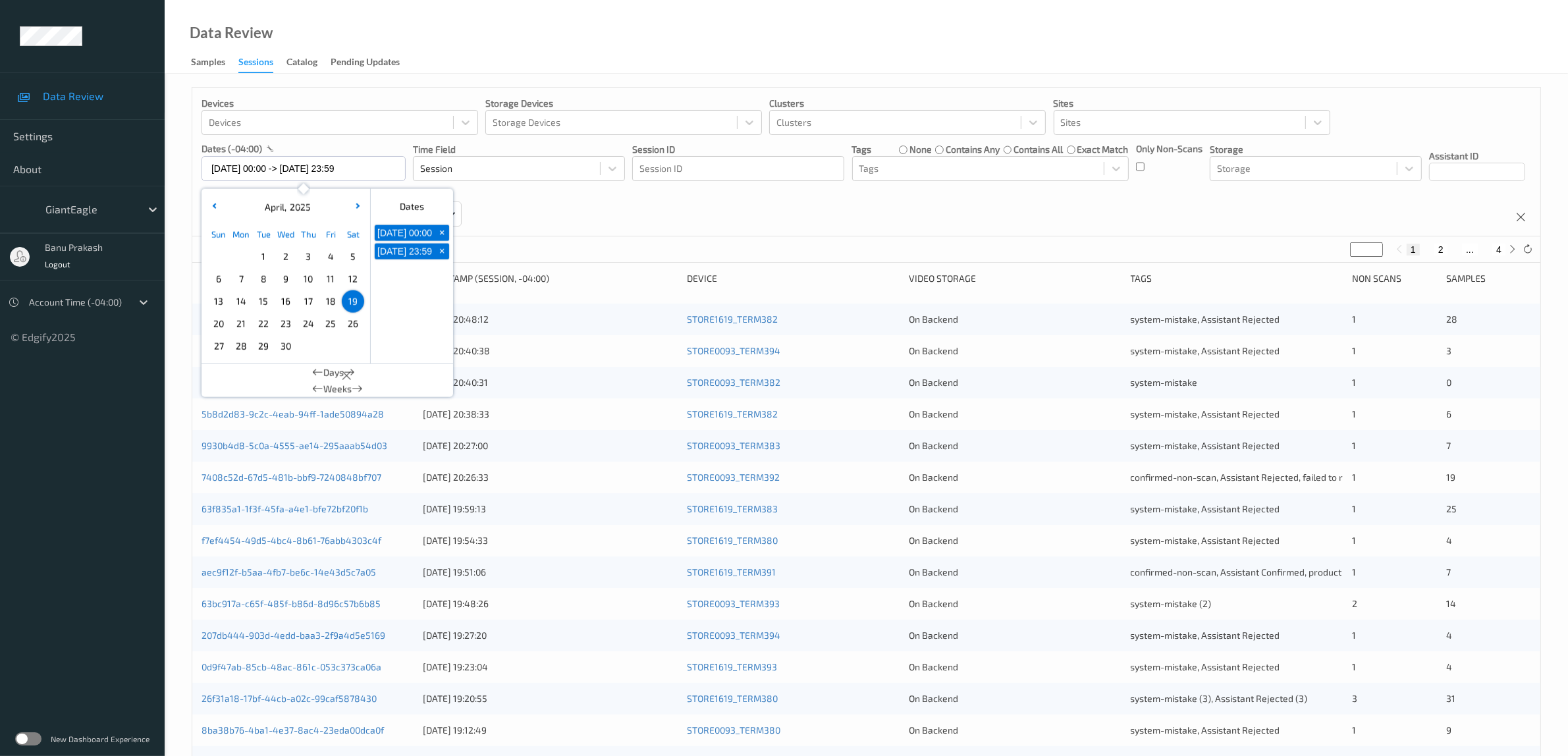
click at [841, 224] on div "Devices Devices Storage Devices Storage Devices Clusters Clusters Sites Sites d…" at bounding box center [866, 162] width 1348 height 149
click at [346, 168] on input "[DATE] 00:00 -> [DATE] 23:59" at bounding box center [304, 168] width 204 height 25
click at [218, 324] on span "20" at bounding box center [218, 323] width 18 height 18
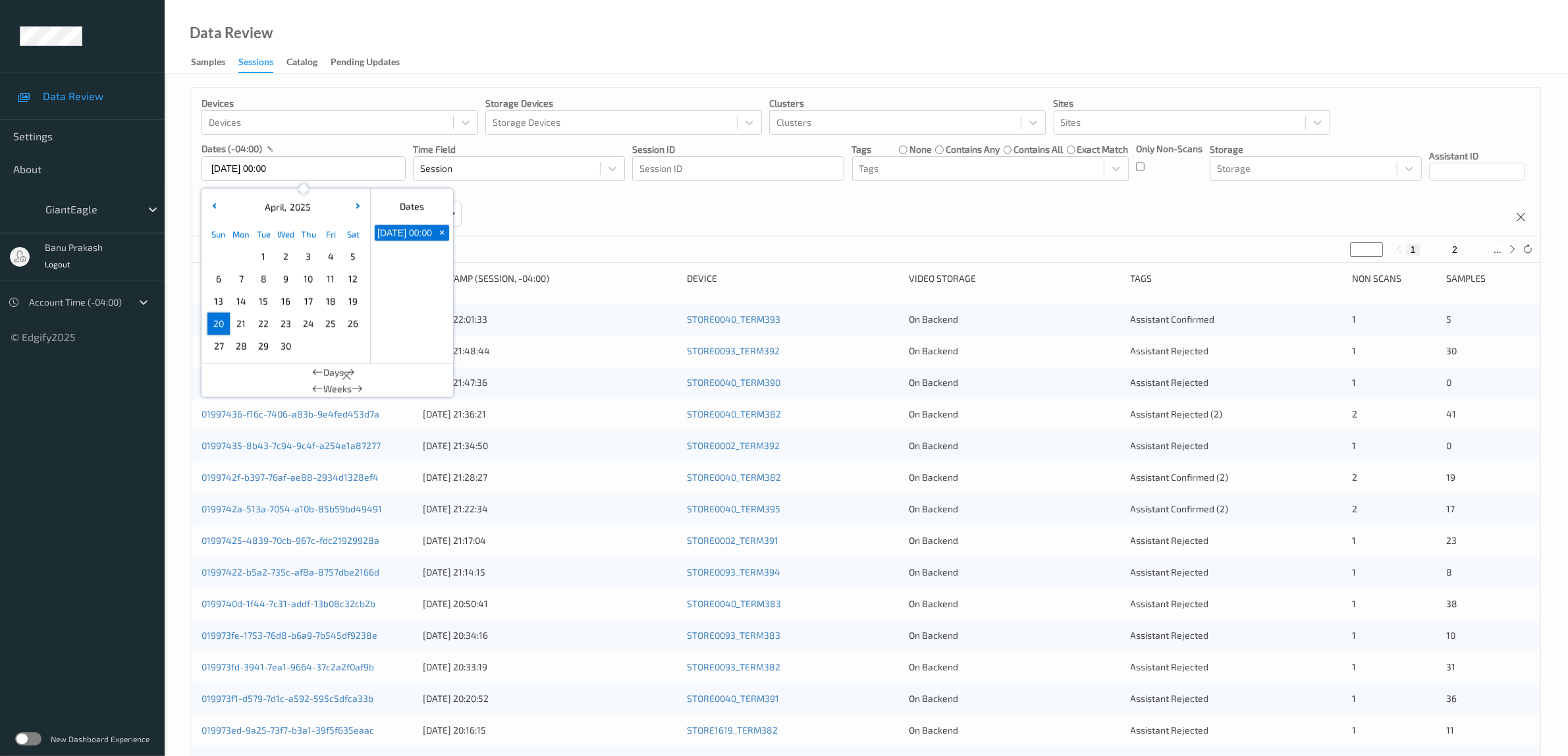
click at [218, 324] on span "20" at bounding box center [218, 323] width 18 height 18
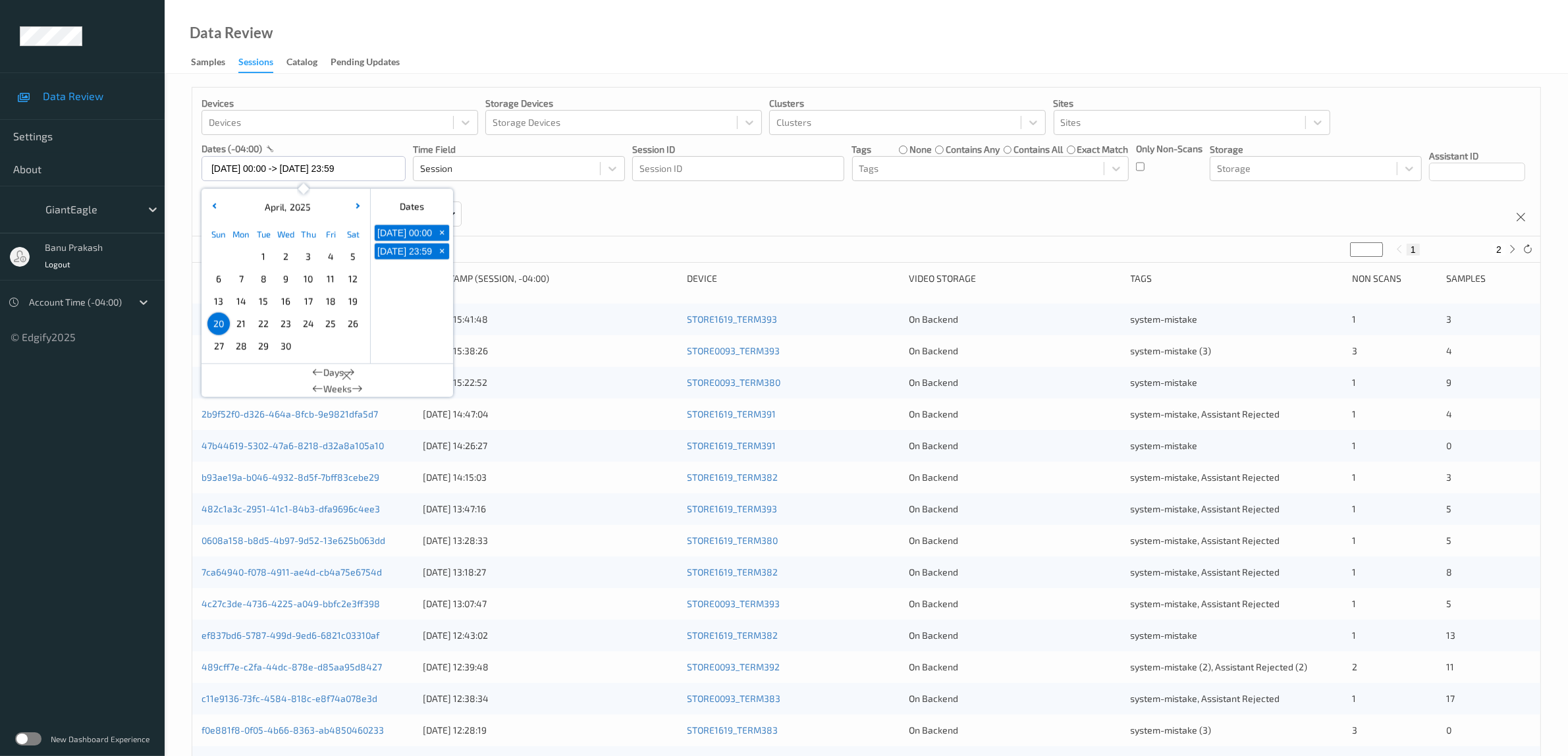
click at [830, 215] on div "Devices Devices Storage Devices Storage Devices Clusters Clusters Sites Sites d…" at bounding box center [866, 162] width 1348 height 149
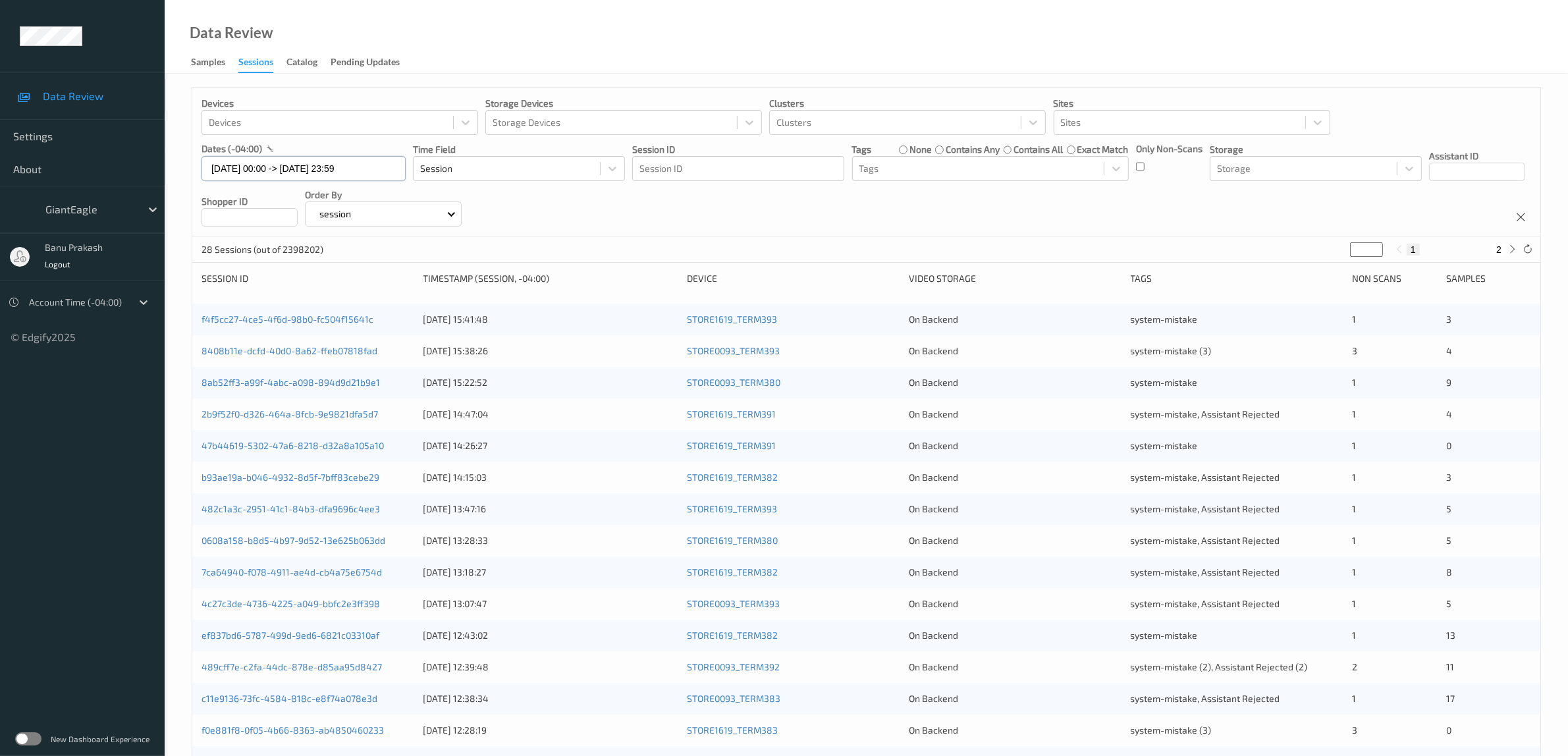
click at [339, 165] on input "[DATE] 00:00 -> [DATE] 23:59" at bounding box center [304, 168] width 204 height 25
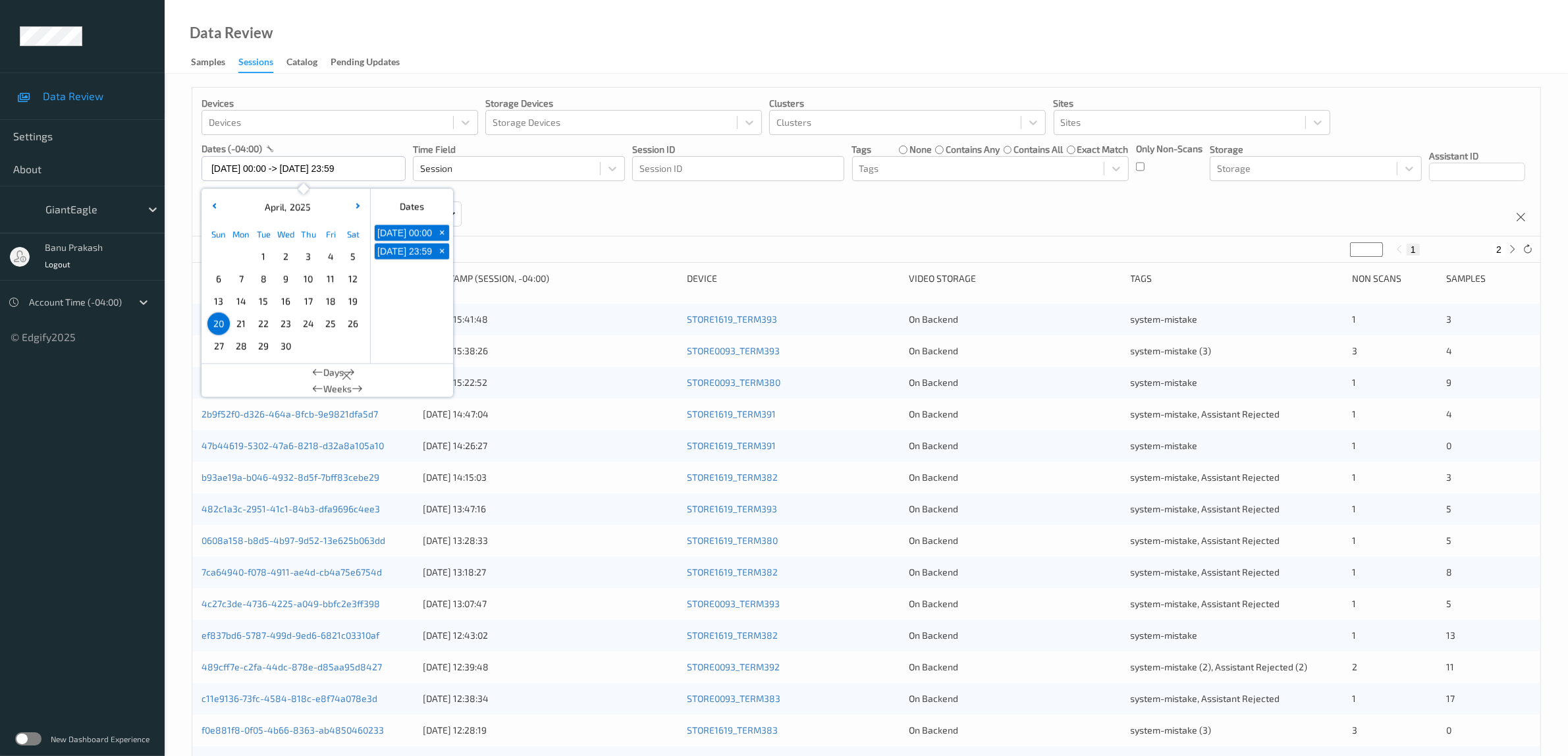
click at [238, 330] on span "21" at bounding box center [240, 323] width 18 height 18
click at [238, 327] on span "21" at bounding box center [240, 323] width 18 height 18
click at [820, 224] on div "Devices Devices Storage Devices Storage Devices Clusters Clusters Sites Sites d…" at bounding box center [866, 162] width 1348 height 149
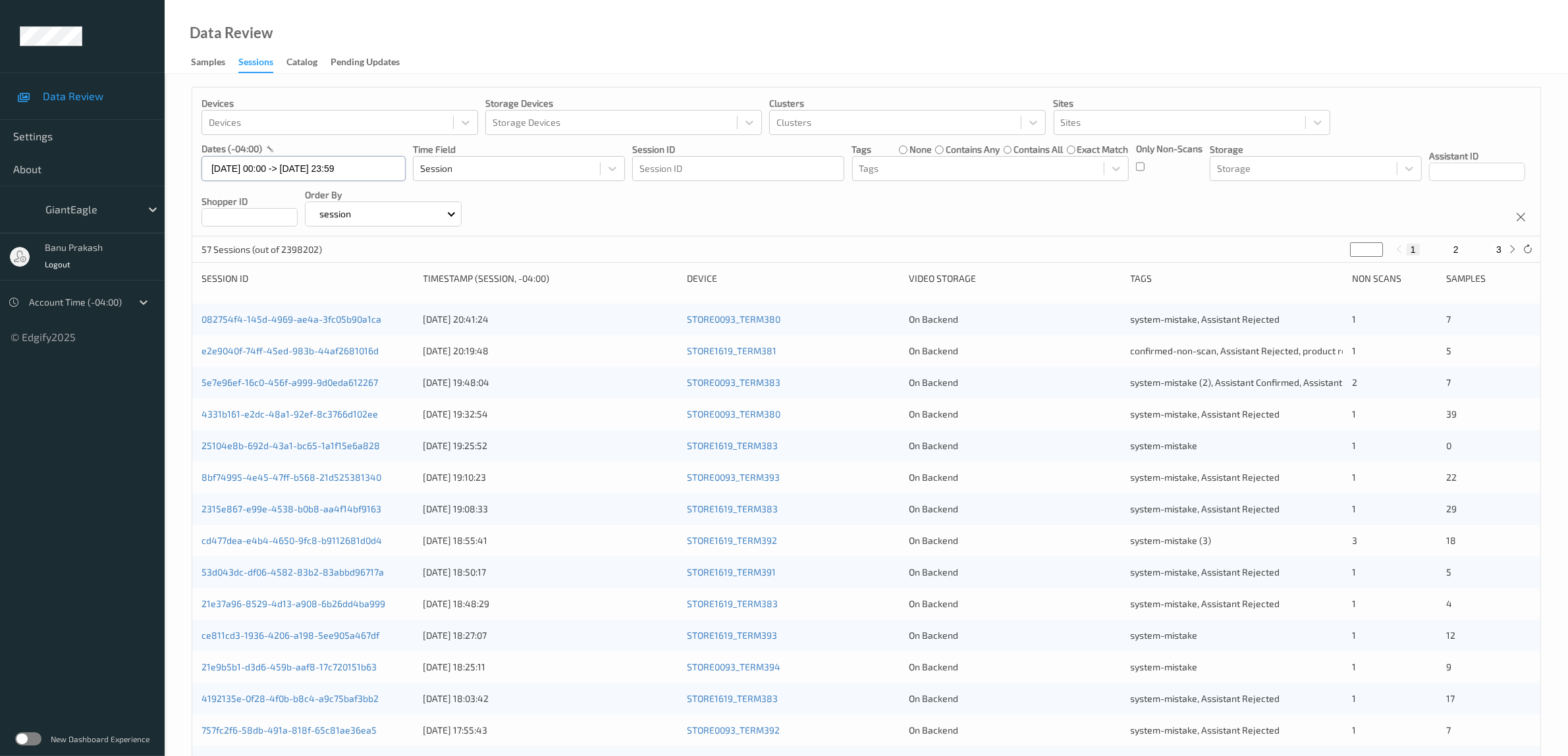
click at [324, 168] on input "[DATE] 00:00 -> [DATE] 23:59" at bounding box center [304, 168] width 204 height 25
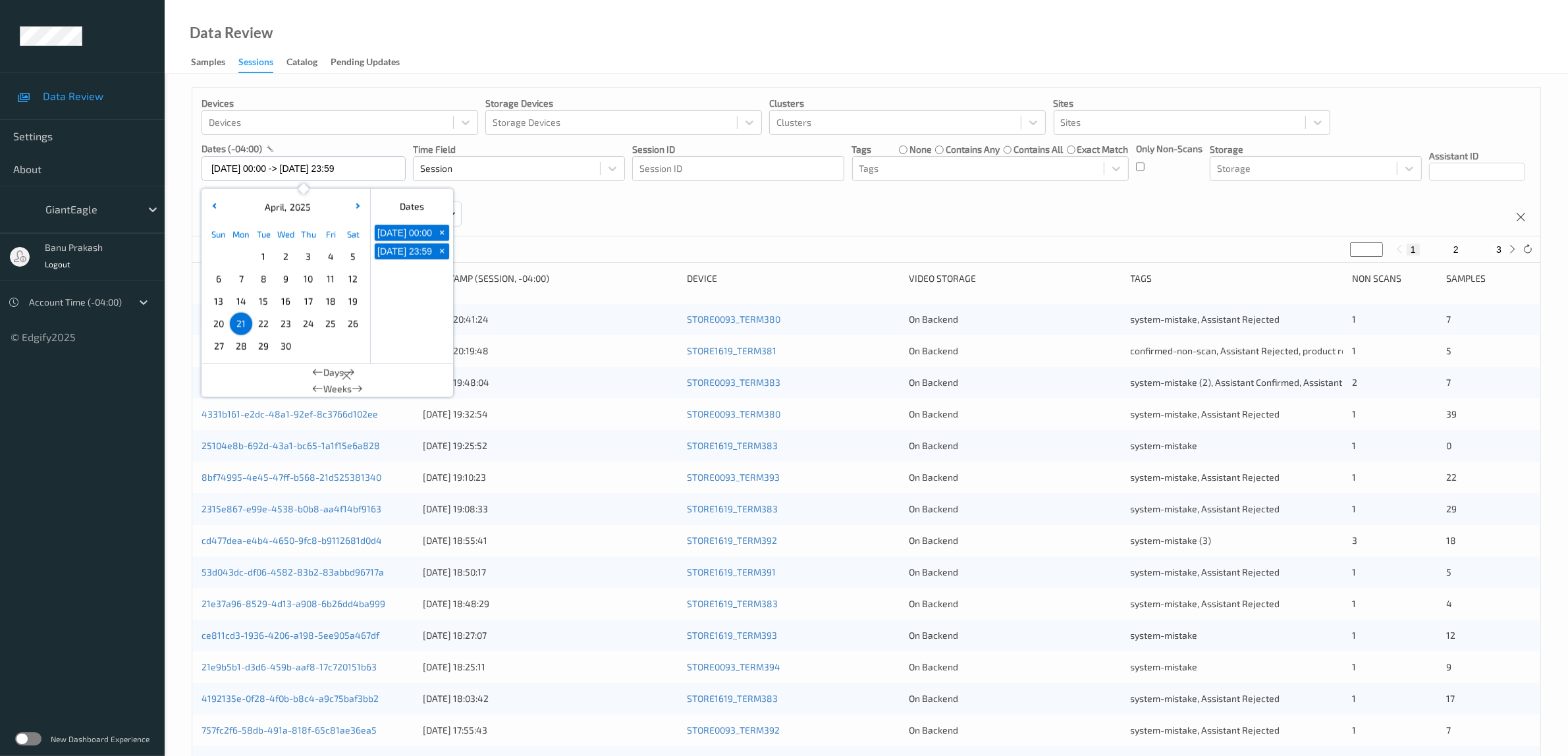
click at [261, 324] on span "22" at bounding box center [262, 323] width 18 height 18
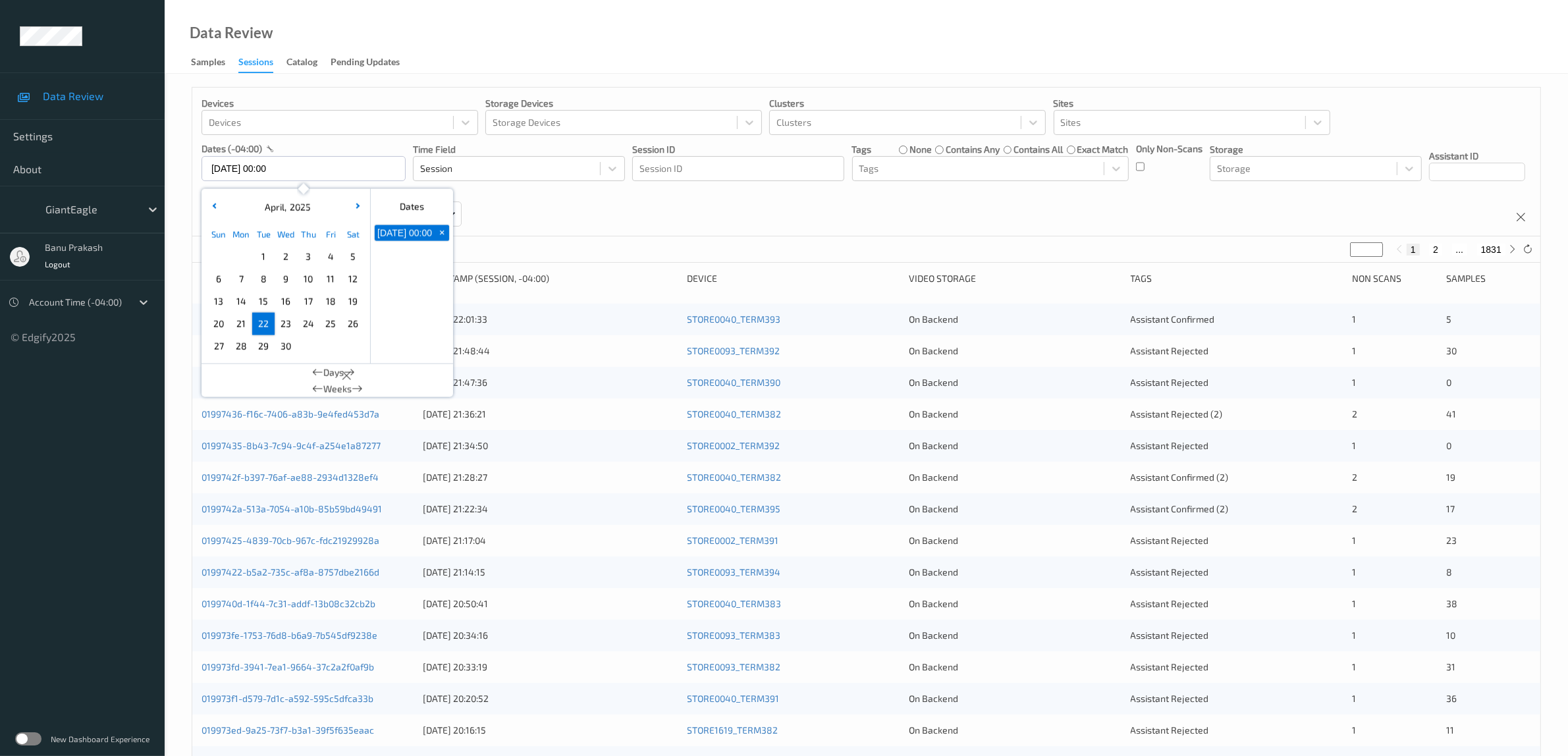
click at [261, 324] on span "22" at bounding box center [262, 323] width 18 height 18
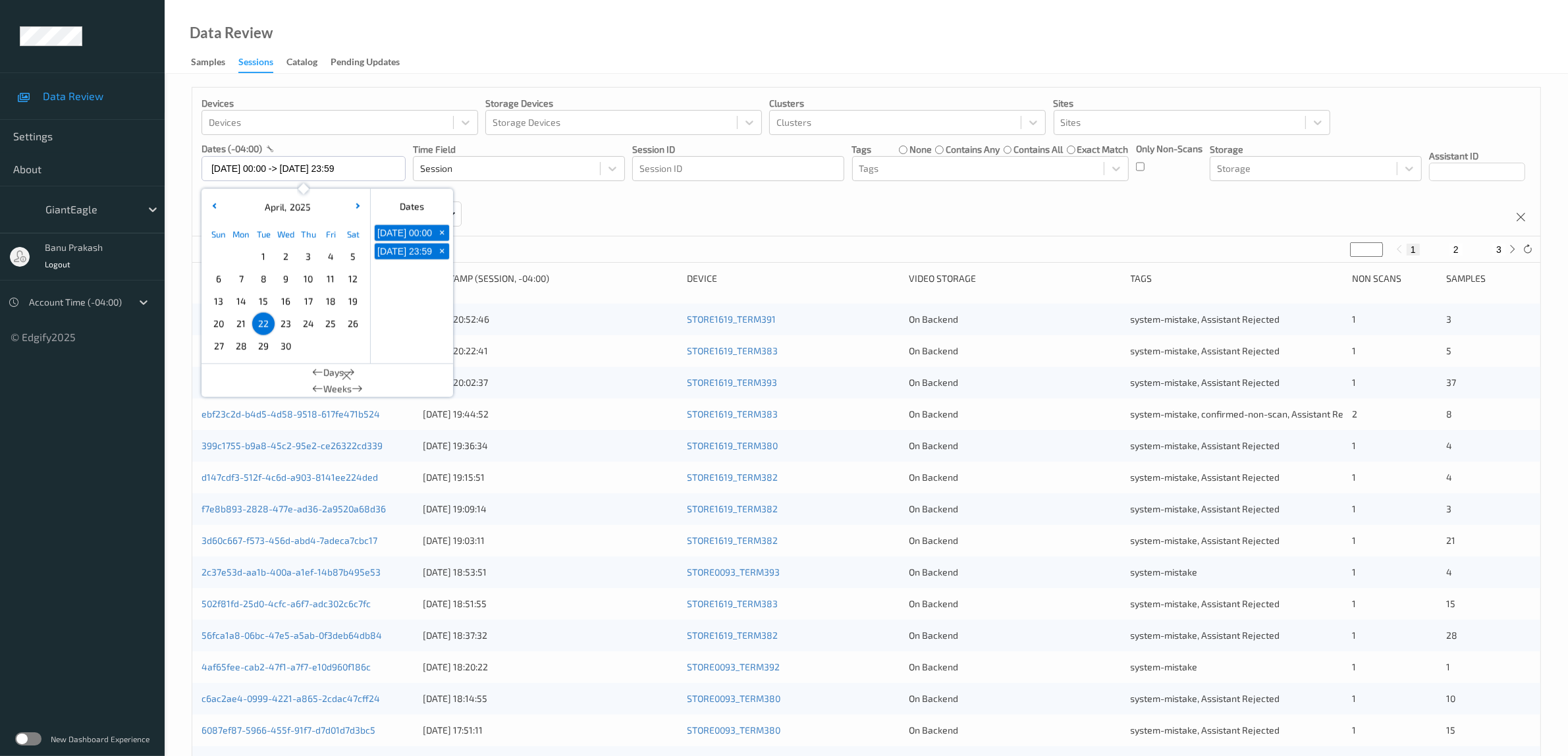
click at [810, 208] on div "Devices Devices Storage Devices Storage Devices Clusters Clusters Sites Sites d…" at bounding box center [866, 162] width 1348 height 149
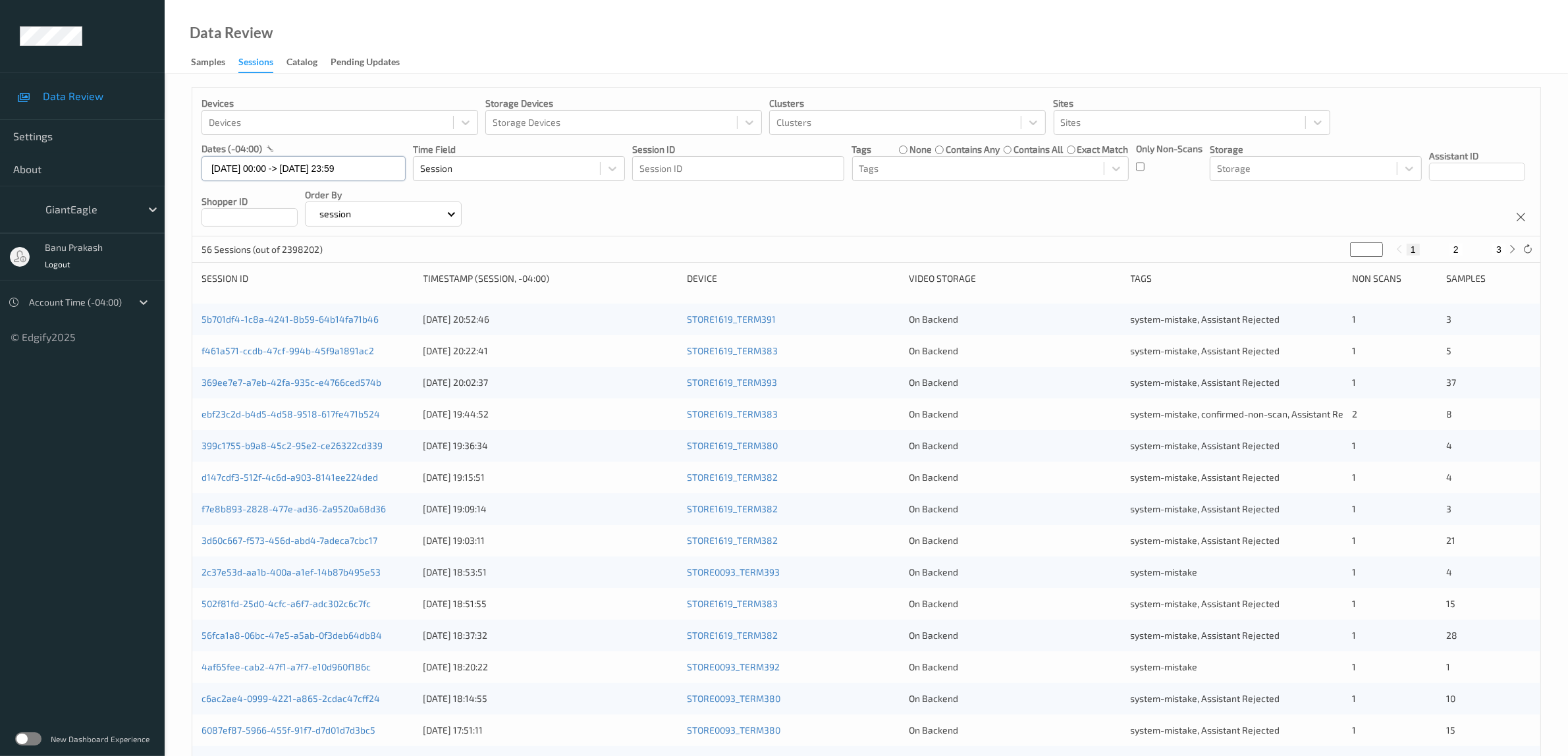
click at [336, 170] on input "[DATE] 00:00 -> [DATE] 23:59" at bounding box center [304, 168] width 204 height 25
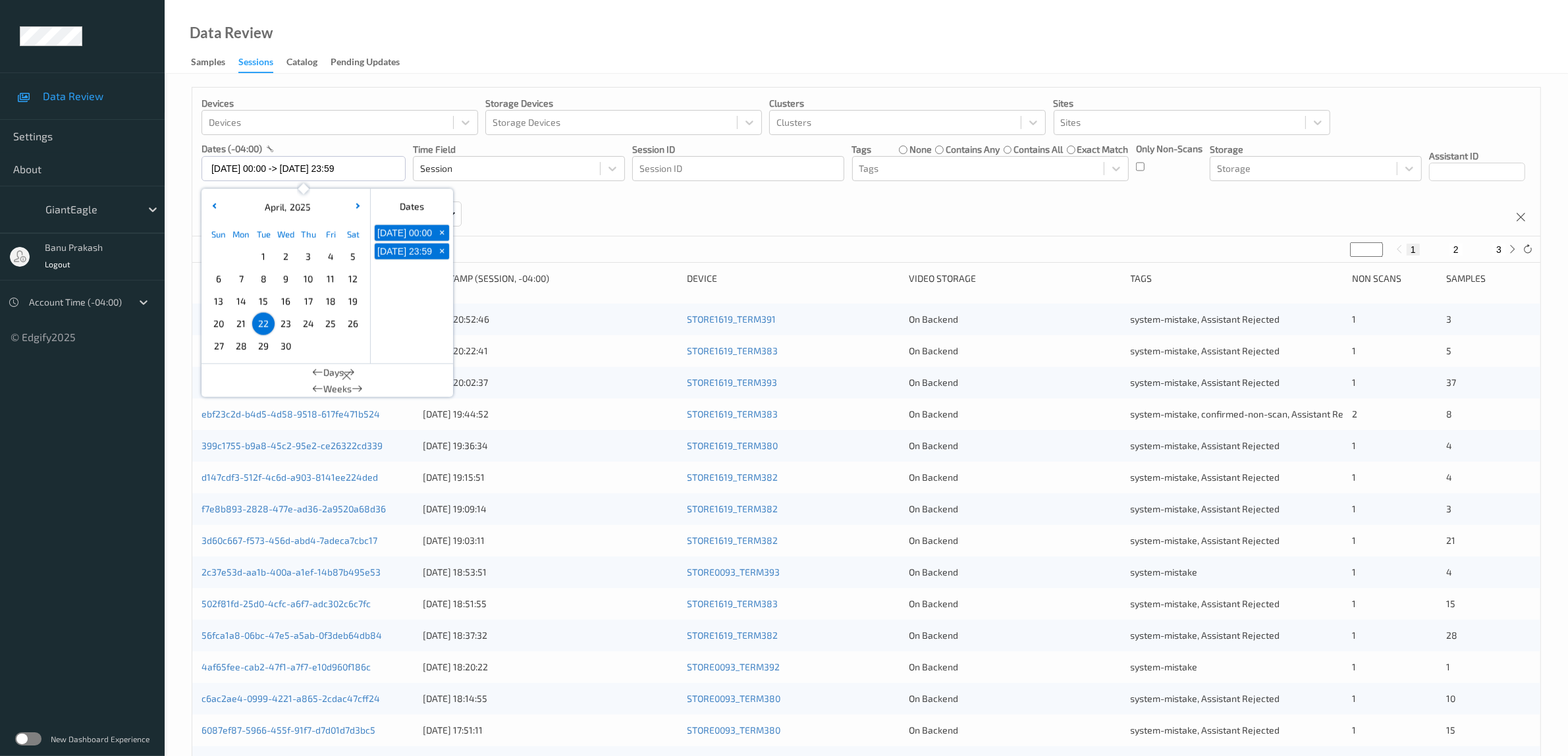
click at [287, 327] on span "23" at bounding box center [286, 323] width 18 height 18
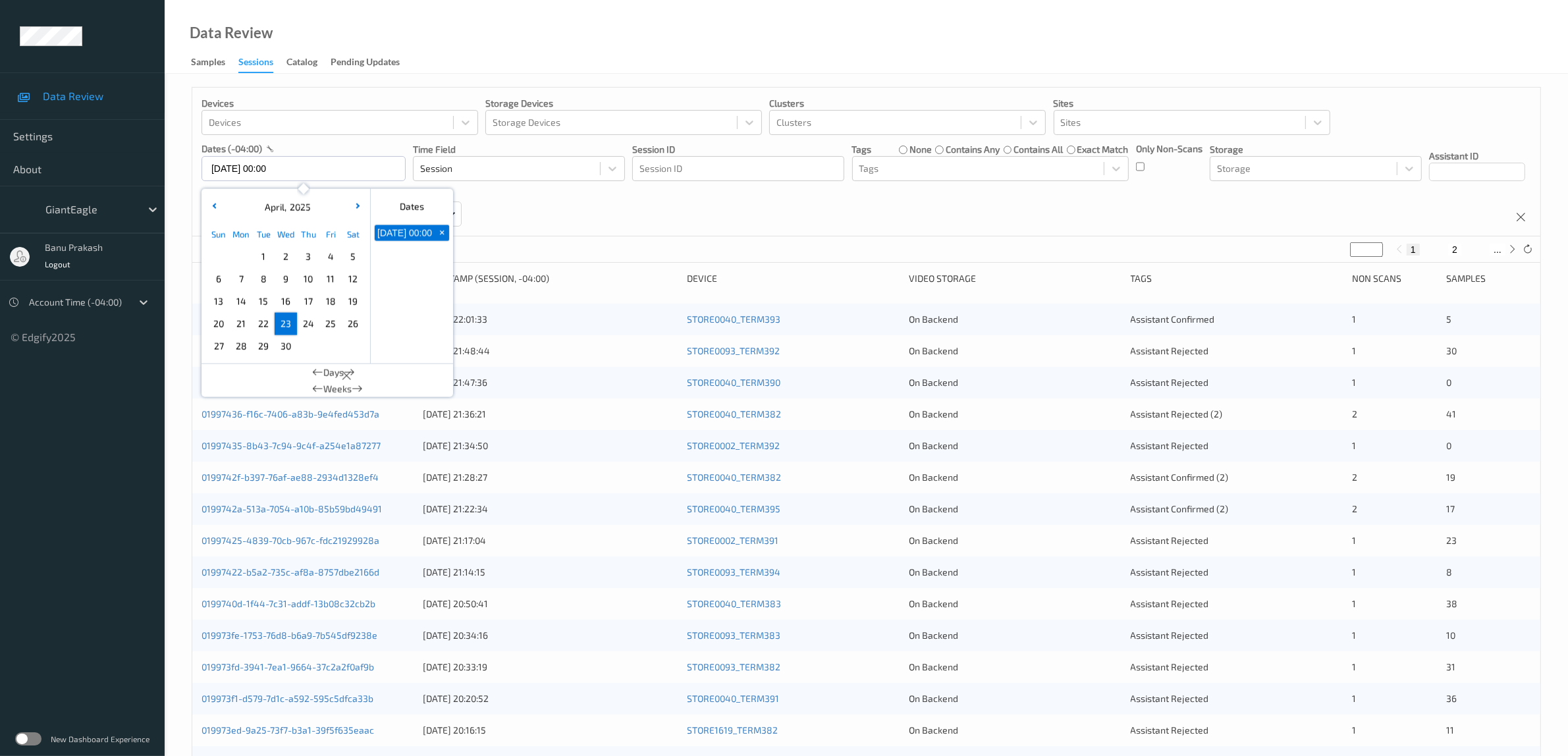
click at [287, 327] on span "23" at bounding box center [286, 323] width 18 height 18
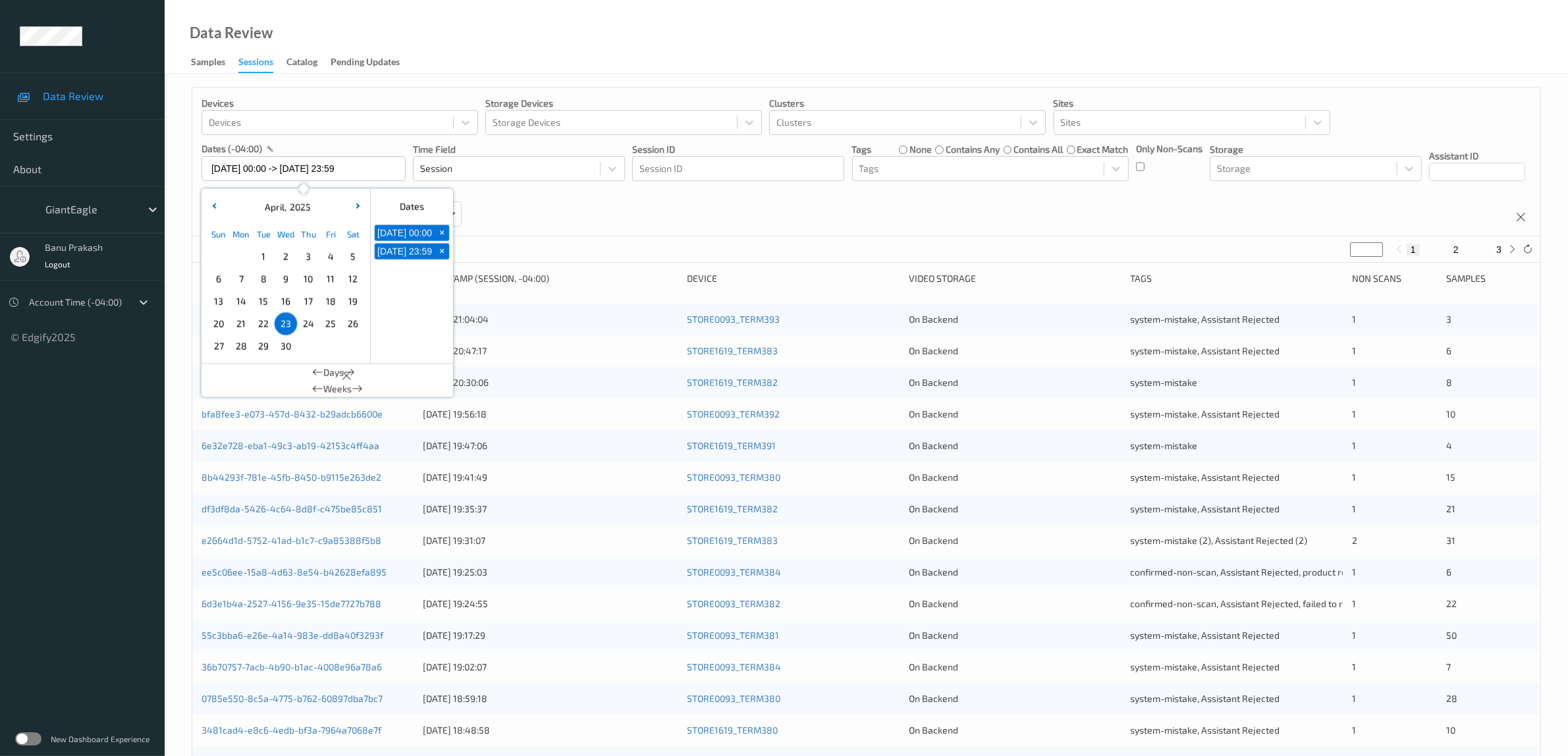
click at [851, 226] on div "Devices Devices Storage Devices Storage Devices Clusters Clusters Sites Sites d…" at bounding box center [866, 162] width 1348 height 149
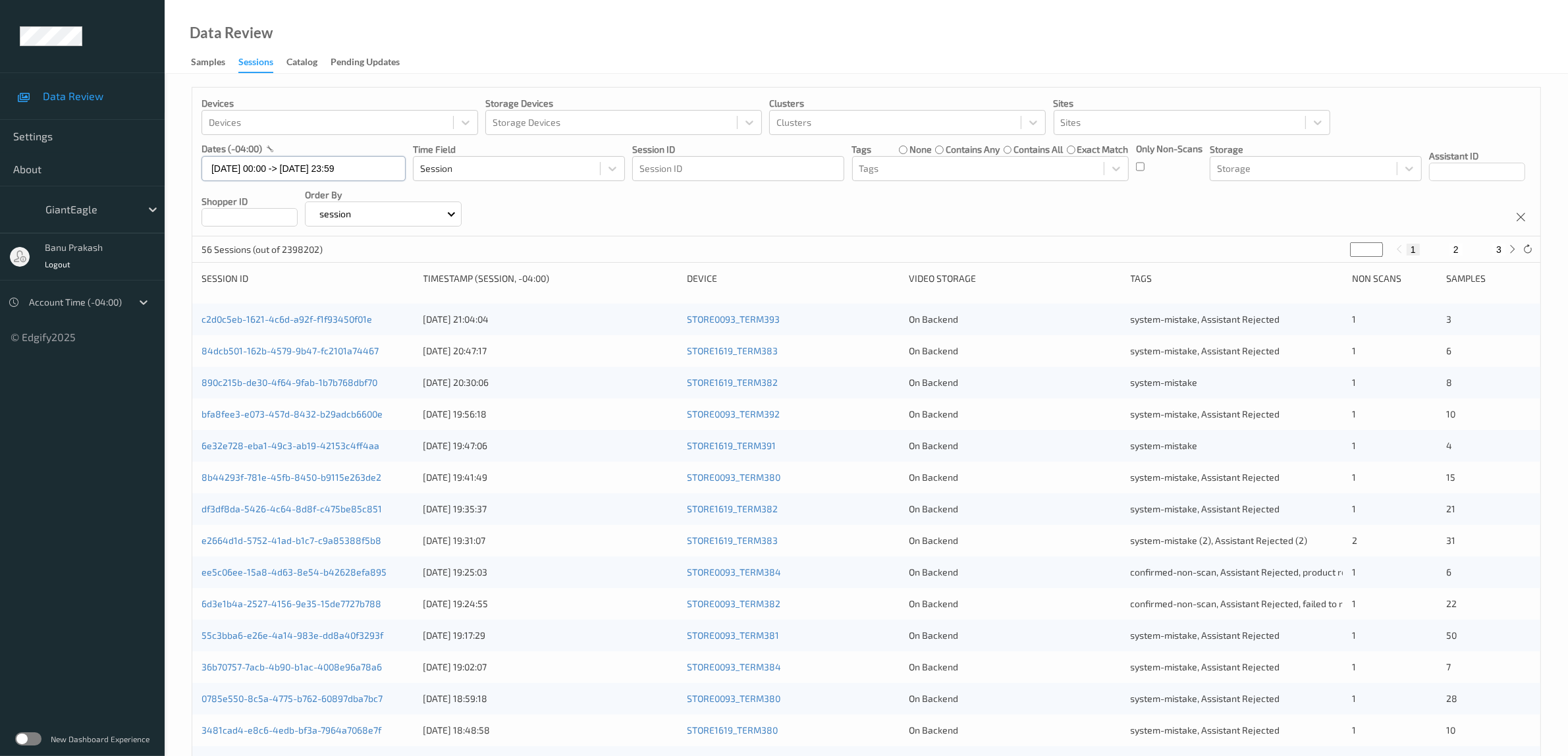
click at [336, 163] on input "[DATE] 00:00 -> [DATE] 23:59" at bounding box center [304, 168] width 204 height 25
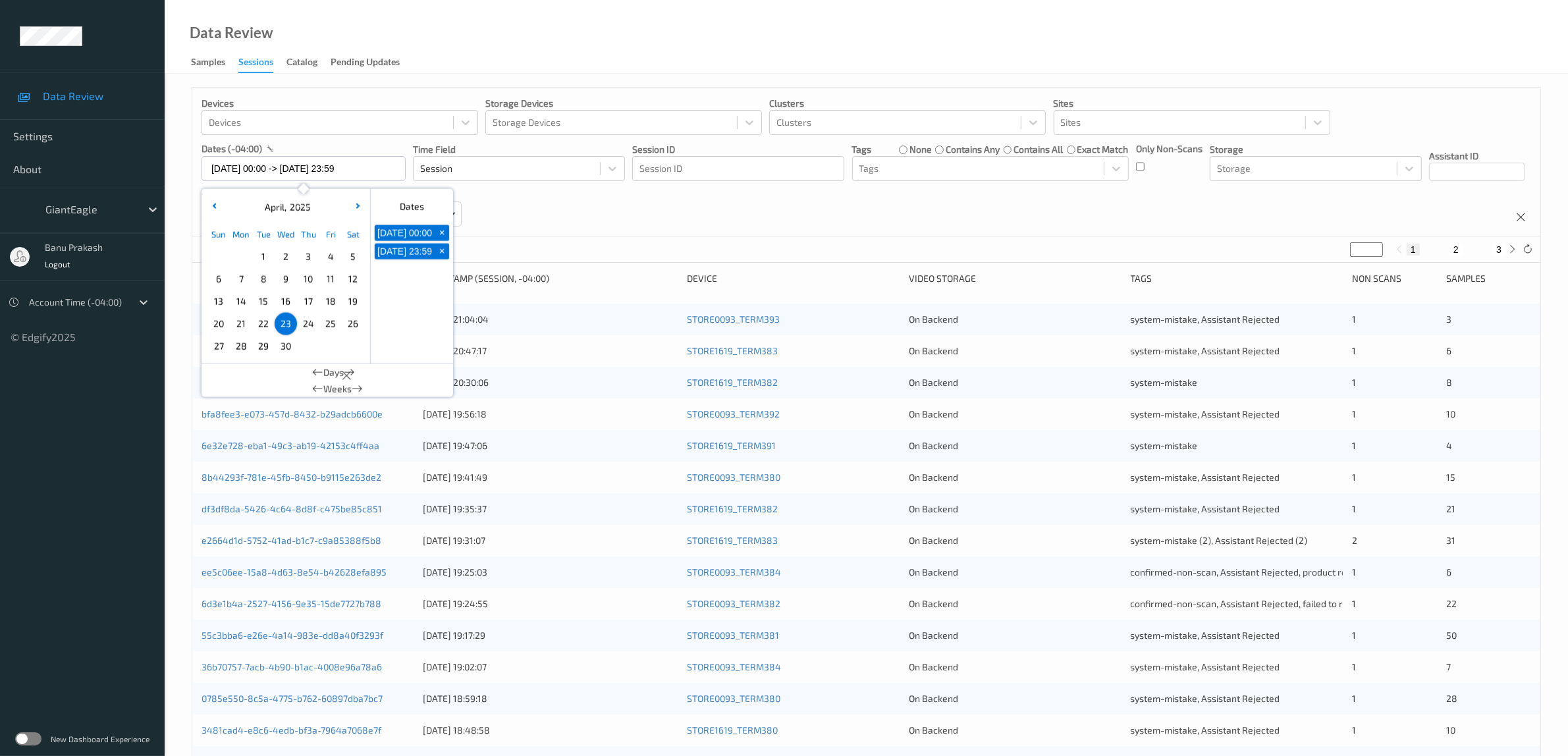
click at [310, 331] on span "24" at bounding box center [308, 323] width 18 height 18
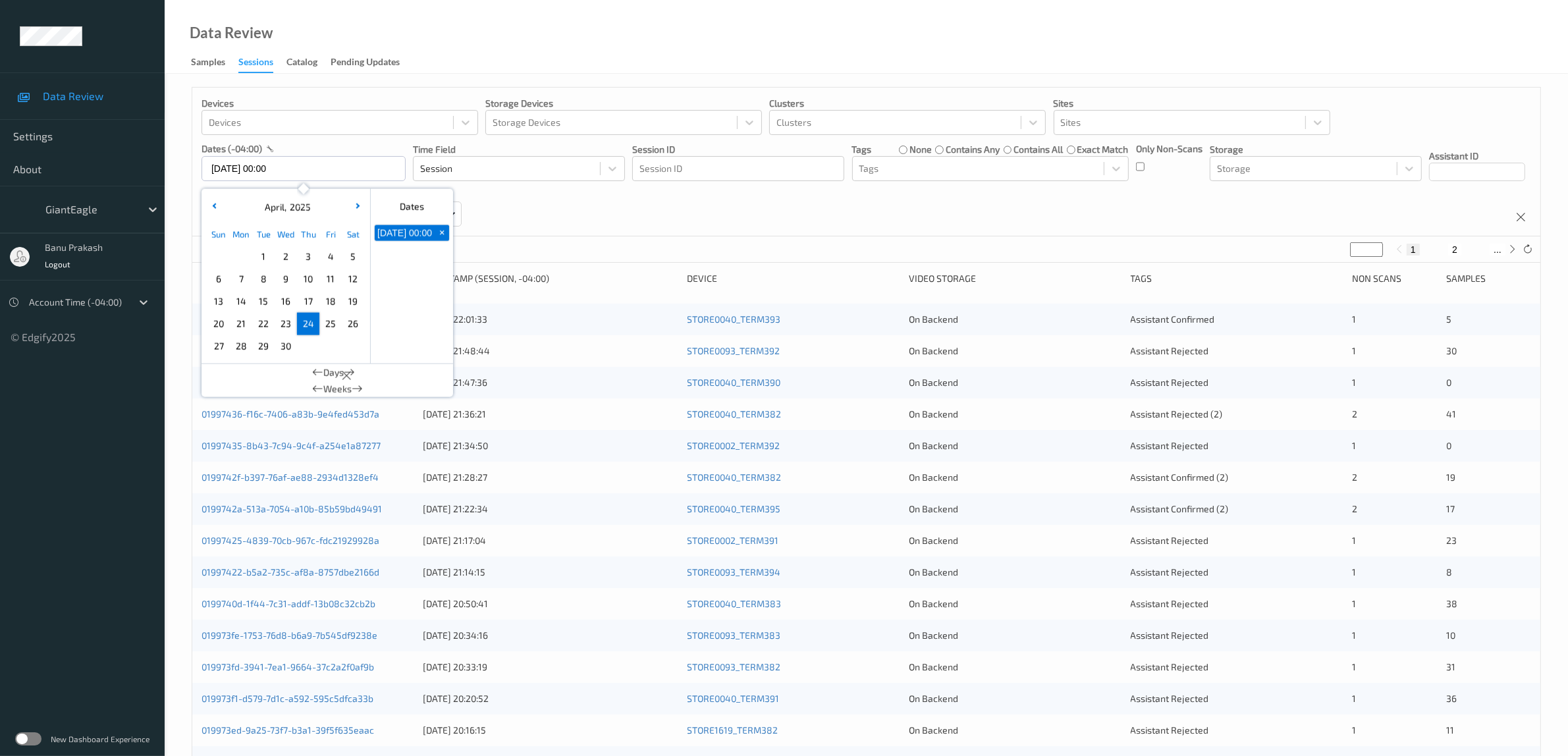
click at [310, 331] on span "24" at bounding box center [308, 323] width 18 height 18
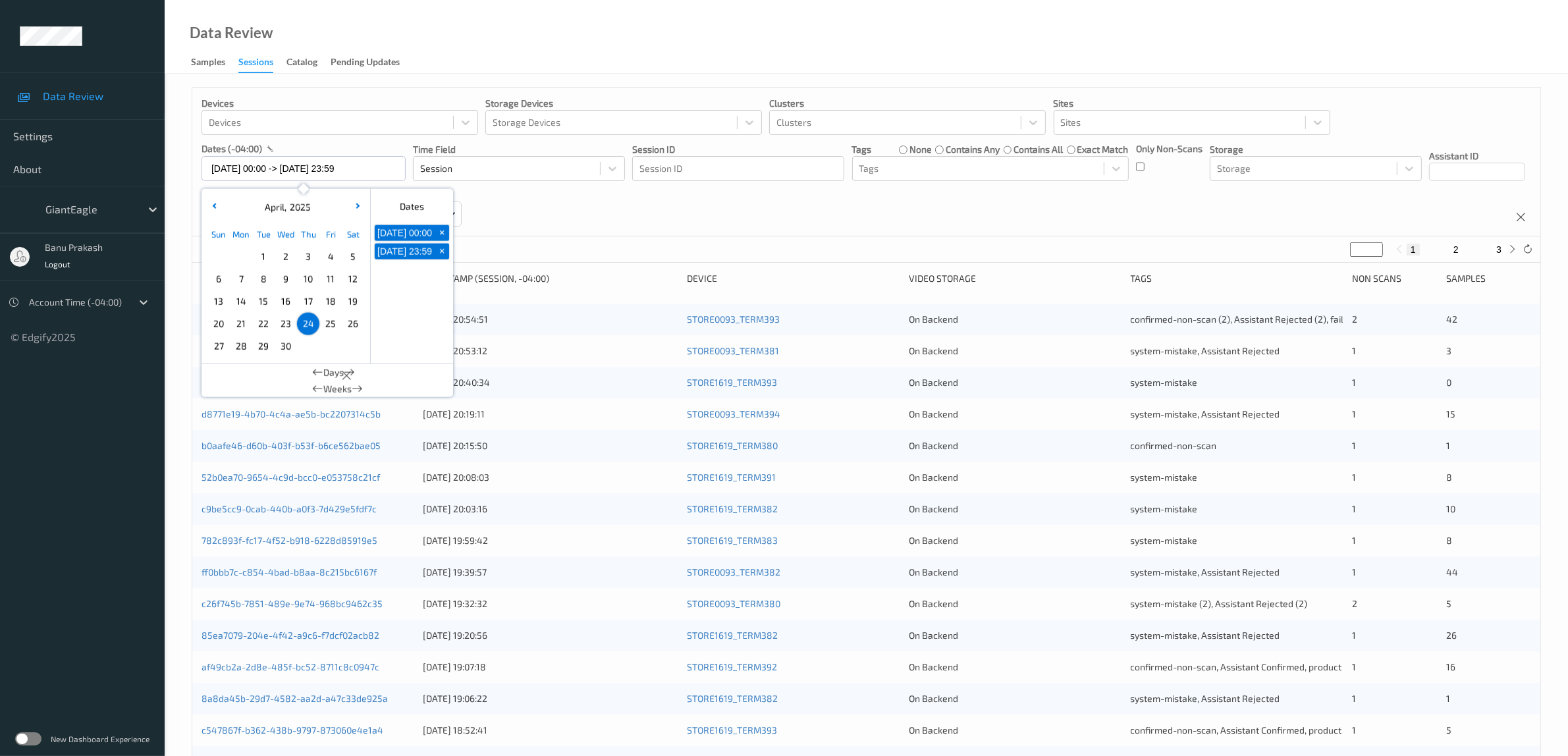
click at [777, 229] on div "Devices Devices Storage Devices Storage Devices Clusters Clusters Sites Sites d…" at bounding box center [866, 162] width 1348 height 149
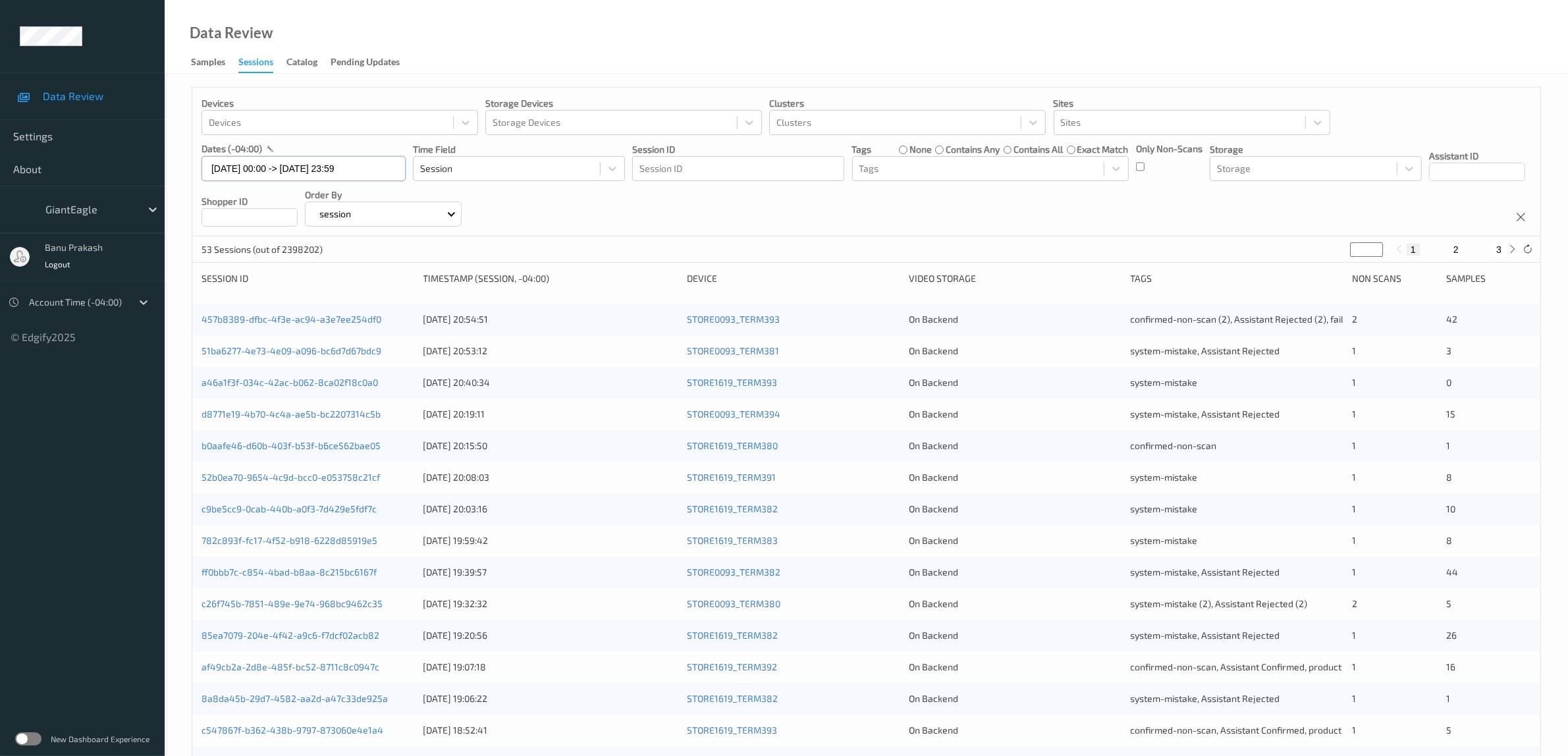
click at [325, 168] on input "[DATE] 00:00 -> [DATE] 23:59" at bounding box center [304, 168] width 204 height 25
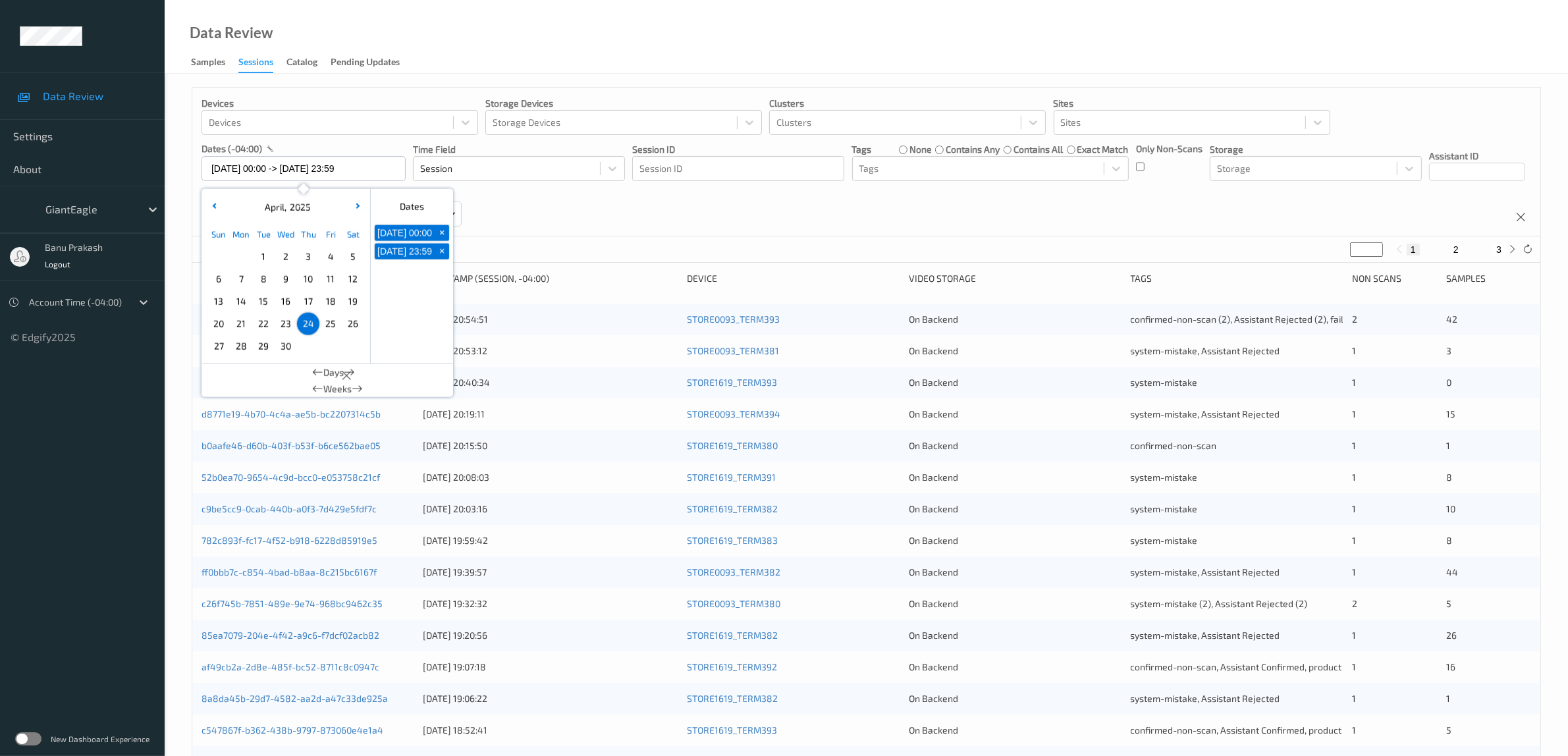
click at [332, 327] on span "25" at bounding box center [330, 323] width 18 height 18
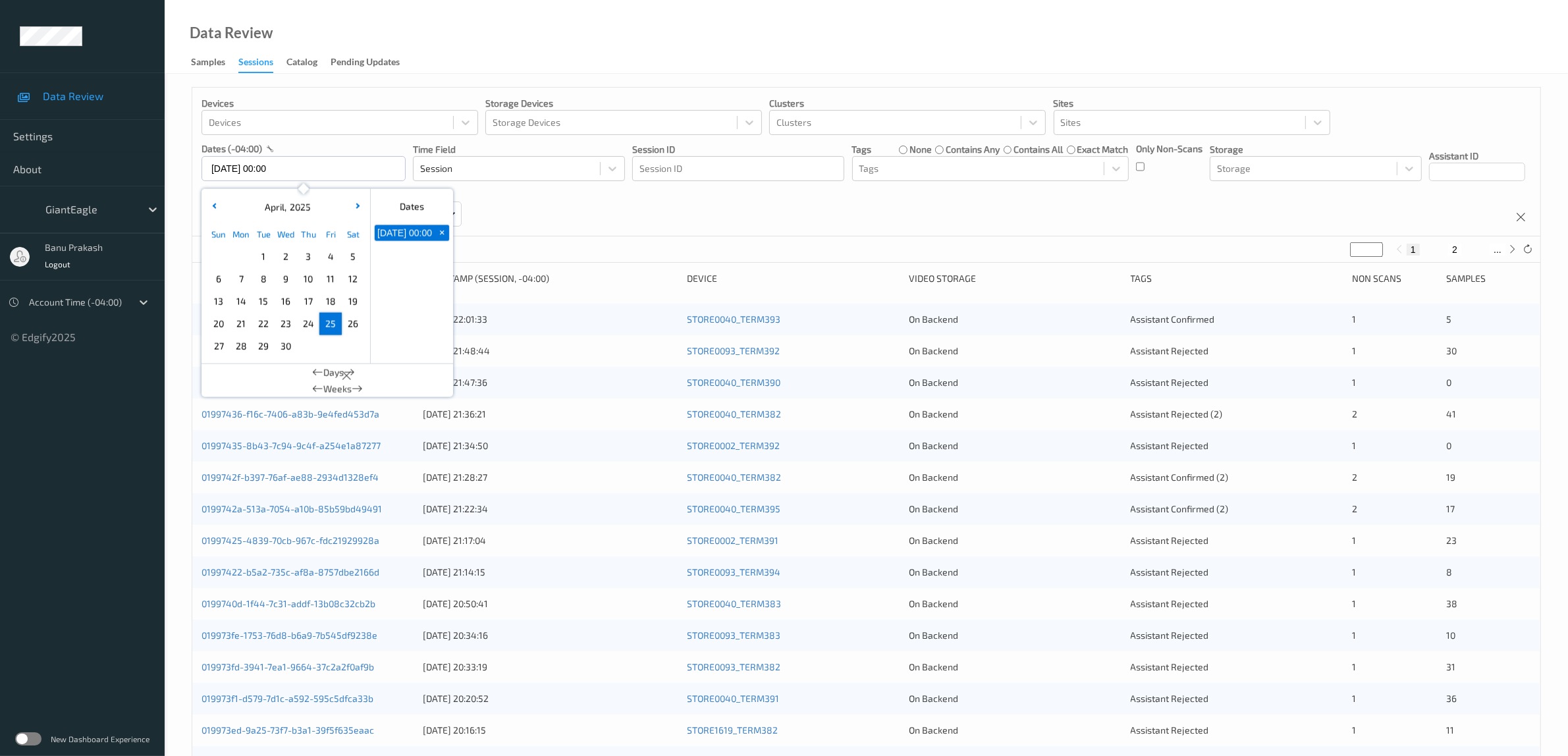
click at [332, 327] on span "25" at bounding box center [330, 323] width 18 height 18
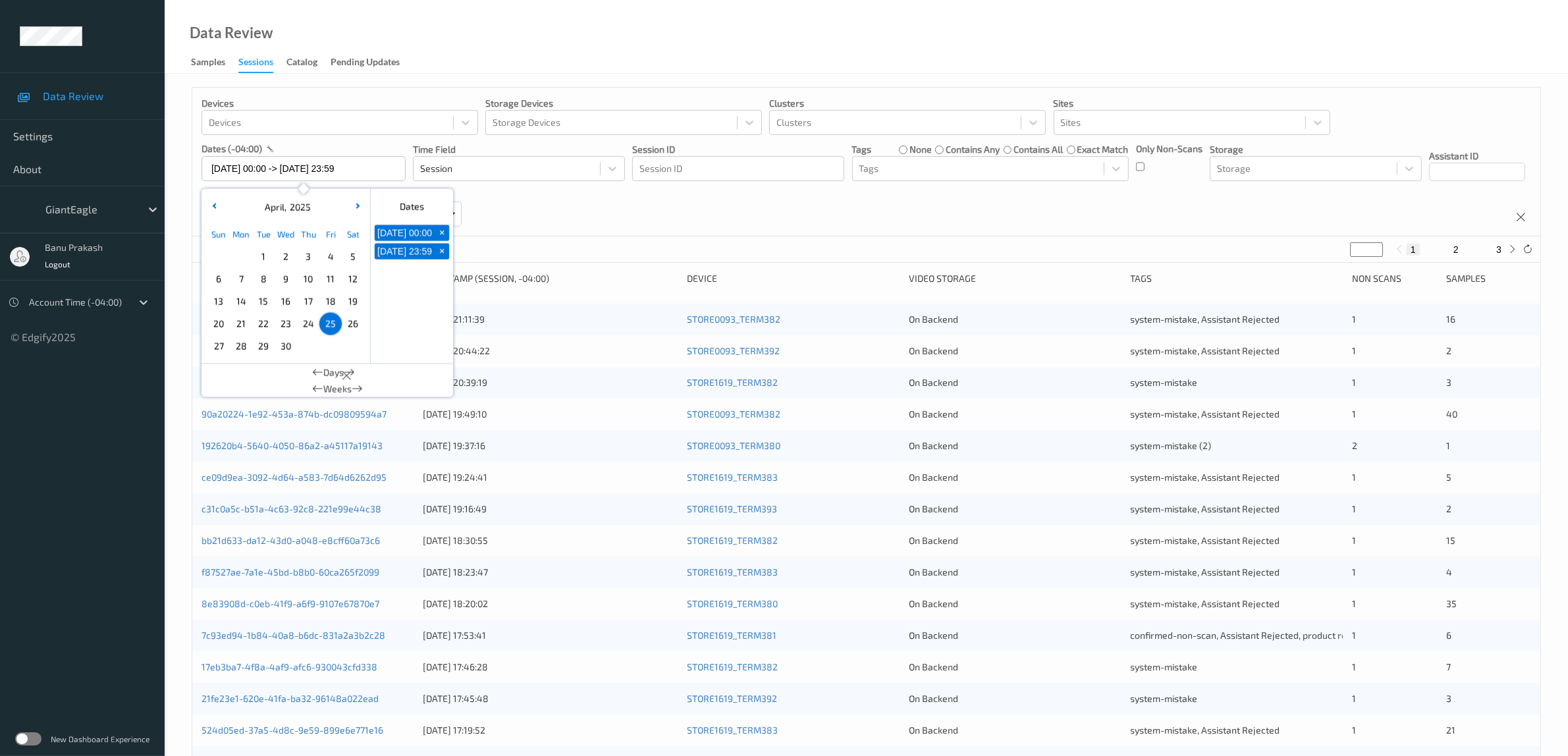
click at [767, 218] on div "Devices Devices Storage Devices Storage Devices Clusters Clusters Sites Sites d…" at bounding box center [866, 162] width 1348 height 149
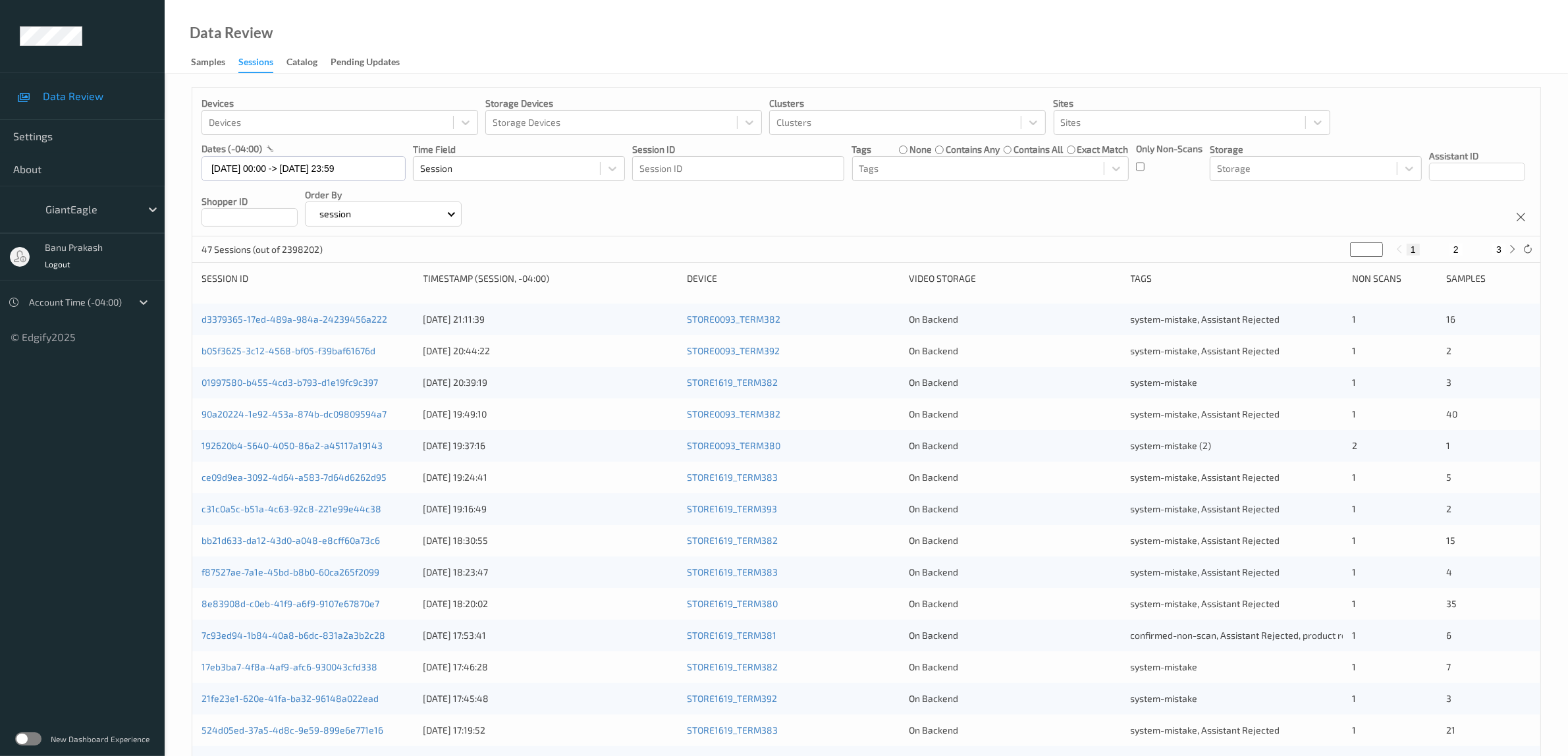
click at [765, 208] on div "Devices Devices Storage Devices Storage Devices Clusters Clusters Sites Sites d…" at bounding box center [866, 162] width 1348 height 149
click at [291, 168] on input "[DATE] 00:00 -> [DATE] 23:59" at bounding box center [304, 168] width 204 height 25
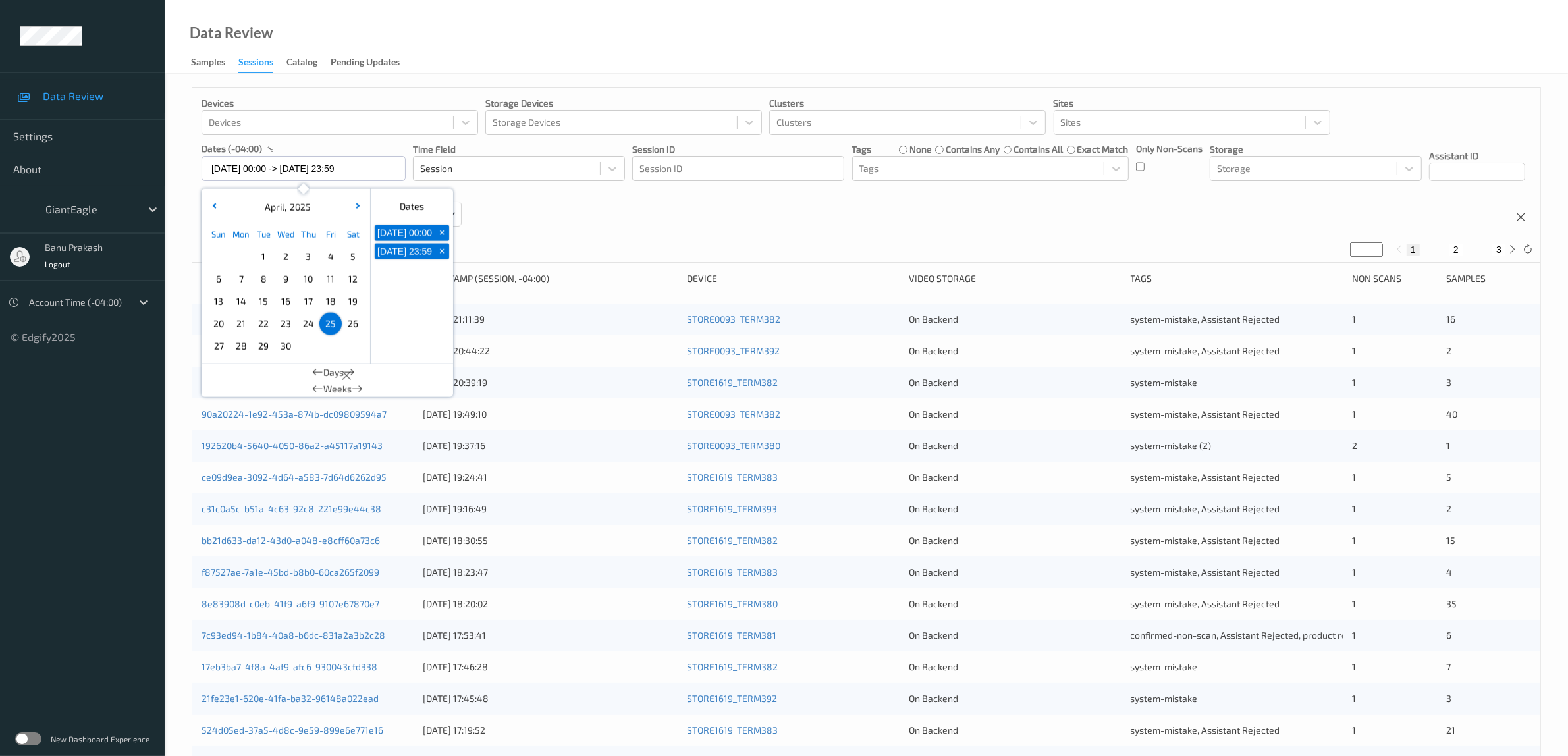
click at [353, 323] on span "26" at bounding box center [353, 323] width 18 height 18
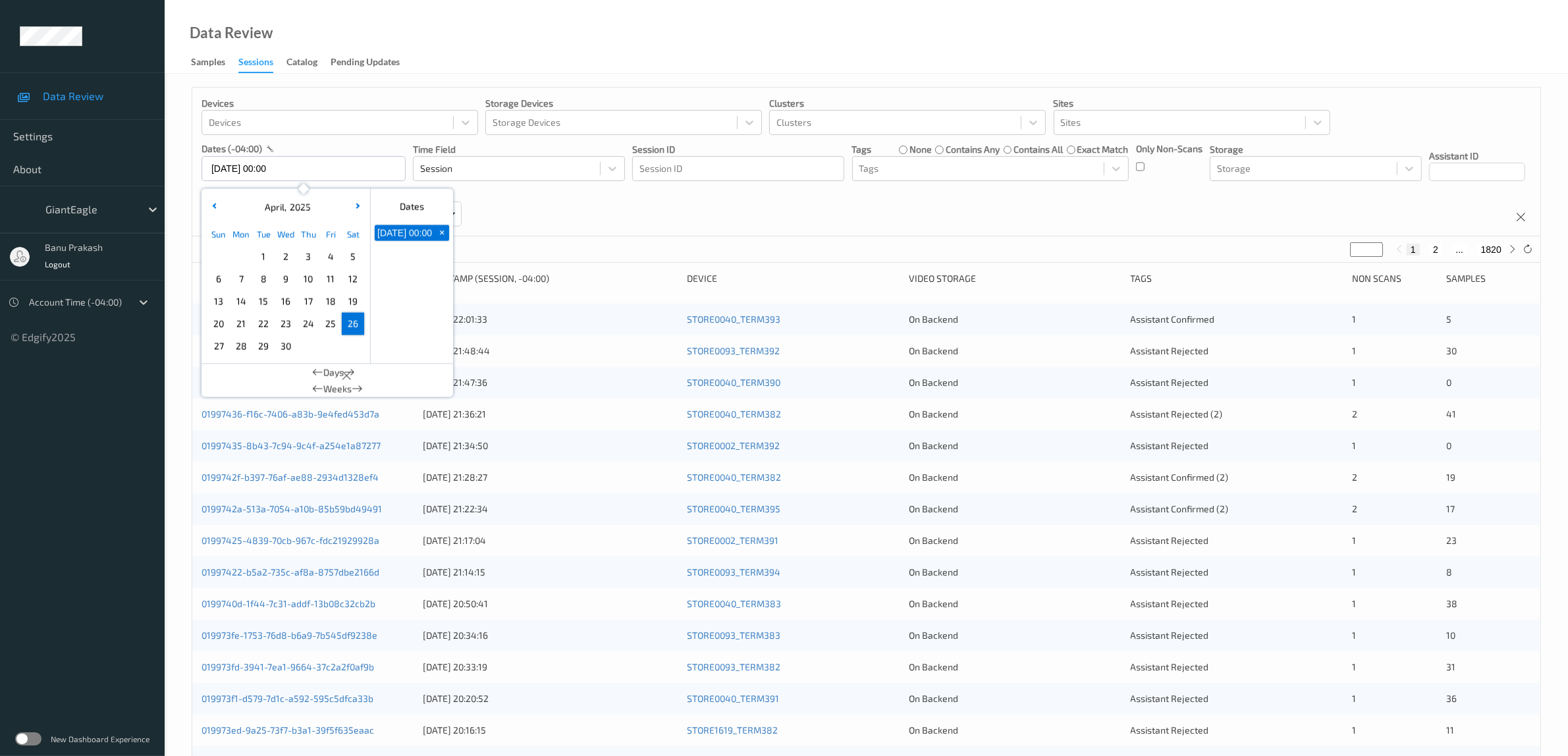
click at [353, 323] on span "26" at bounding box center [353, 323] width 18 height 18
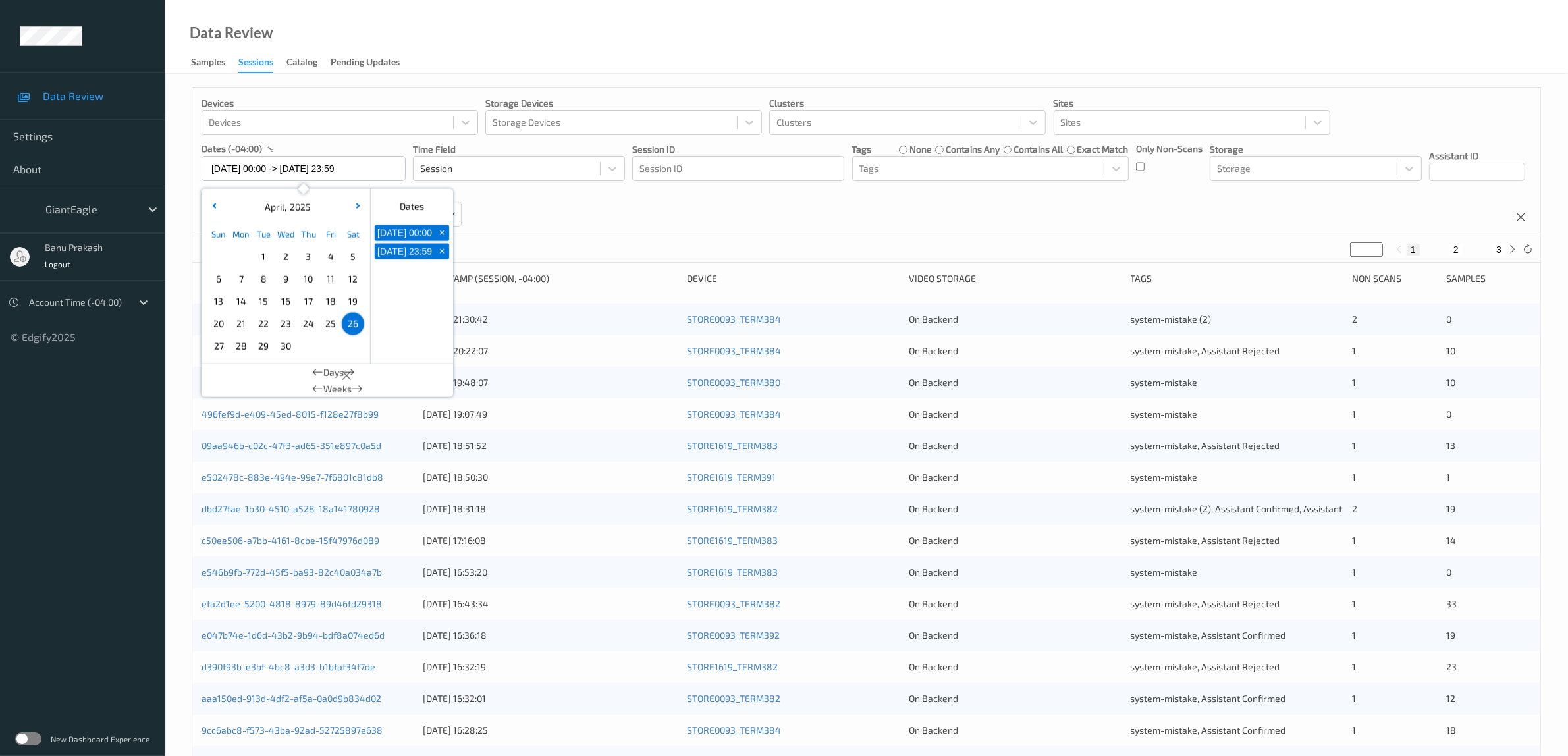
click at [752, 214] on div "Devices Devices Storage Devices Storage Devices Clusters Clusters Sites Sites d…" at bounding box center [866, 162] width 1348 height 149
click at [264, 168] on input "[DATE] 00:00 -> [DATE] 23:59" at bounding box center [304, 168] width 204 height 25
click at [218, 348] on span "27" at bounding box center [218, 346] width 18 height 18
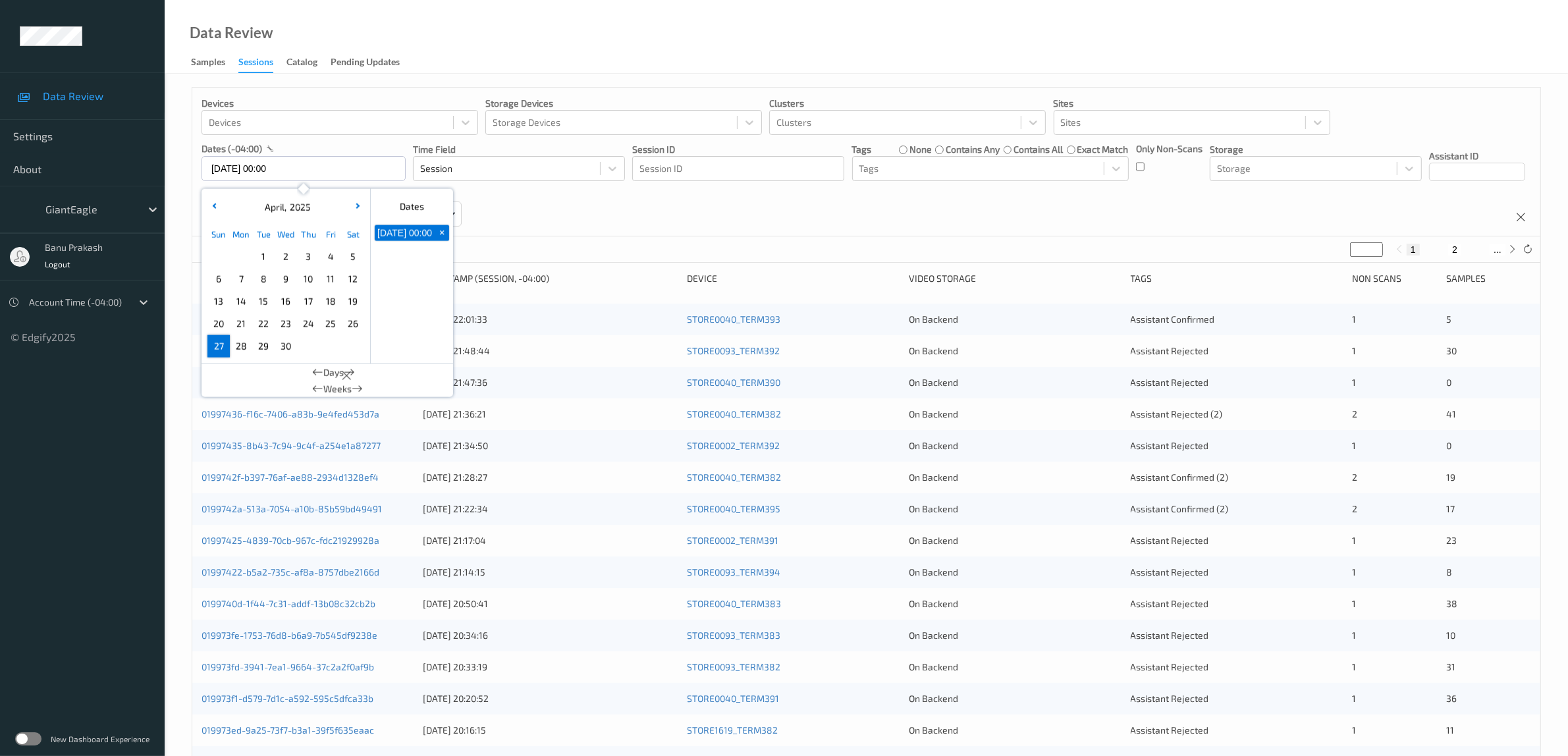
click at [218, 348] on span "27" at bounding box center [218, 346] width 18 height 18
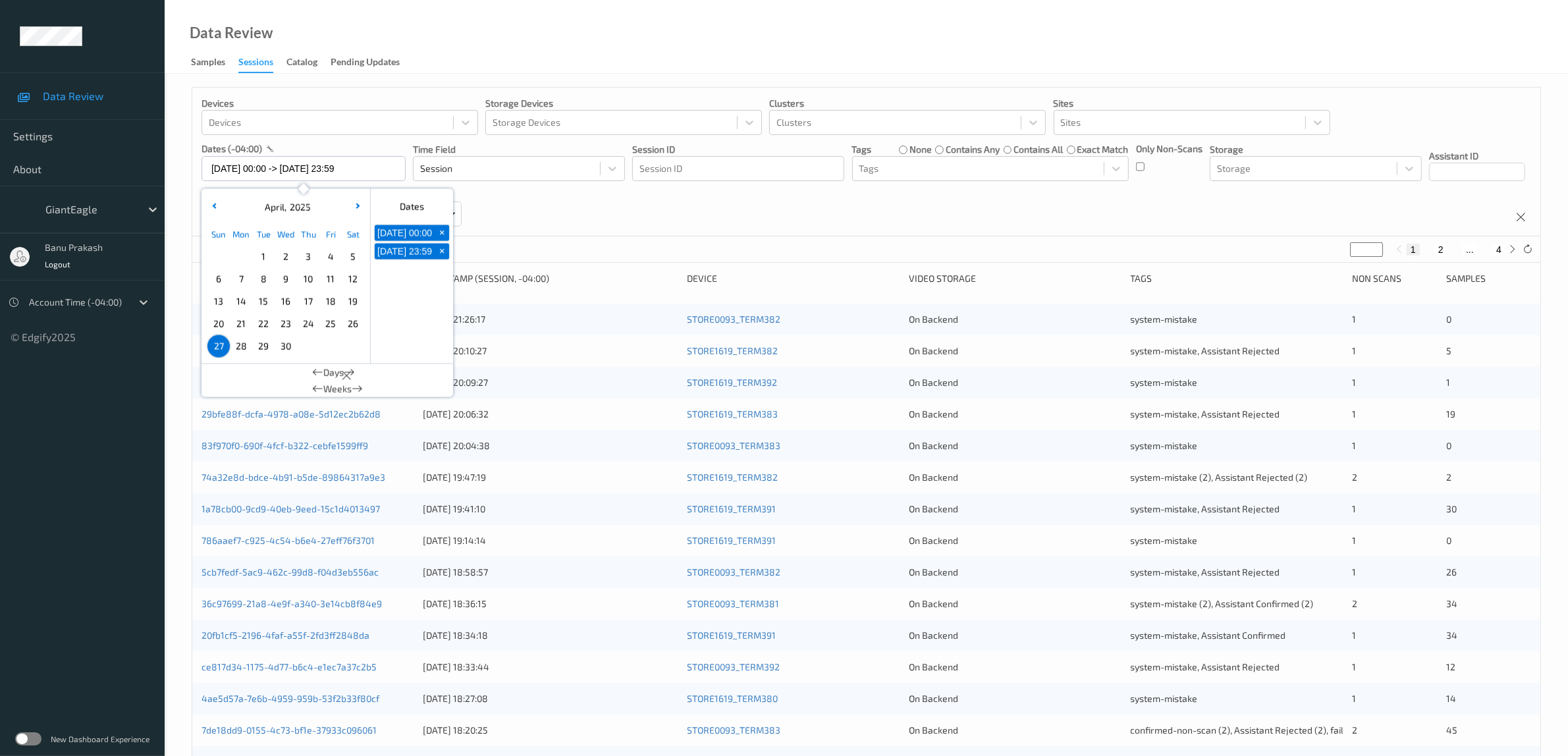
click at [835, 223] on div "Devices Devices Storage Devices Storage Devices Clusters Clusters Sites Sites d…" at bounding box center [866, 162] width 1348 height 149
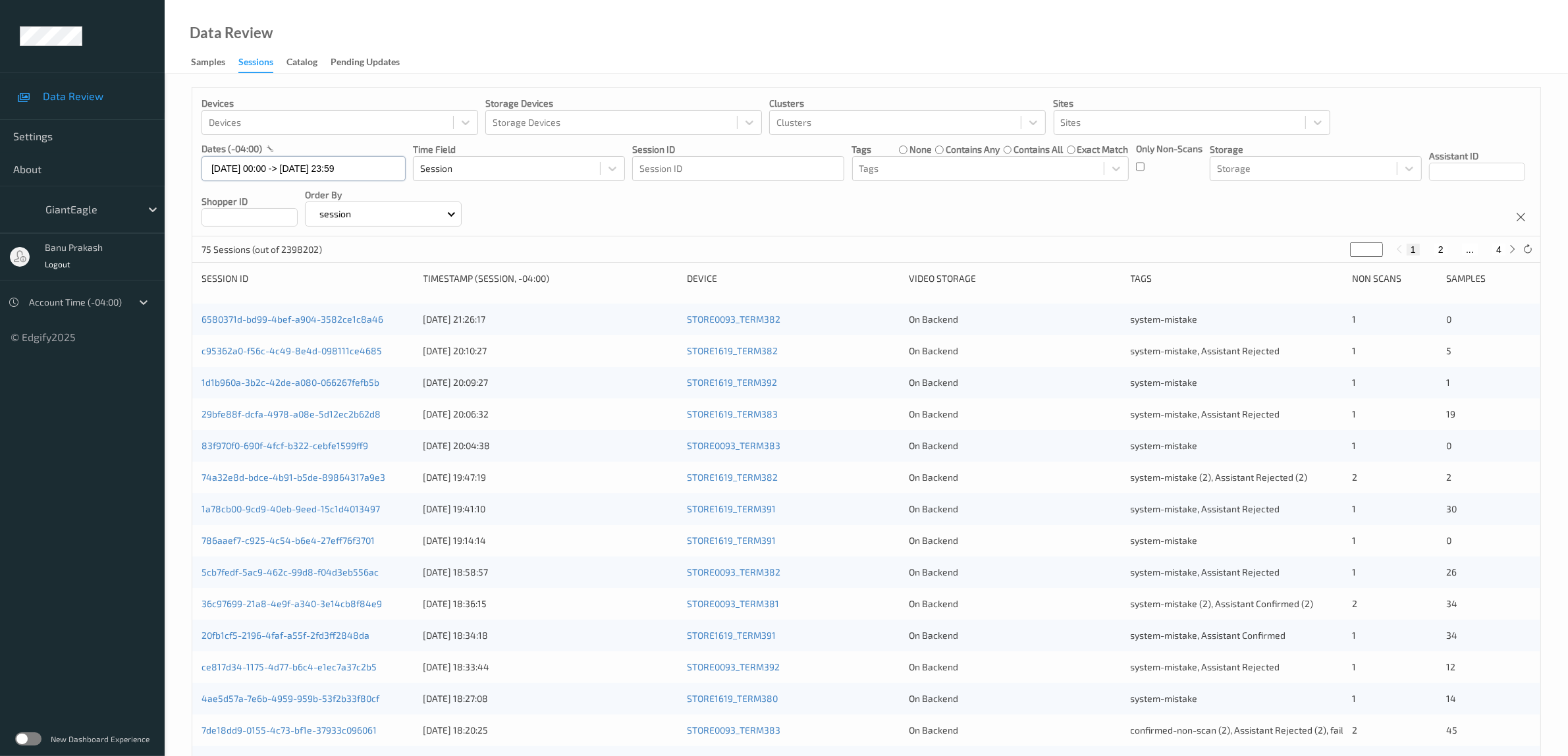
click at [330, 169] on input "[DATE] 00:00 -> [DATE] 23:59" at bounding box center [304, 168] width 204 height 25
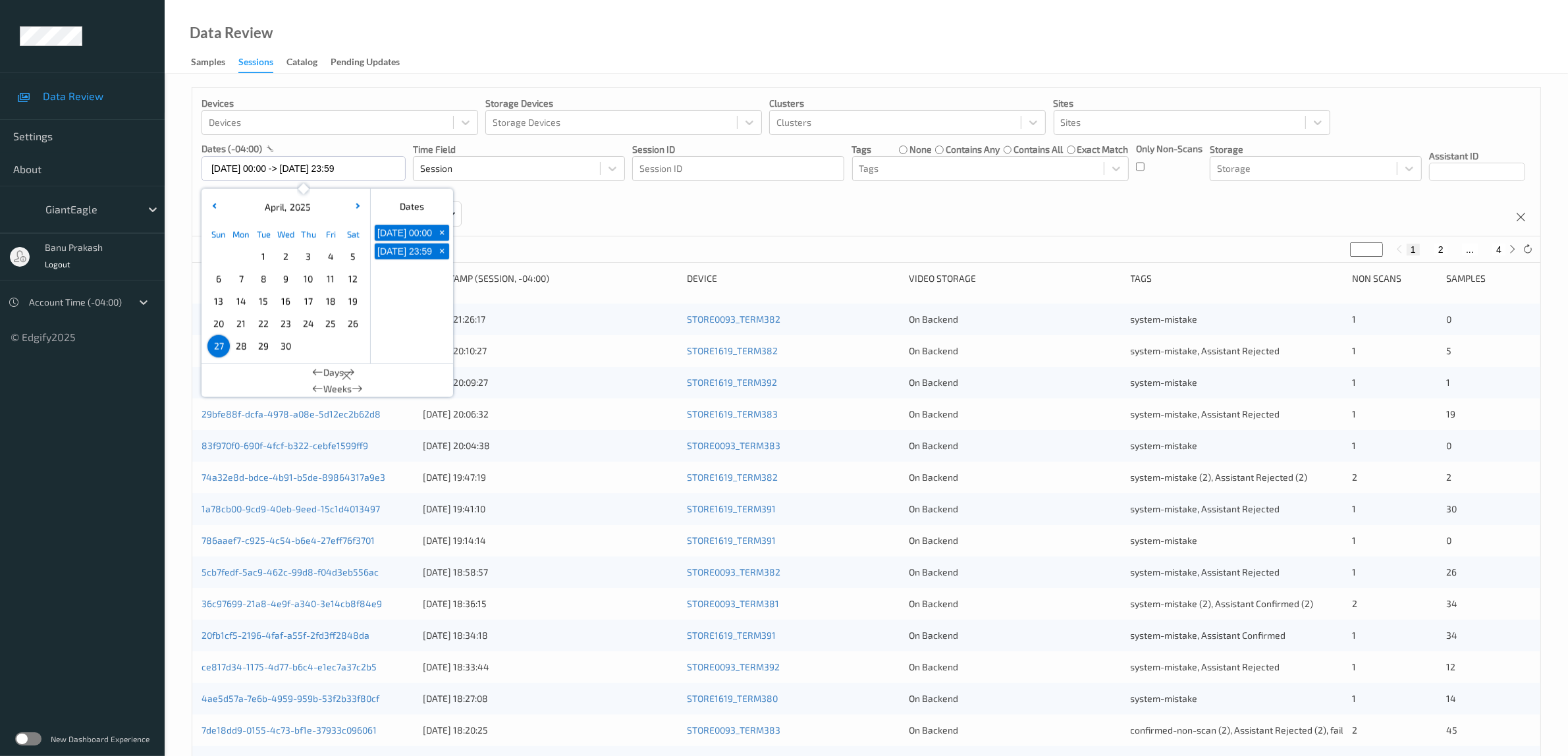
click at [245, 350] on span "28" at bounding box center [240, 346] width 18 height 18
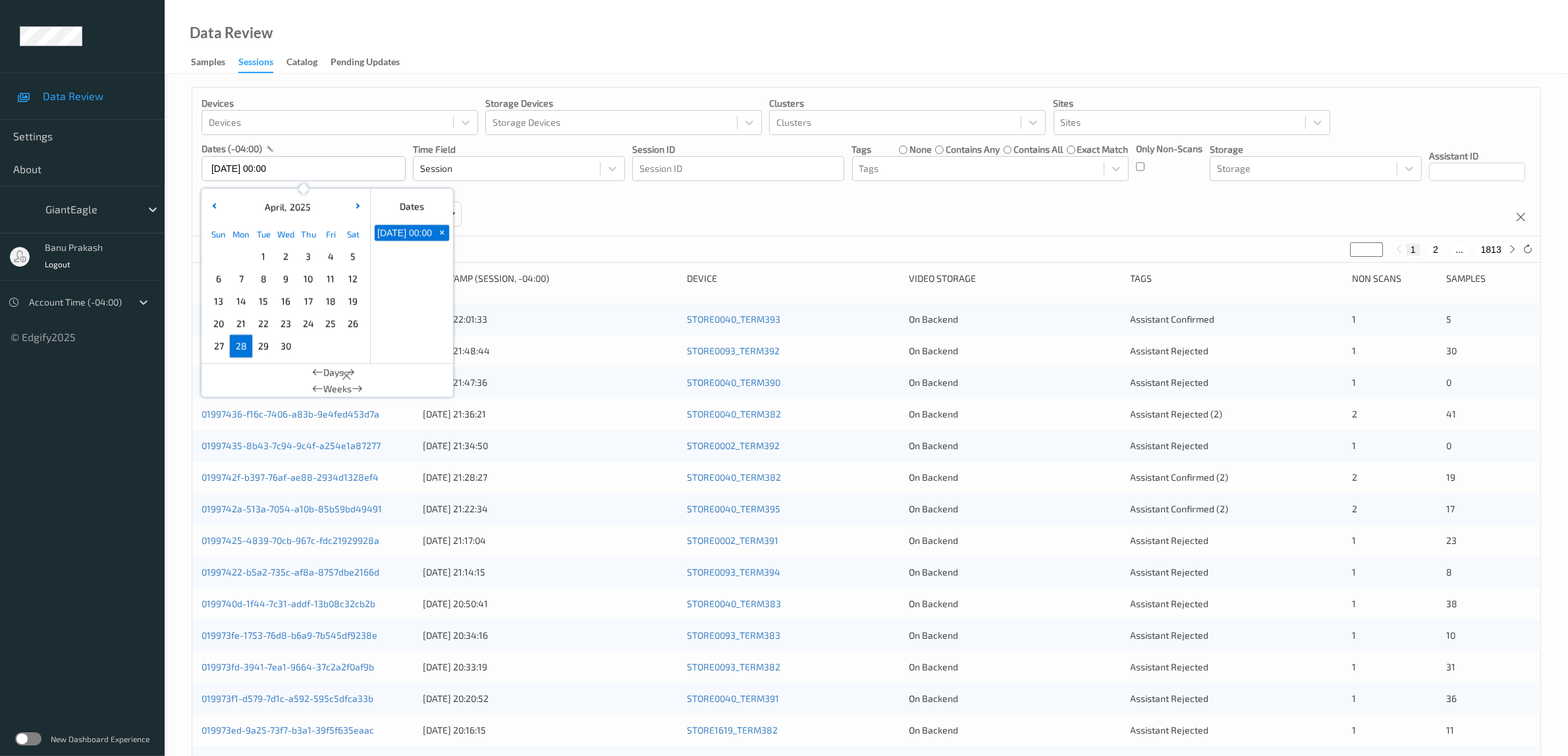
click at [245, 350] on span "28" at bounding box center [240, 346] width 18 height 18
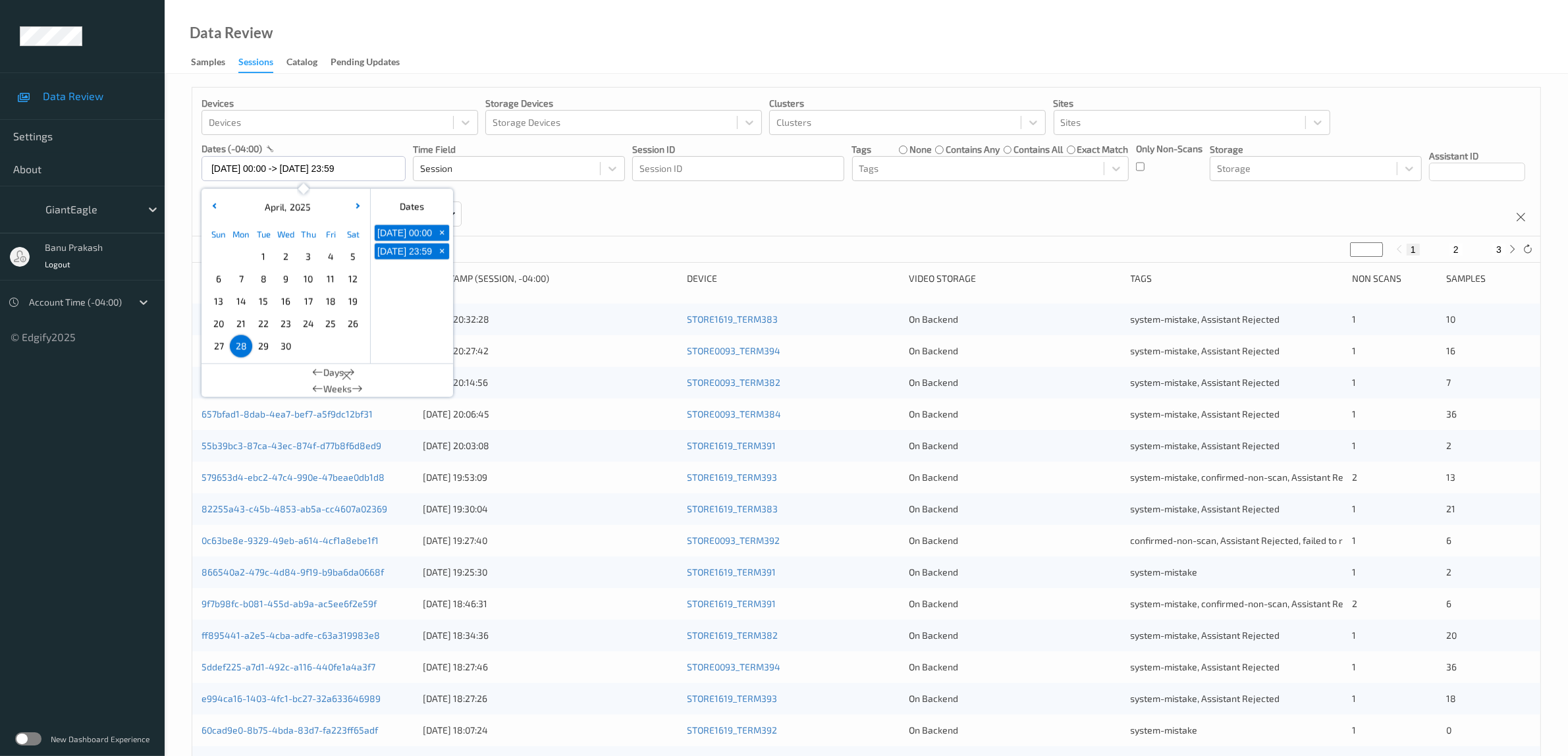
click at [844, 218] on div "Devices Devices Storage Devices Storage Devices Clusters Clusters Sites Sites d…" at bounding box center [866, 162] width 1348 height 149
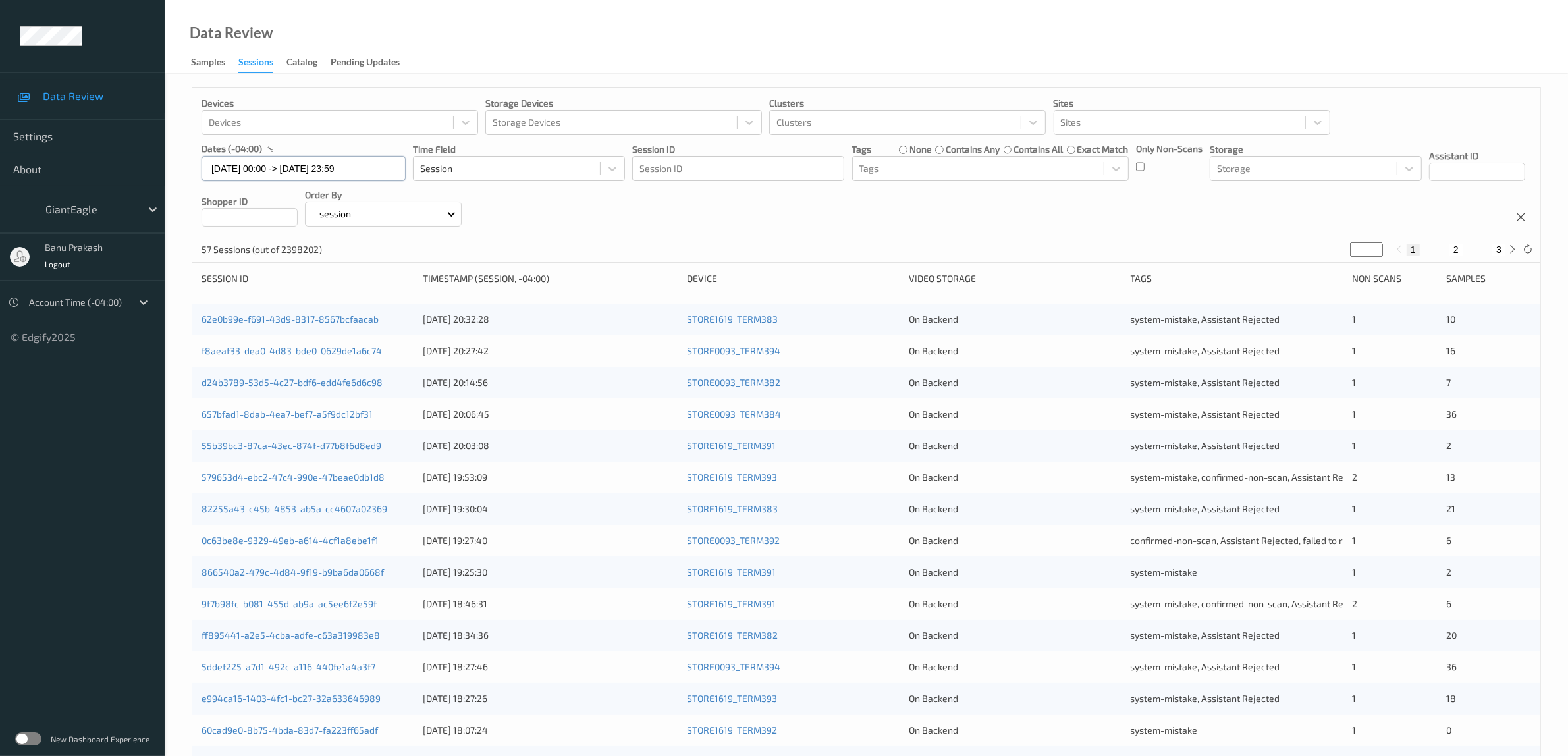
click at [331, 172] on input "[DATE] 00:00 -> [DATE] 23:59" at bounding box center [304, 168] width 204 height 25
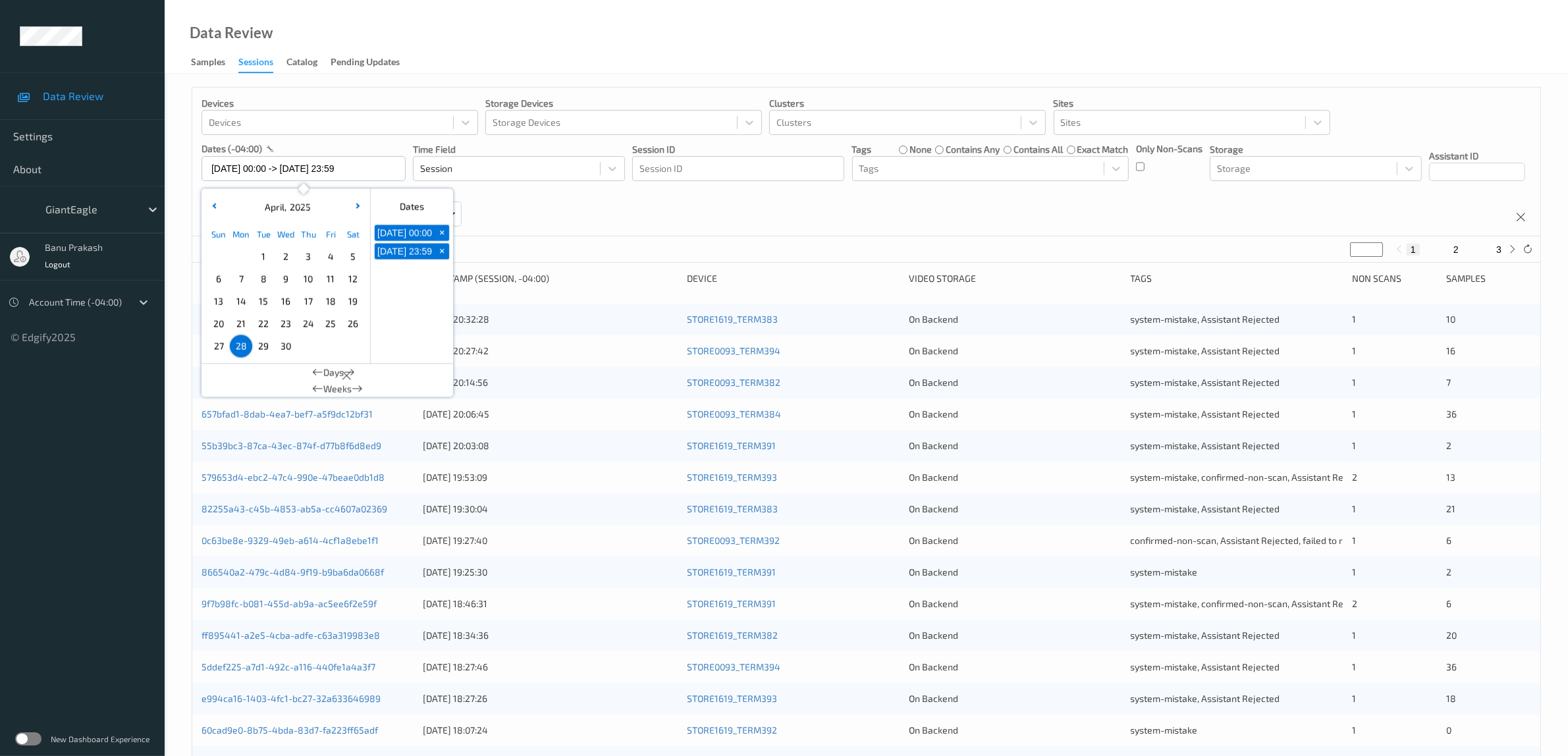
click at [262, 348] on span "29" at bounding box center [262, 346] width 18 height 18
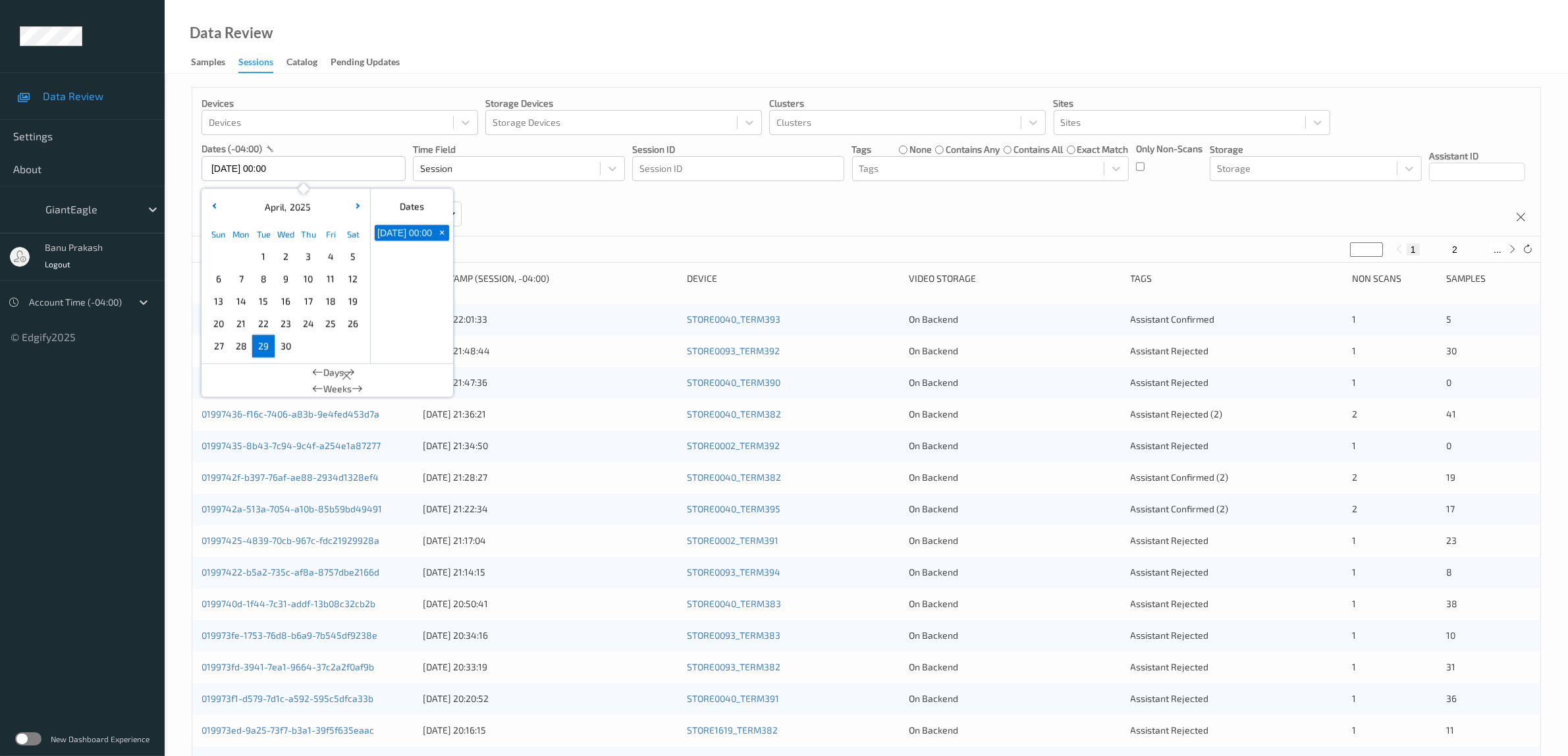
click at [262, 348] on span "29" at bounding box center [262, 346] width 18 height 18
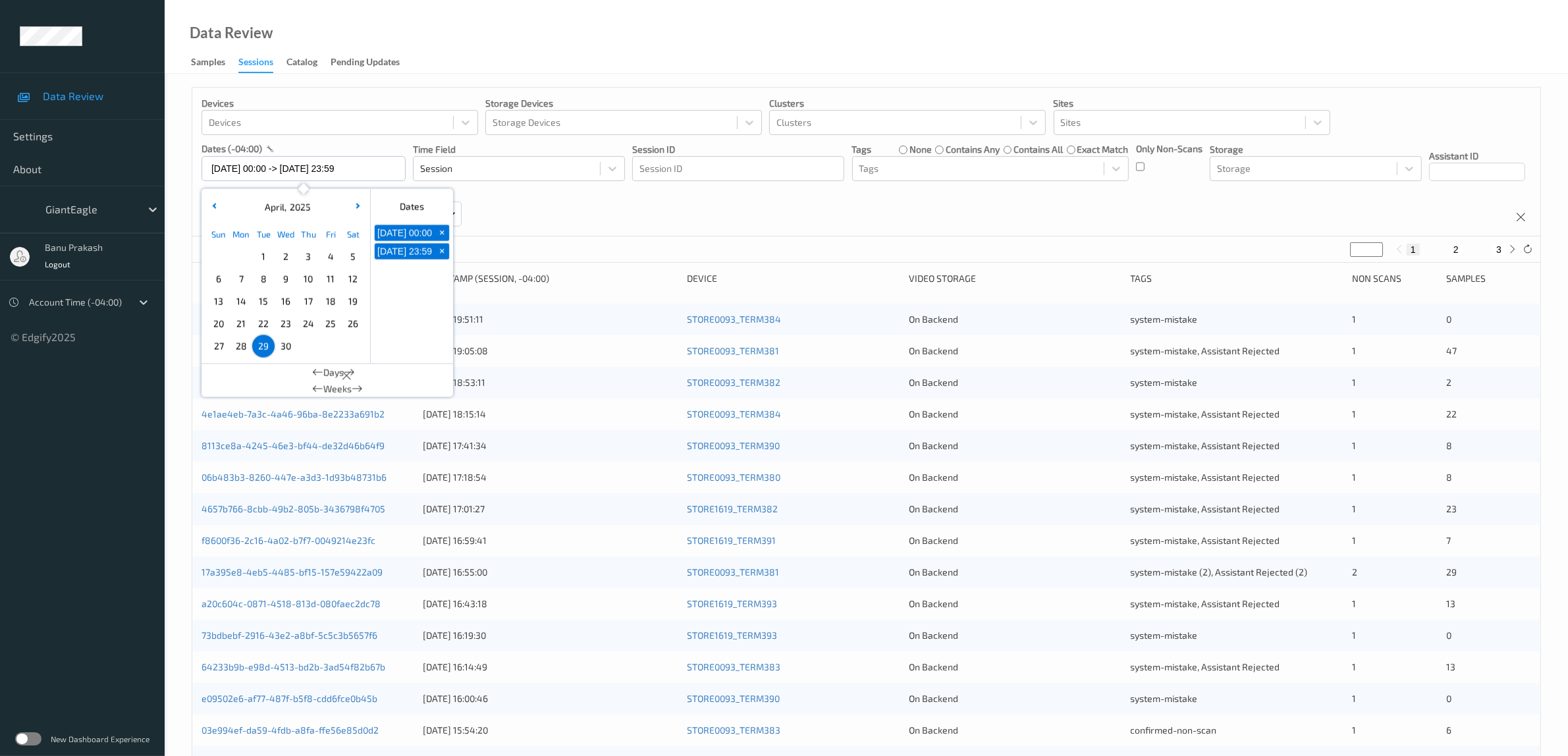
click at [809, 209] on div "Devices Devices Storage Devices Storage Devices Clusters Clusters Sites Sites d…" at bounding box center [866, 162] width 1348 height 149
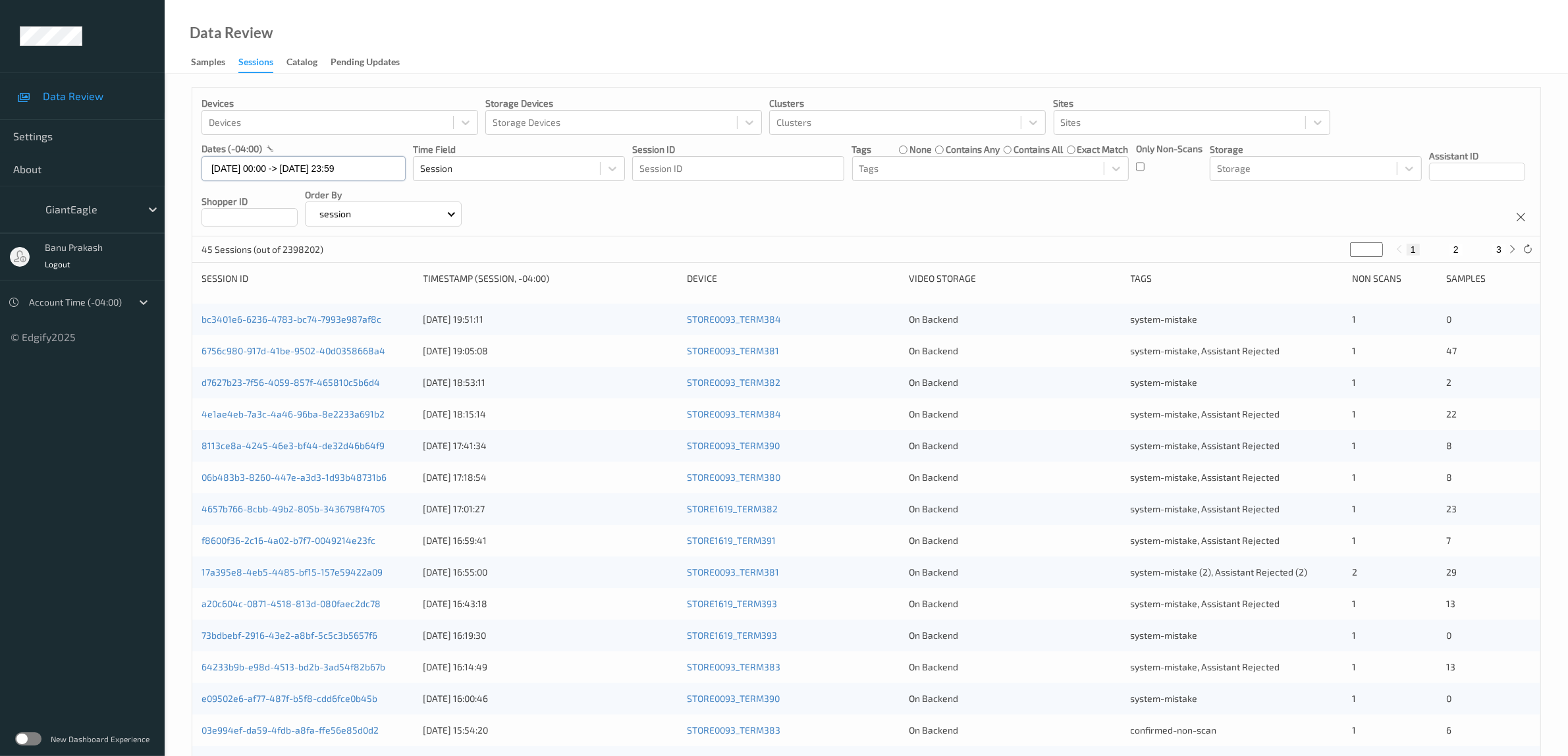
click at [346, 164] on input "[DATE] 00:00 -> [DATE] 23:59" at bounding box center [304, 168] width 204 height 25
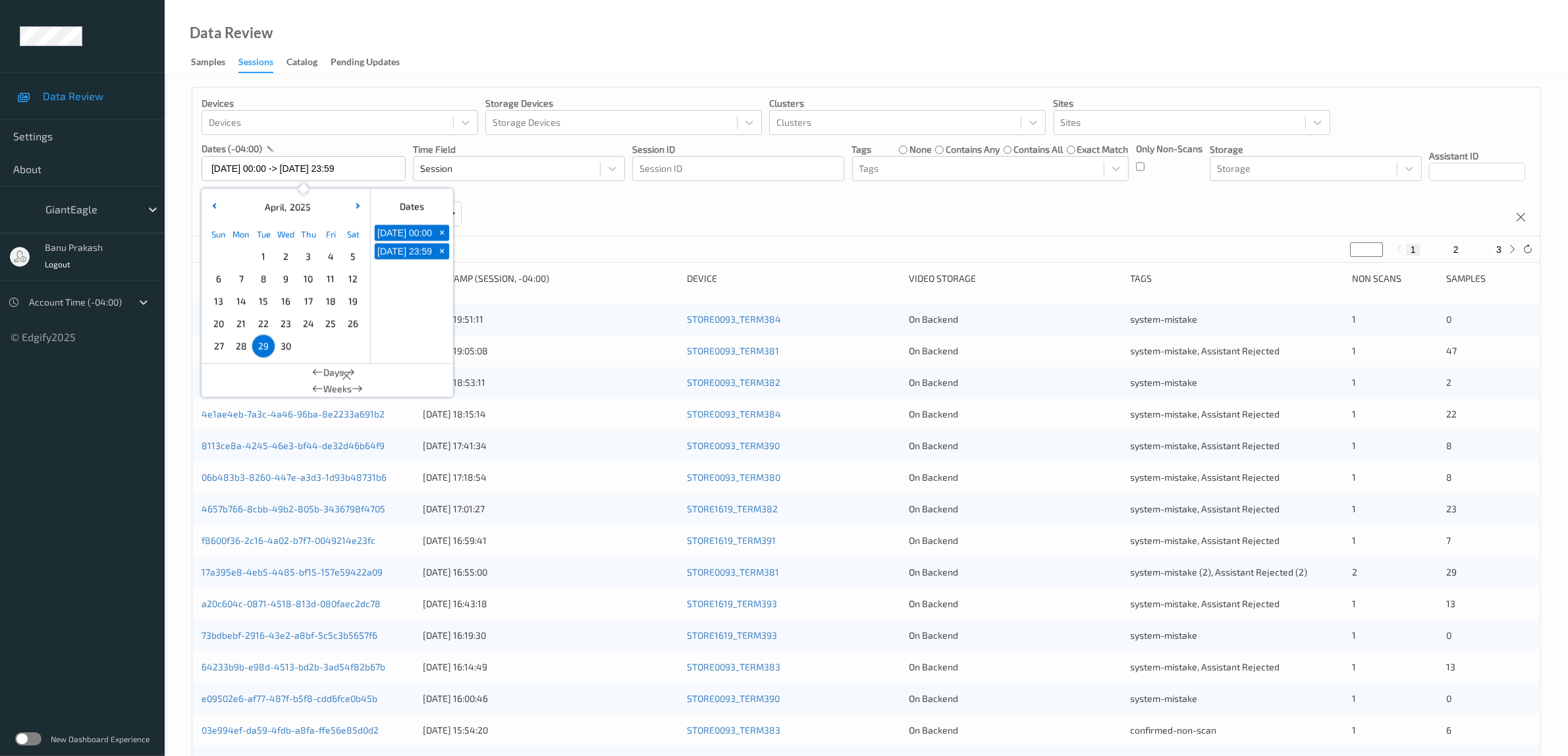
click at [286, 350] on span "30" at bounding box center [286, 346] width 18 height 18
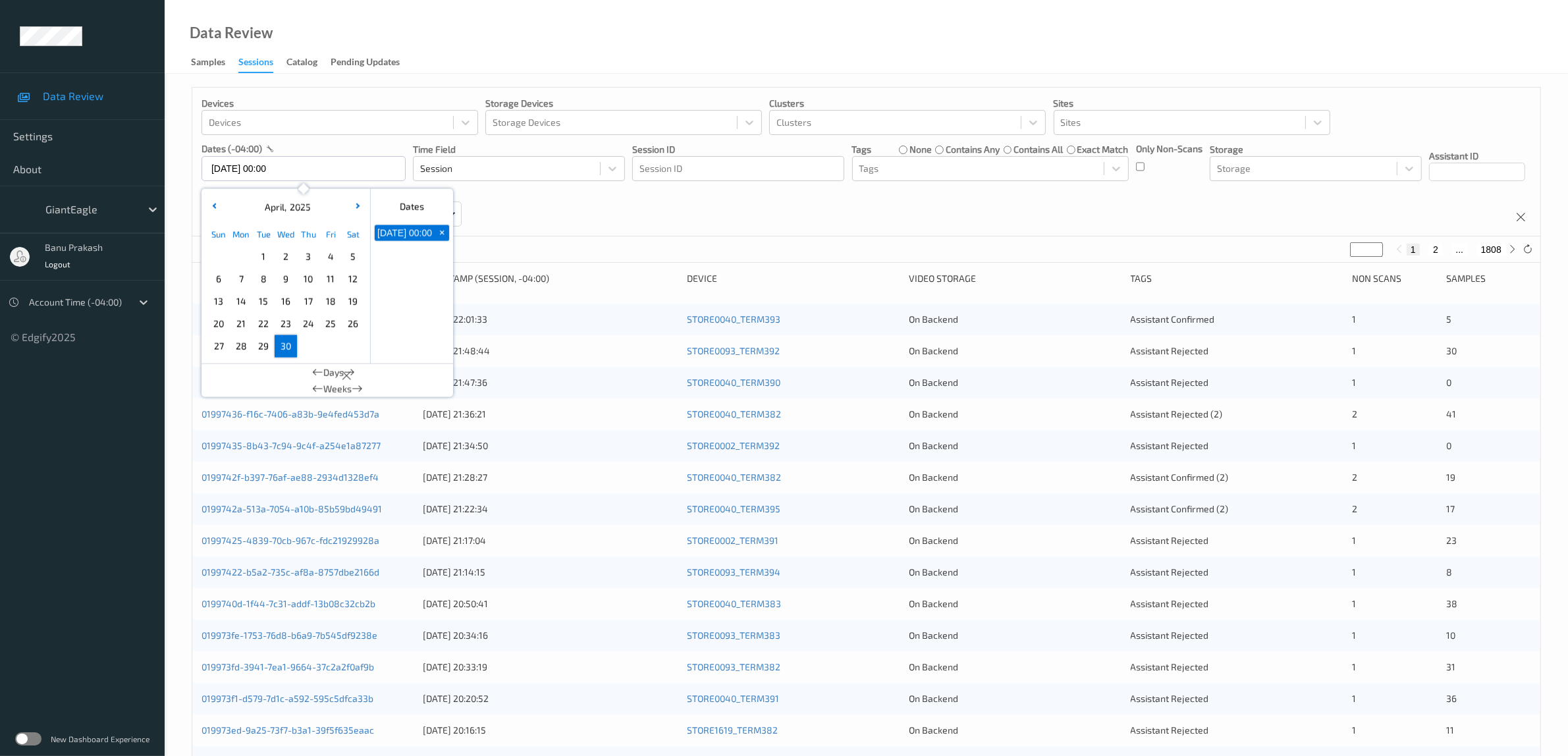
click at [286, 350] on span "30" at bounding box center [286, 346] width 18 height 18
type input "[DATE] 00:00 -> [DATE] 23:59"
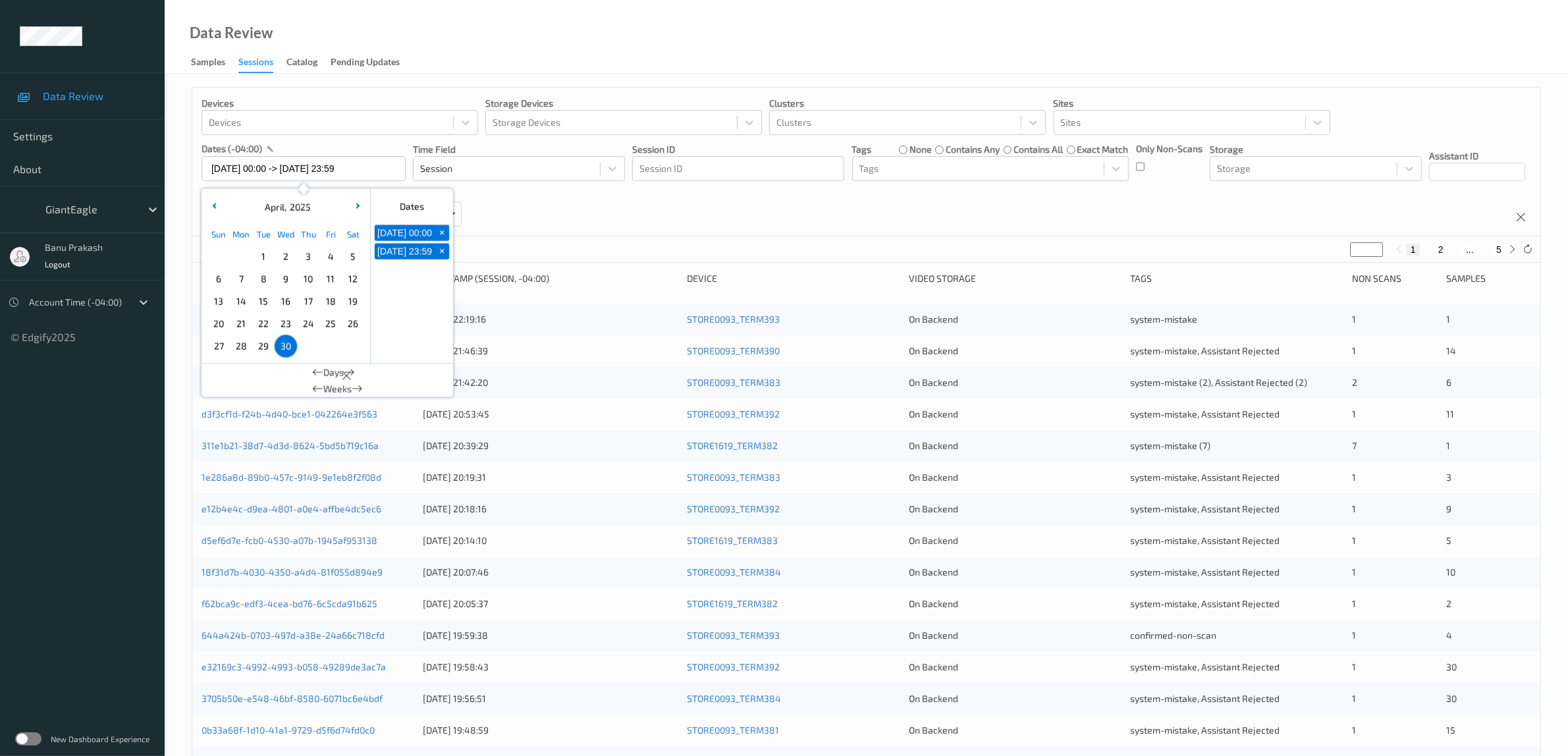
click at [858, 220] on div "Devices Devices Storage Devices Storage Devices Clusters Clusters Sites Sites d…" at bounding box center [866, 162] width 1348 height 149
